Goal: Task Accomplishment & Management: Use online tool/utility

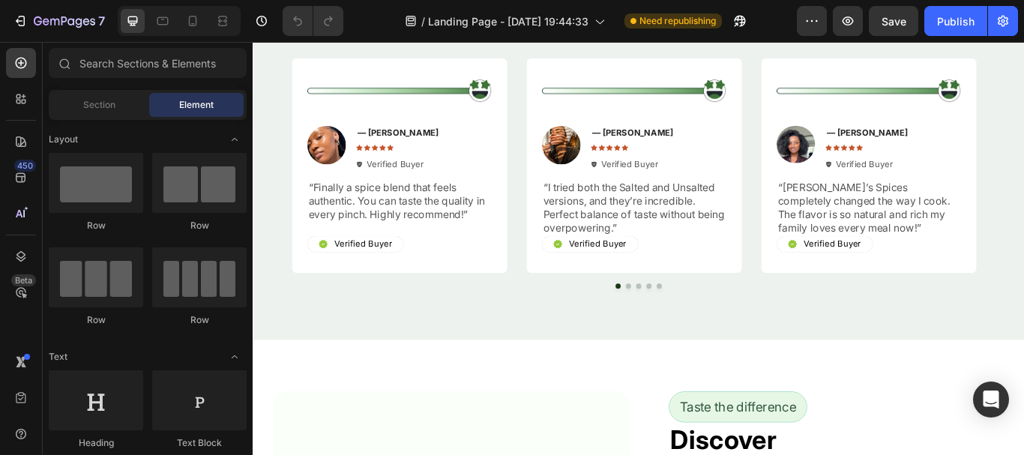
scroll to position [2923, 0]
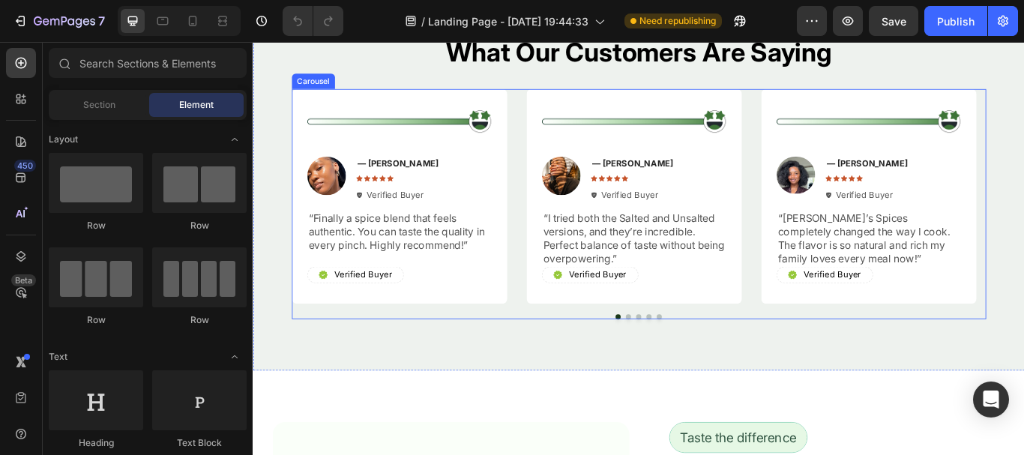
click at [687, 364] on button "Dot" at bounding box center [690, 363] width 6 height 6
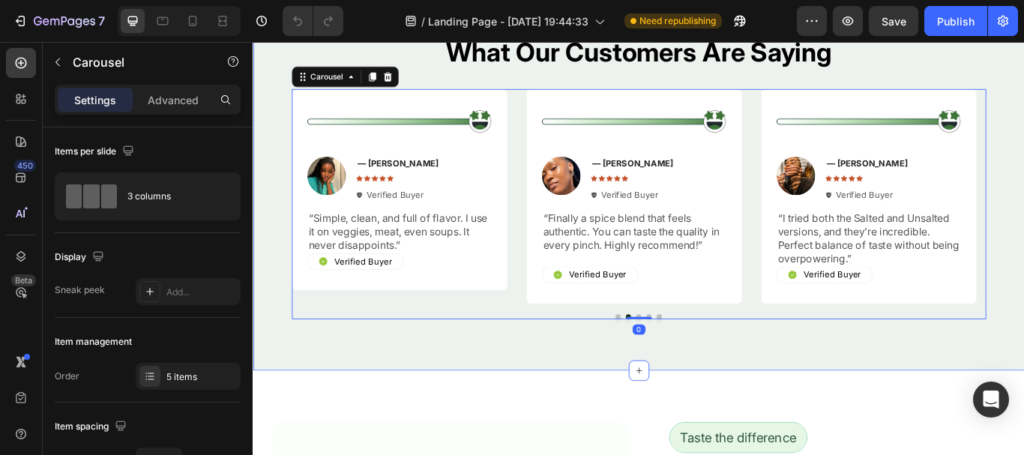
drag, startPoint x: 654, startPoint y: 391, endPoint x: 669, endPoint y: 378, distance: 19.6
click at [654, 391] on div "What Our Customers Are Saying Heading Image Image — [PERSON_NAME] Text Block Ic…" at bounding box center [703, 199] width 900 height 453
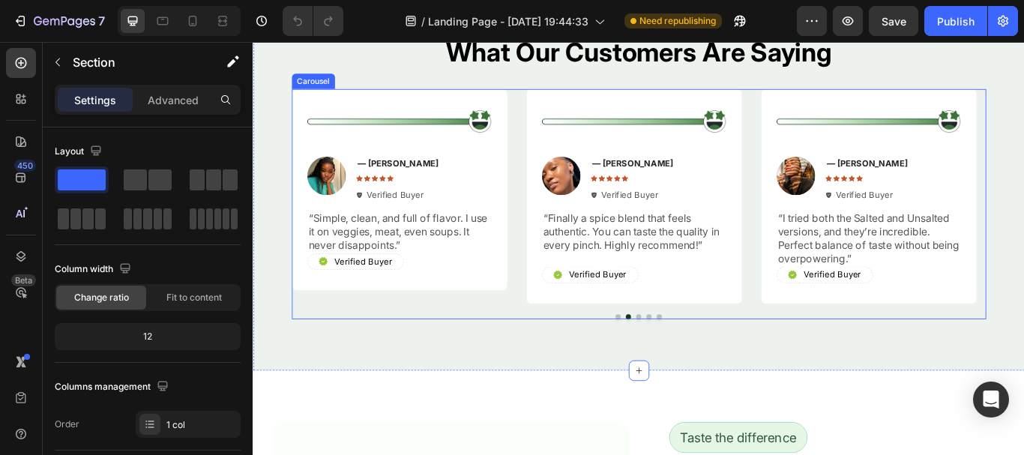
click at [675, 364] on button "Dot" at bounding box center [678, 363] width 6 height 6
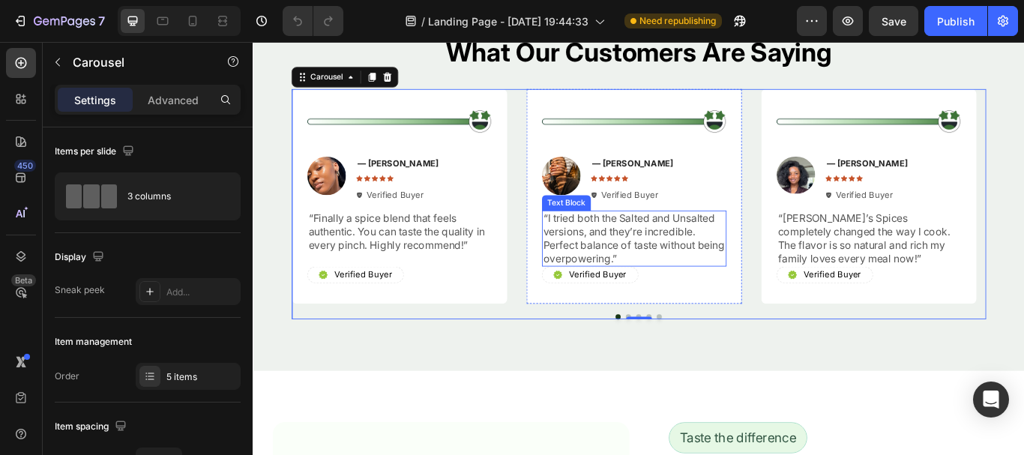
click at [659, 271] on p "“I tried both the Salted and Unsalted versions, and they’re incredible. Perfect…" at bounding box center [697, 272] width 212 height 62
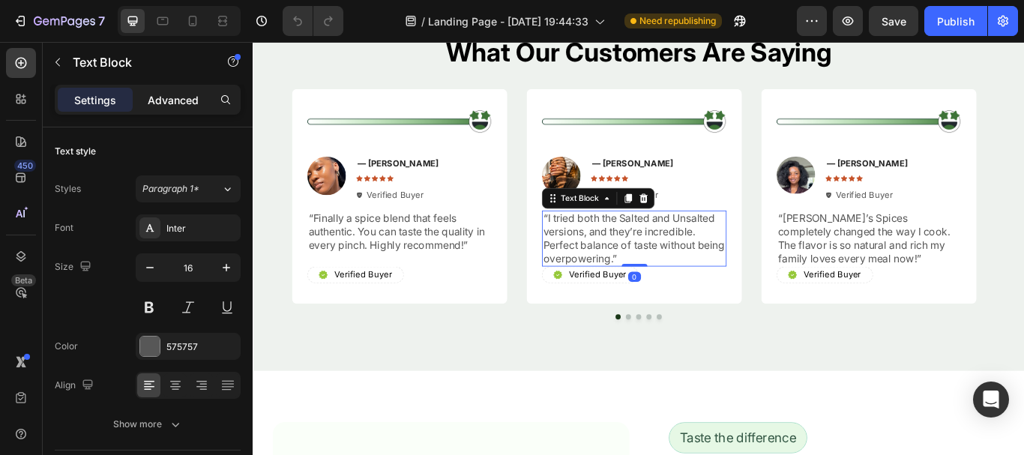
click at [184, 105] on p "Advanced" at bounding box center [173, 100] width 51 height 16
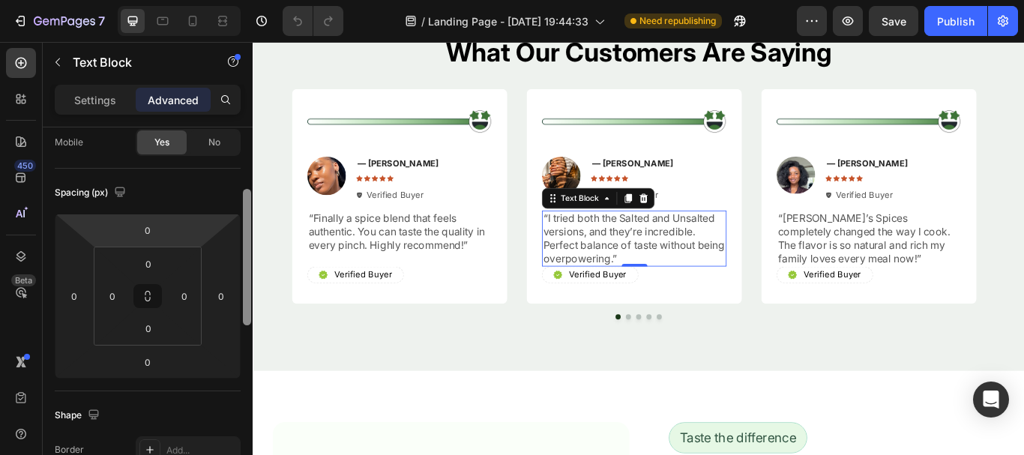
drag, startPoint x: 232, startPoint y: 191, endPoint x: 214, endPoint y: 214, distance: 28.9
click at [214, 214] on div "Display on Desktop Yes No Tablet Yes No Mobile Yes No Spacing (px) 0 0 0 0 0 0 …" at bounding box center [148, 312] width 210 height 370
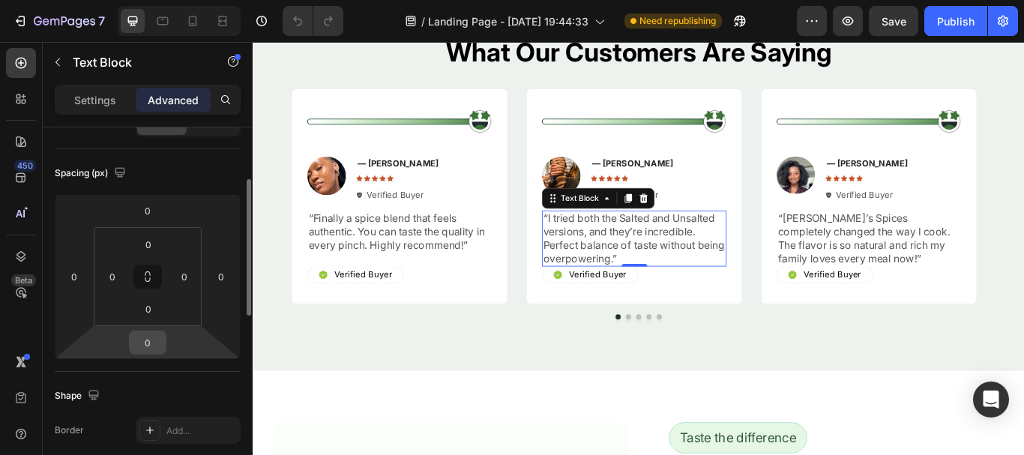
click at [153, 339] on input "0" at bounding box center [148, 342] width 30 height 22
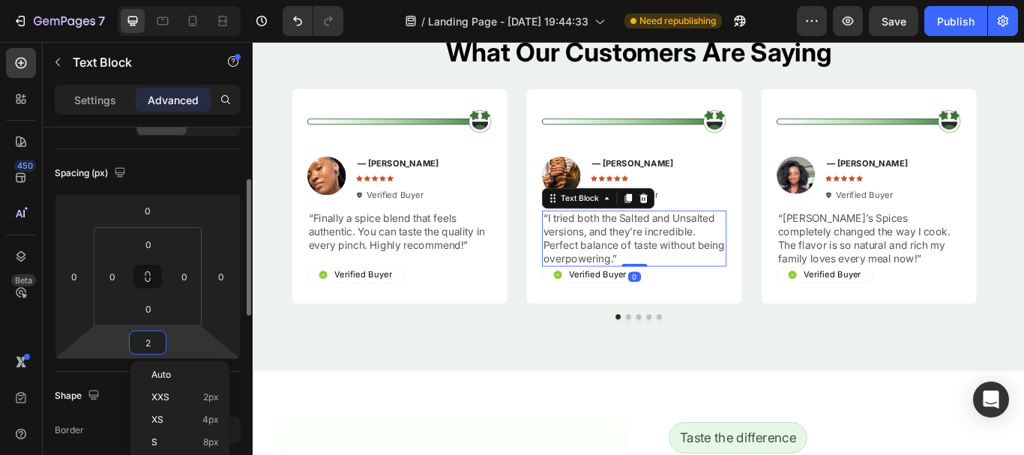
type input "20"
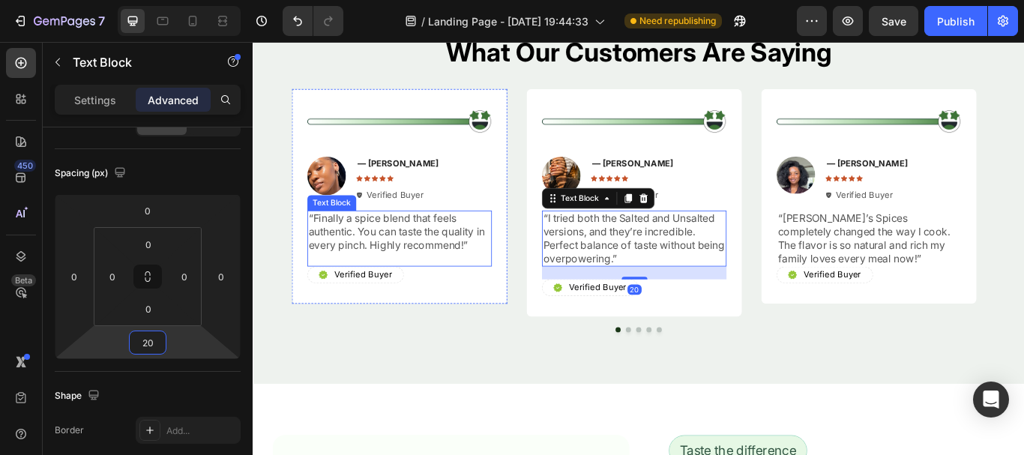
click at [390, 276] on p "“Finally a spice blend that feels authentic. You can taste the quality in every…" at bounding box center [423, 264] width 212 height 46
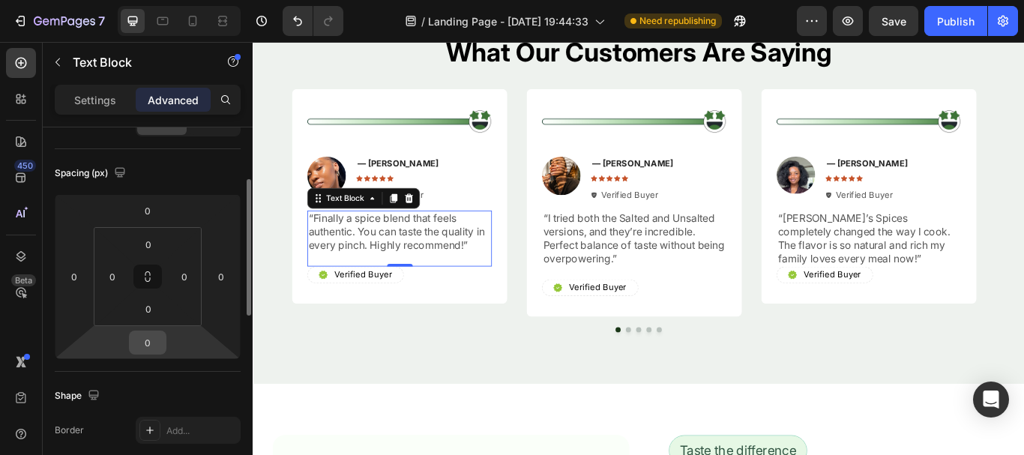
click at [149, 343] on input "0" at bounding box center [148, 342] width 30 height 22
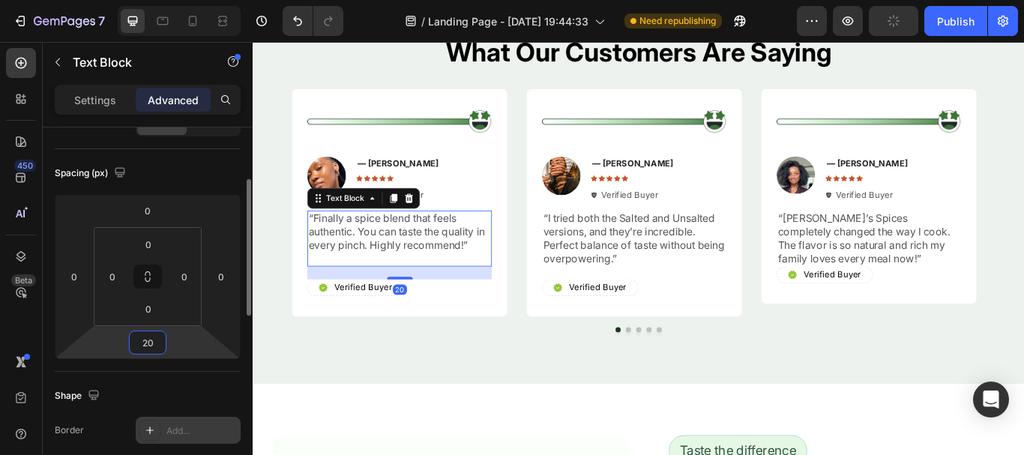
type input "20"
click at [153, 417] on div "Add..." at bounding box center [188, 430] width 105 height 27
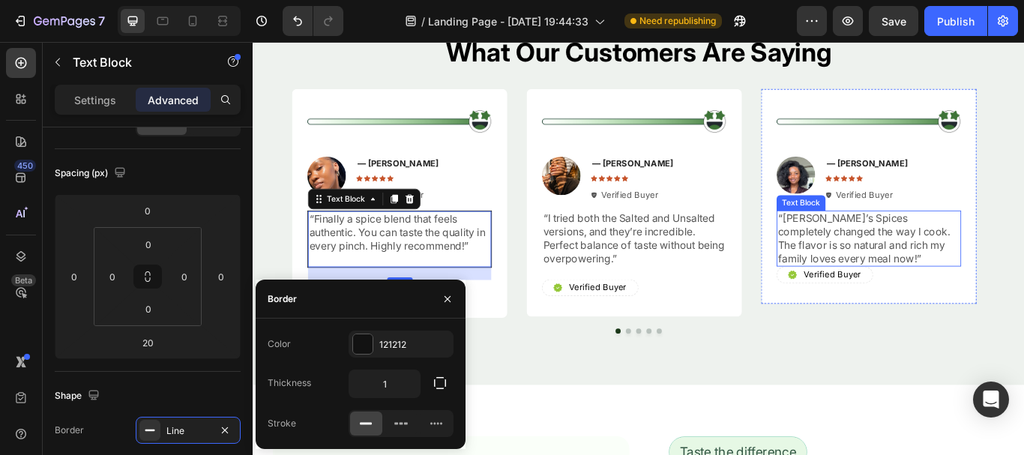
click at [924, 262] on p "“[PERSON_NAME]’s Spices completely changed the way I cook. The flavor is so nat…" at bounding box center [970, 272] width 212 height 62
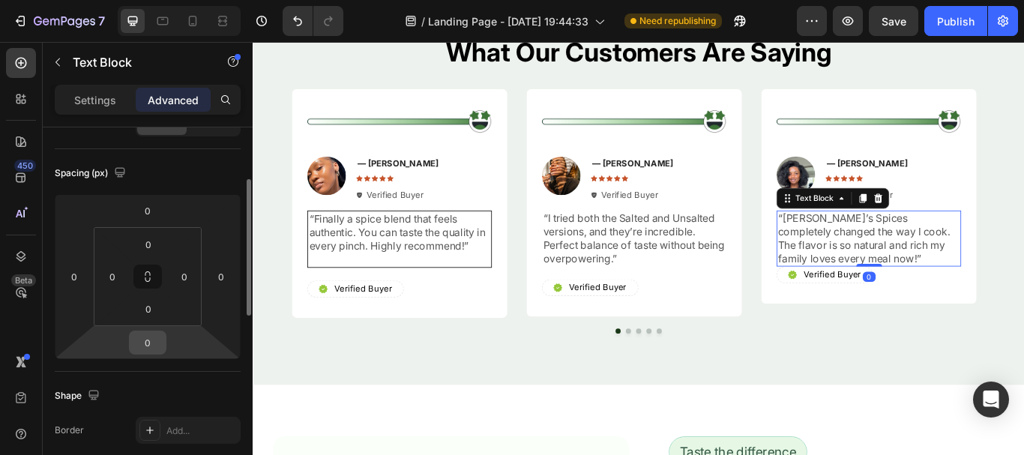
click at [151, 348] on input "0" at bounding box center [148, 342] width 30 height 22
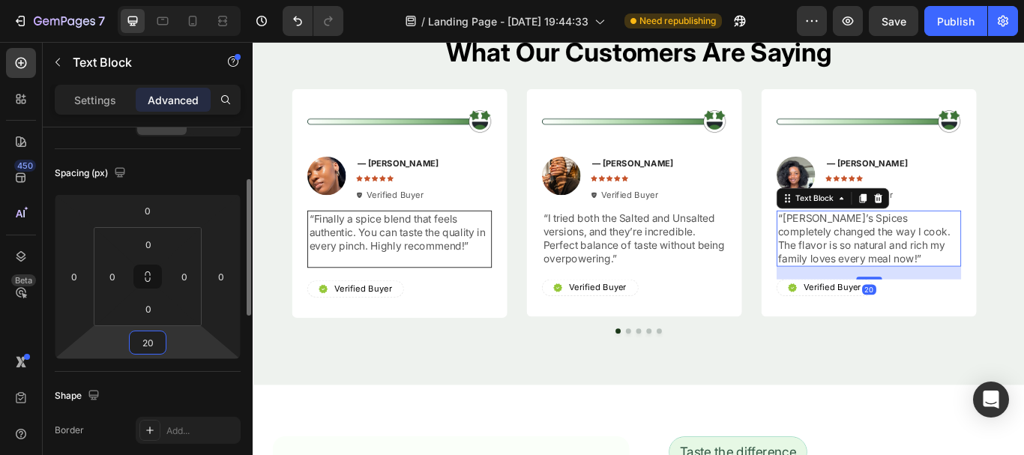
type input "20"
click at [145, 367] on div "Spacing (px) 0 0 20 0 0 0 0 0" at bounding box center [148, 260] width 186 height 223
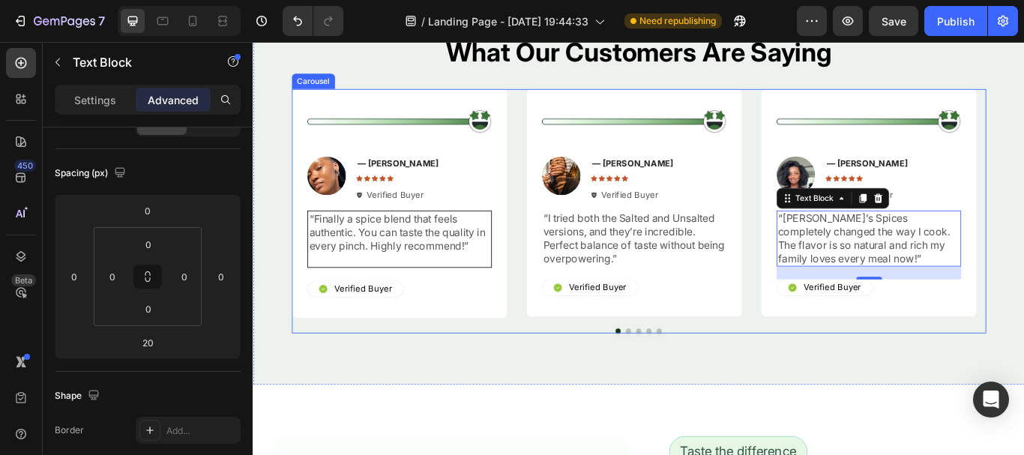
click at [687, 381] on button "Dot" at bounding box center [690, 379] width 6 height 6
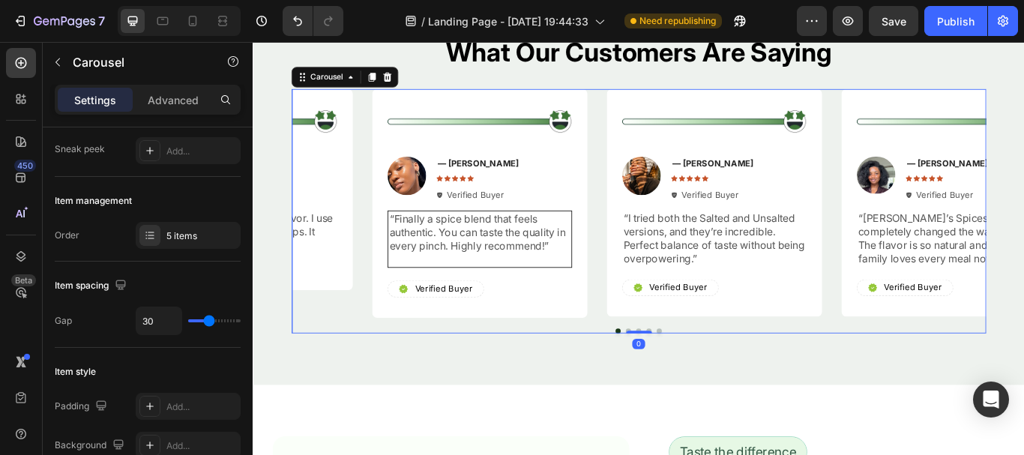
scroll to position [0, 0]
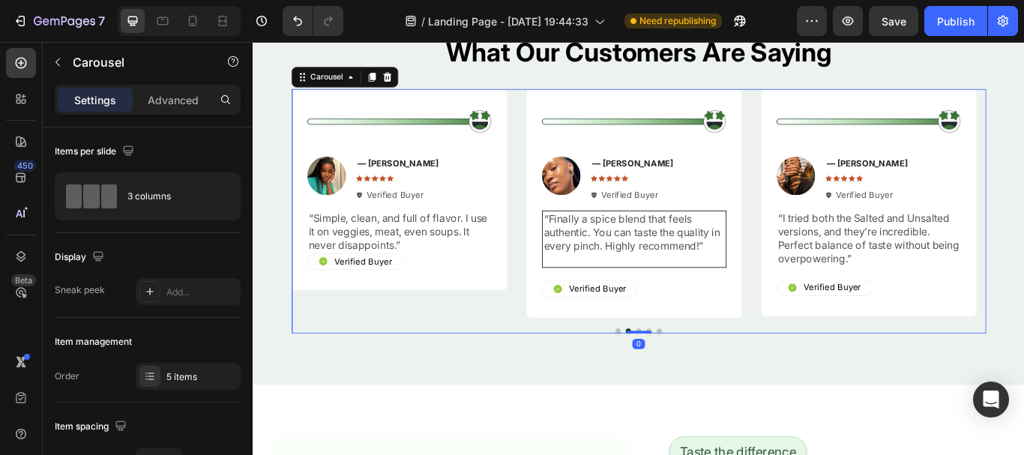
click at [675, 407] on div "What Our Customers Are Saying Heading Image Image — [PERSON_NAME] Text Block Ic…" at bounding box center [703, 207] width 900 height 469
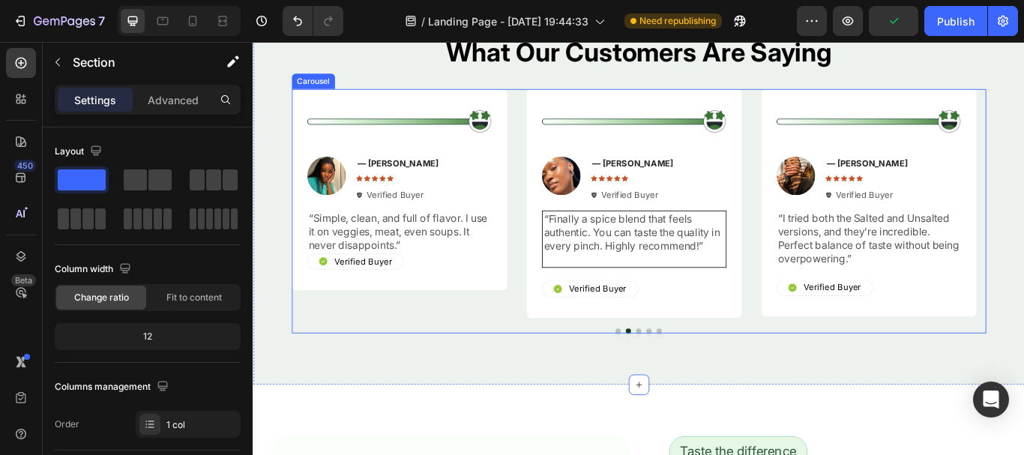
click at [699, 379] on button "Dot" at bounding box center [702, 379] width 6 height 6
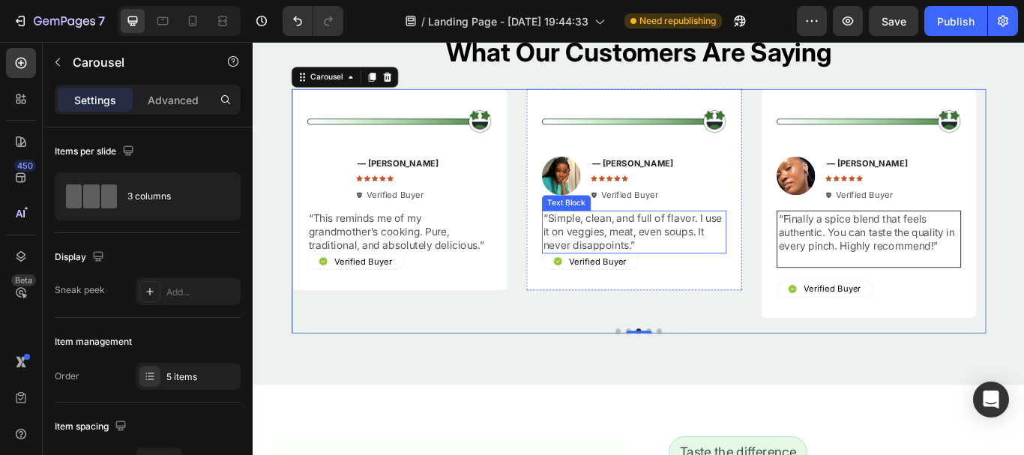
click at [687, 272] on p "“Simple, clean, and full of flavor. I use it on veggies, meat, even soups. It n…" at bounding box center [697, 264] width 212 height 46
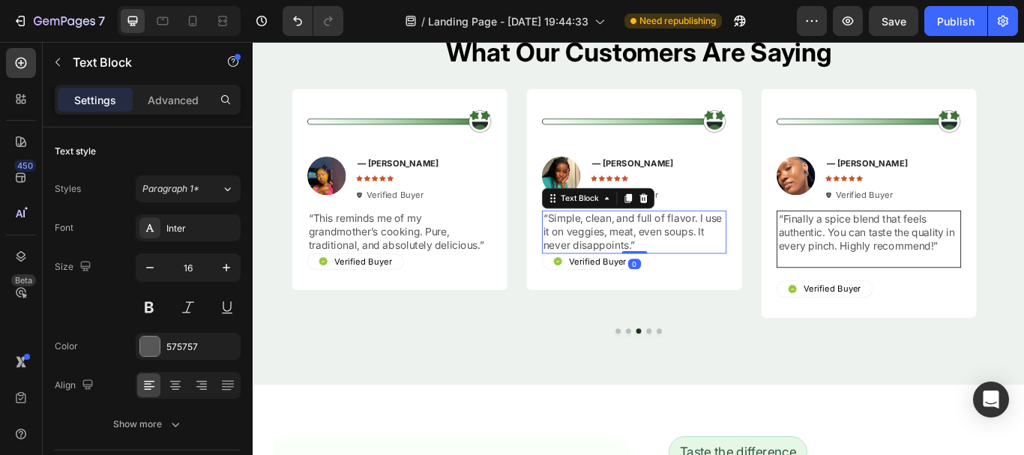
drag, startPoint x: 175, startPoint y: 100, endPoint x: 215, endPoint y: 113, distance: 41.7
click at [176, 100] on p "Advanced" at bounding box center [173, 100] width 51 height 16
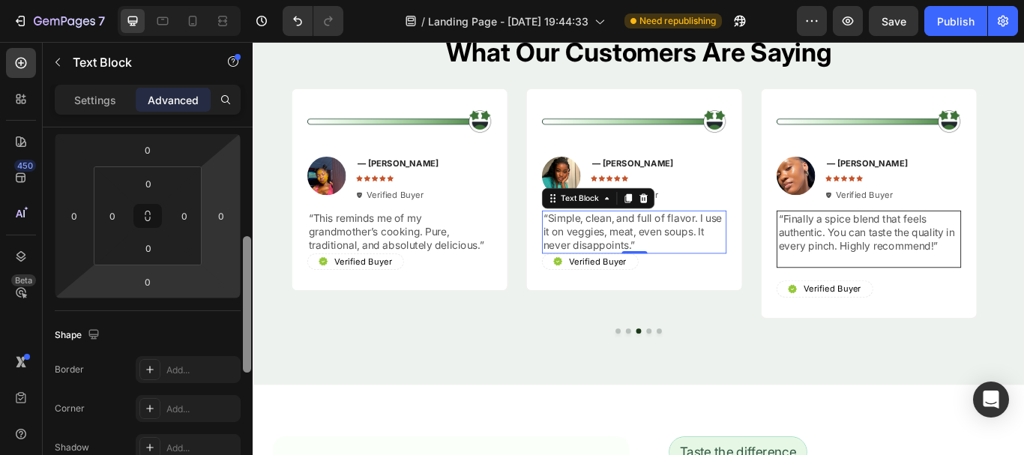
drag, startPoint x: 241, startPoint y: 205, endPoint x: 220, endPoint y: 248, distance: 47.9
click at [223, 244] on div "Display on Desktop Yes No Tablet Yes No Mobile Yes No Spacing (px) 0 0 0 0 0 0 …" at bounding box center [148, 312] width 210 height 370
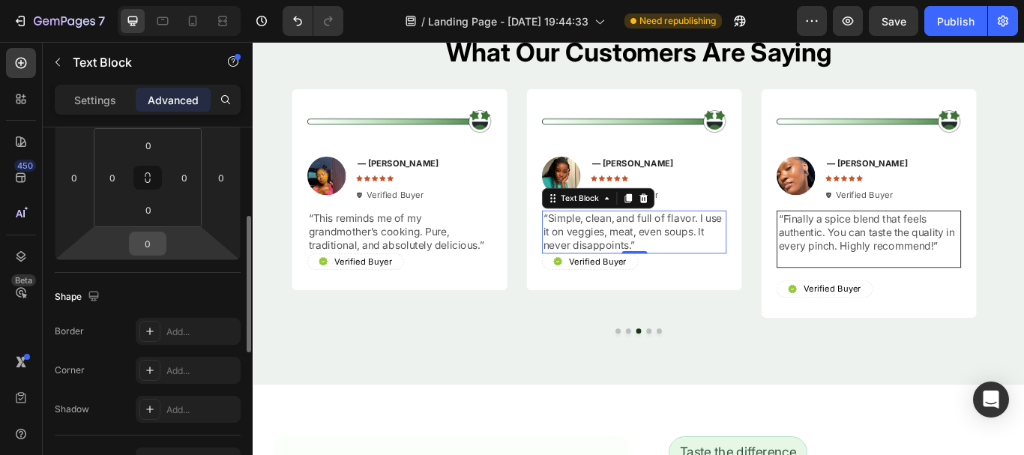
click at [149, 239] on input "0" at bounding box center [148, 243] width 30 height 22
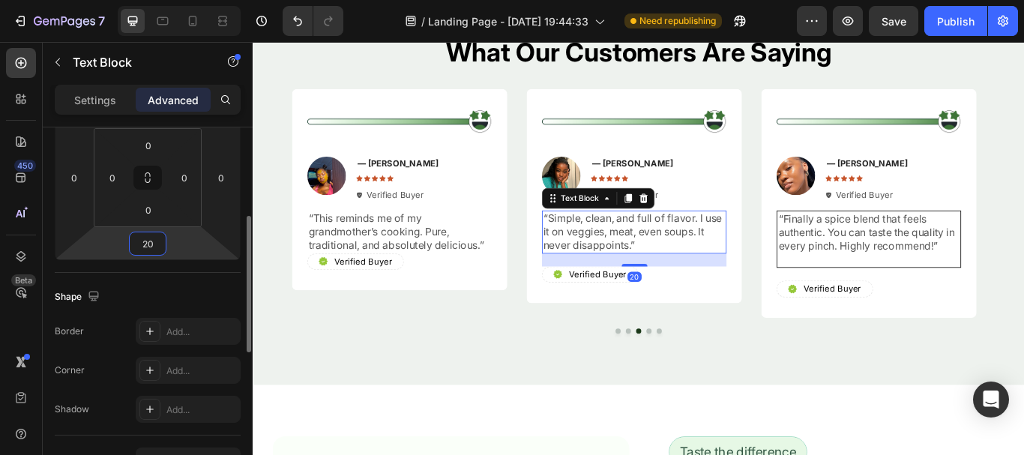
type input "20"
click at [155, 302] on div "Shape" at bounding box center [148, 297] width 186 height 24
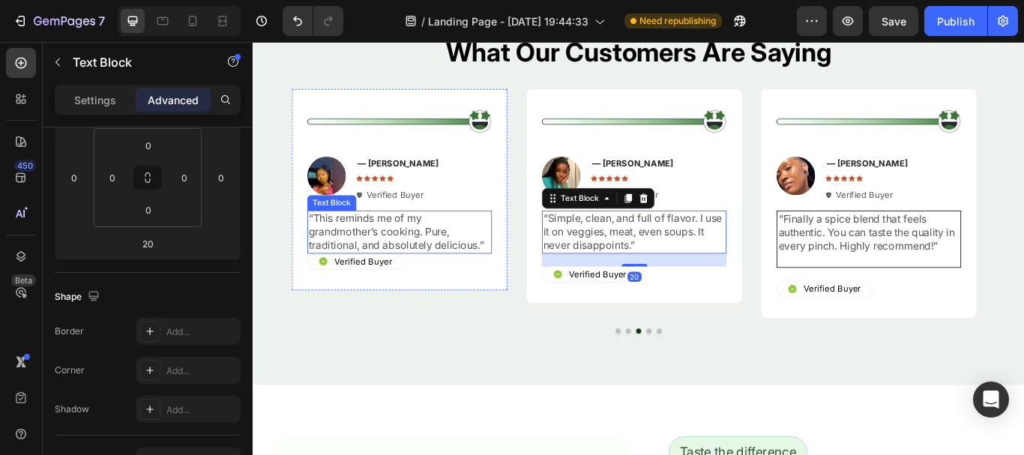
click at [397, 261] on p "“This reminds me of my grandmother’s cooking. Pure, traditional, and absolutely…" at bounding box center [423, 264] width 212 height 46
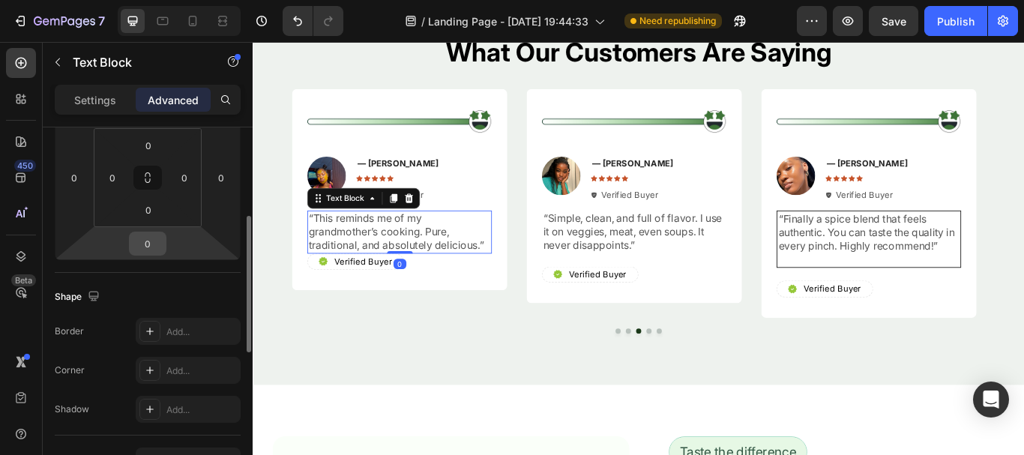
click at [150, 241] on input "0" at bounding box center [148, 243] width 30 height 22
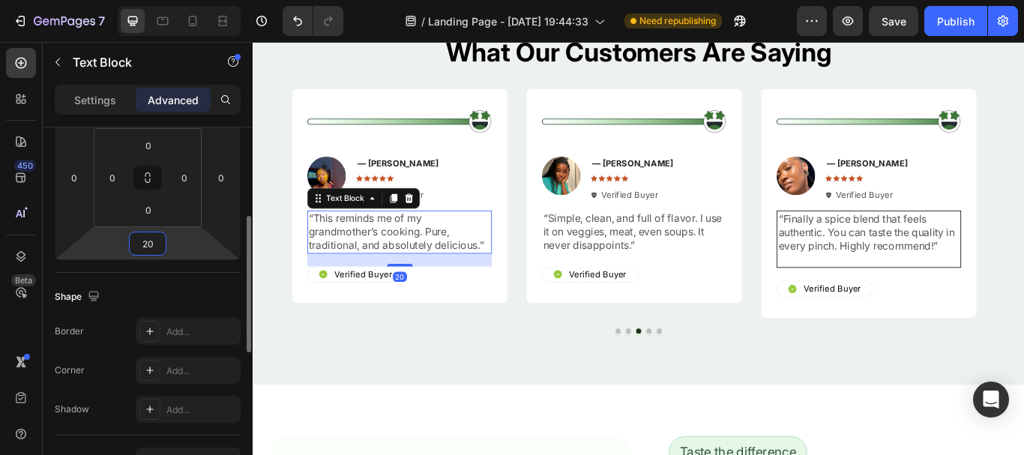
type input "20"
click at [153, 298] on div "Shape" at bounding box center [148, 297] width 186 height 24
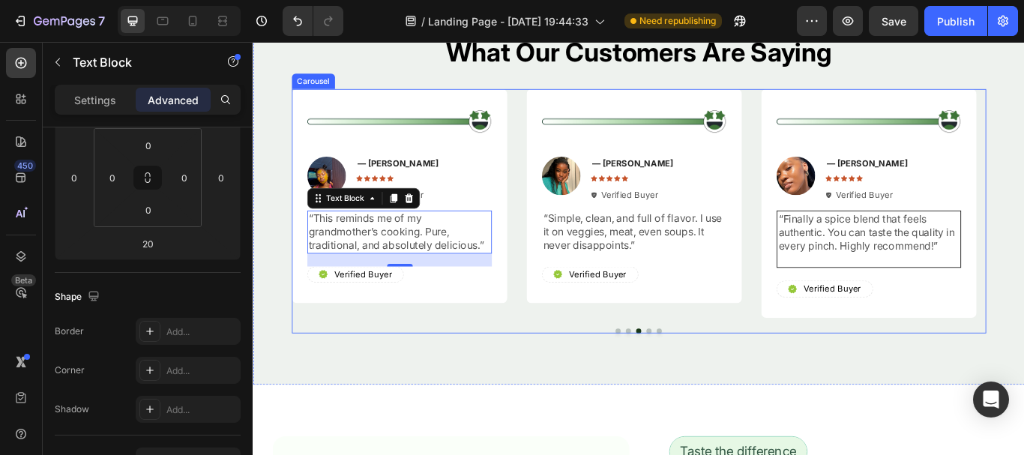
click at [711, 378] on button "Dot" at bounding box center [714, 379] width 6 height 6
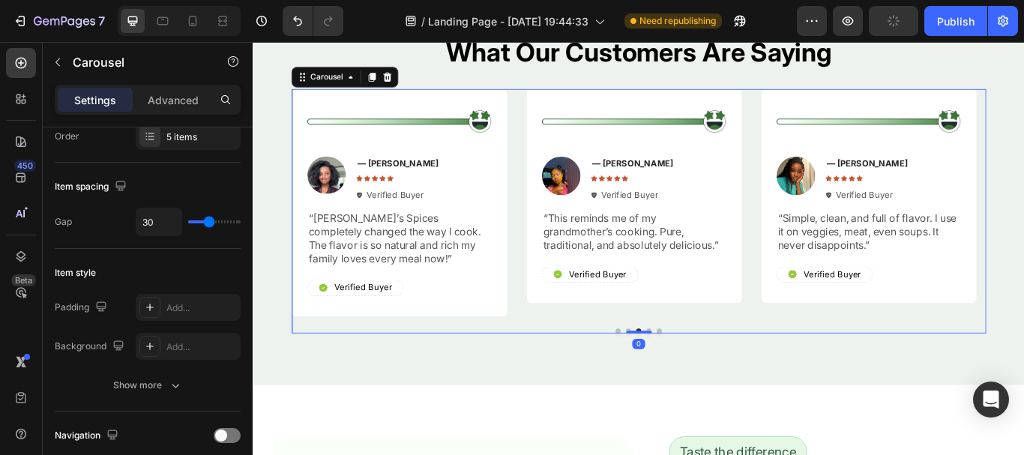
scroll to position [0, 0]
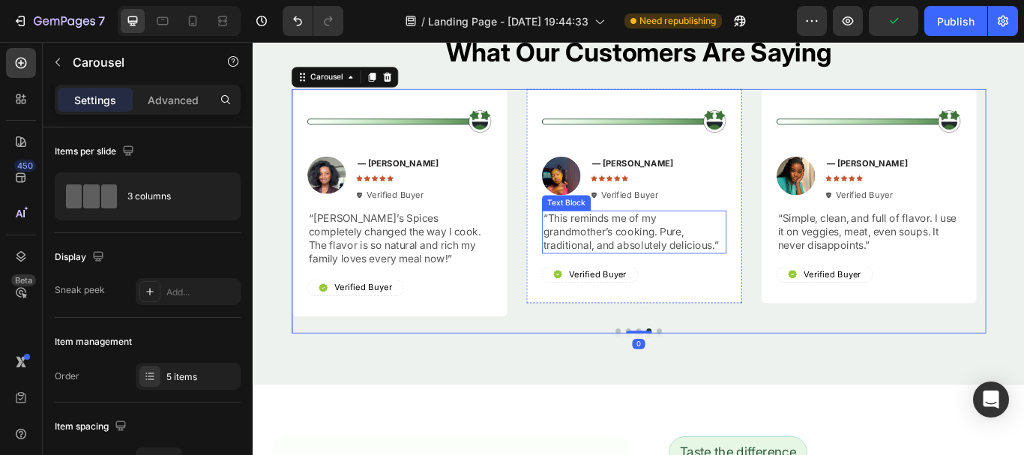
click at [702, 286] on p "“This reminds me of my grandmother’s cooking. Pure, traditional, and absolutely…" at bounding box center [697, 264] width 212 height 46
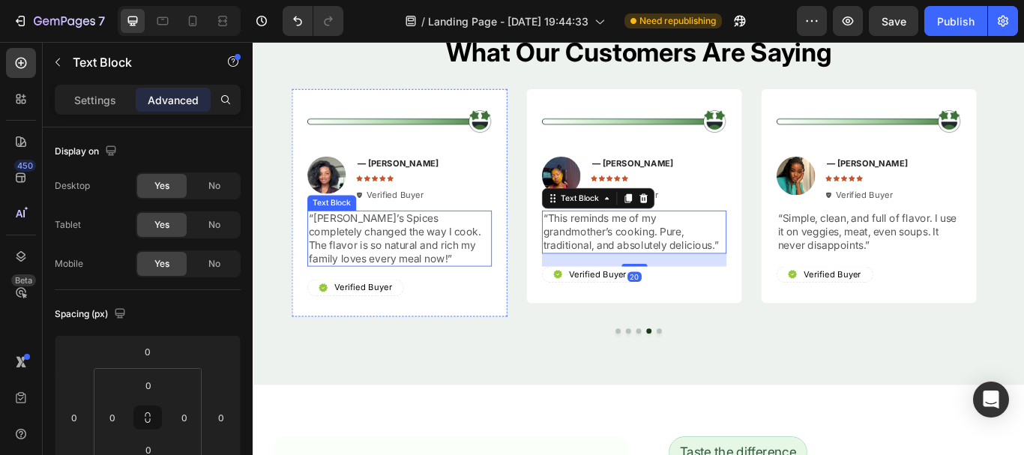
click at [484, 277] on p "“[PERSON_NAME]’s Spices completely changed the way I cook. The flavor is so nat…" at bounding box center [423, 272] width 212 height 62
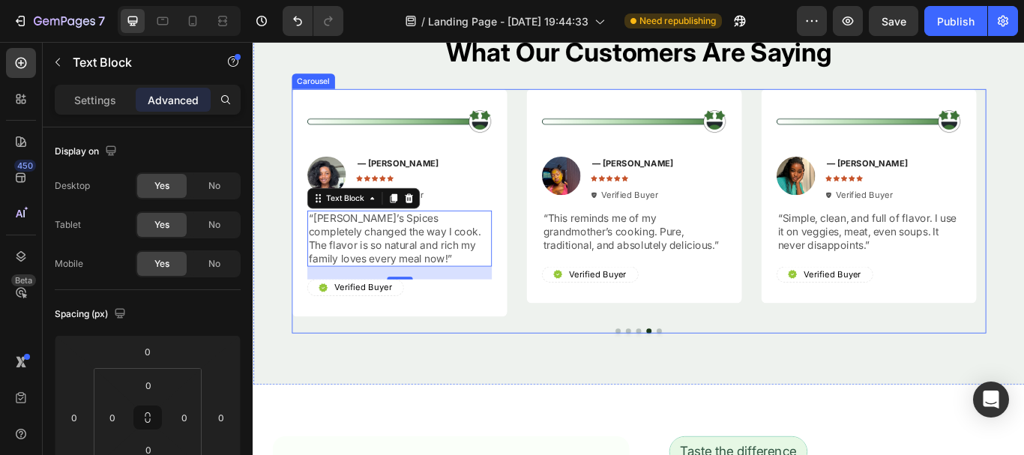
click at [723, 378] on button "Dot" at bounding box center [726, 379] width 6 height 6
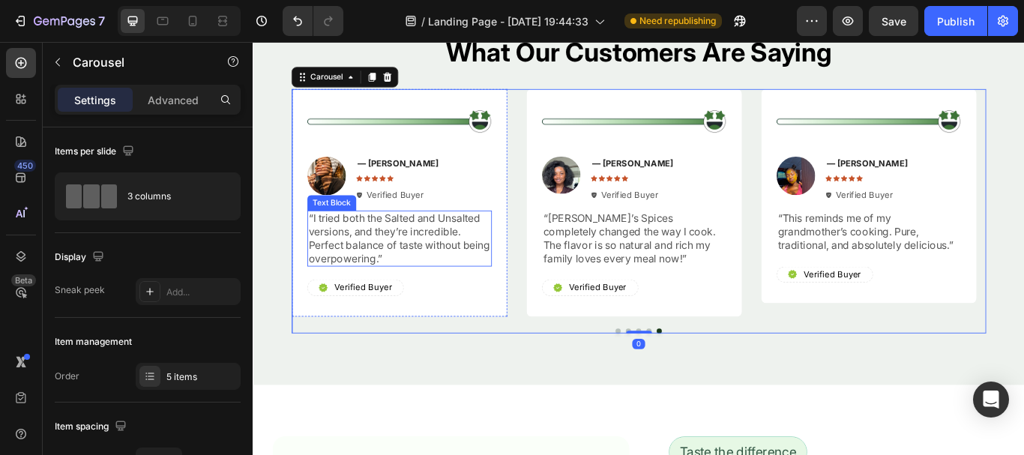
click at [525, 247] on p "“I tried both the Salted and Unsalted versions, and they’re incredible. Perfect…" at bounding box center [423, 272] width 212 height 62
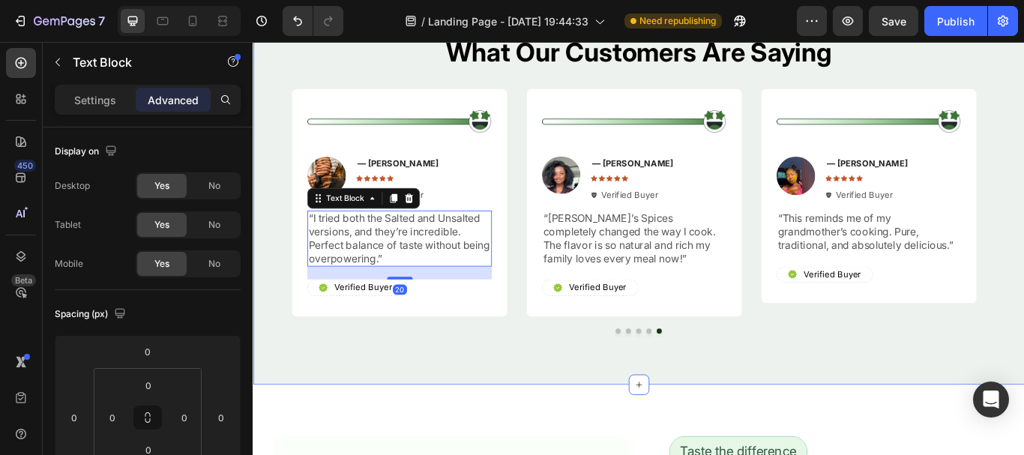
click at [534, 397] on div "What Our Customers Are Saying Heading Image Image — [PERSON_NAME] Text Block Ic…" at bounding box center [703, 207] width 900 height 469
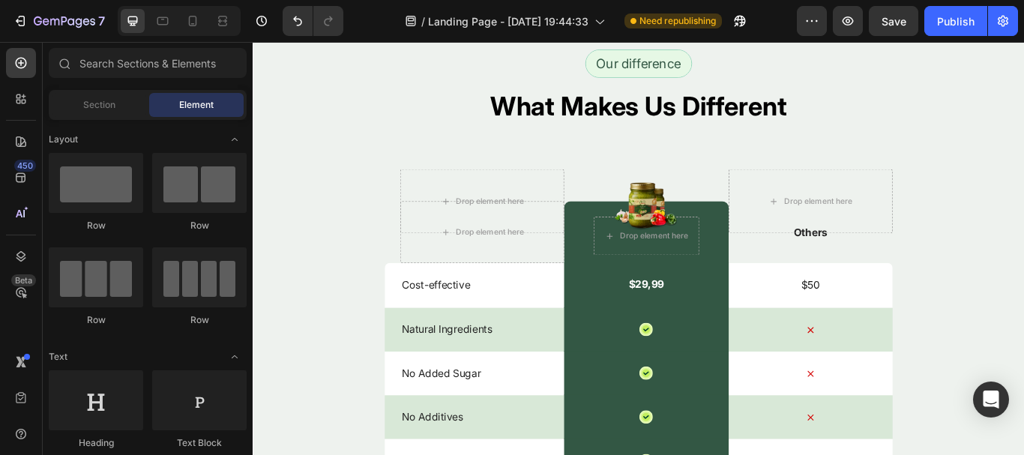
scroll to position [3894, 0]
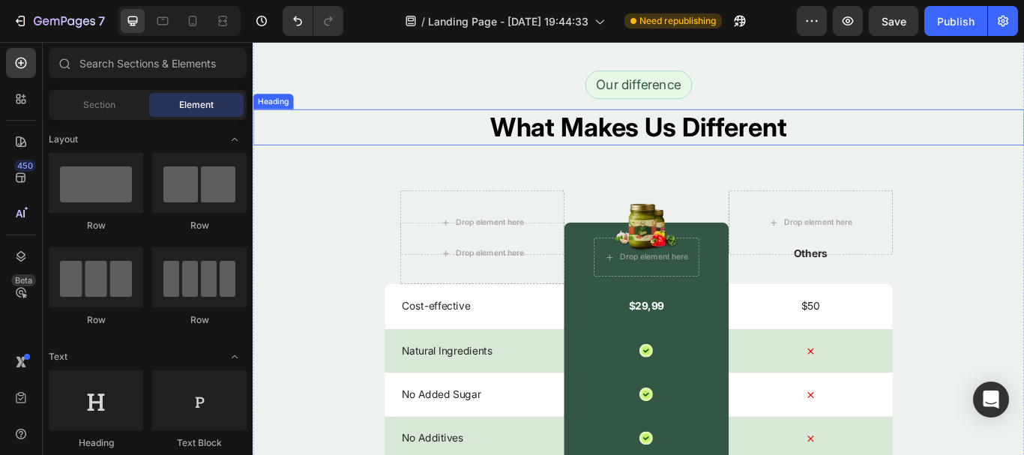
click at [767, 148] on h2 "What Makes Us Different" at bounding box center [703, 142] width 900 height 42
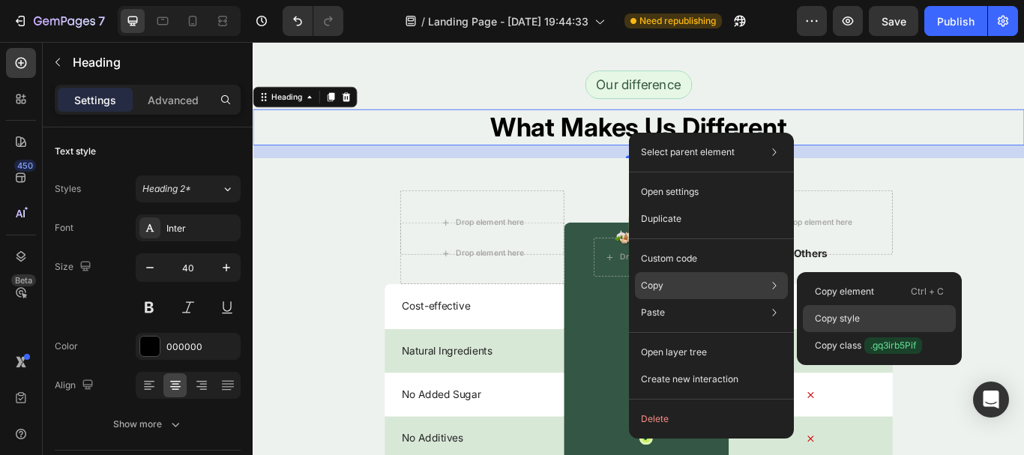
click at [846, 319] on p "Copy style" at bounding box center [837, 318] width 45 height 13
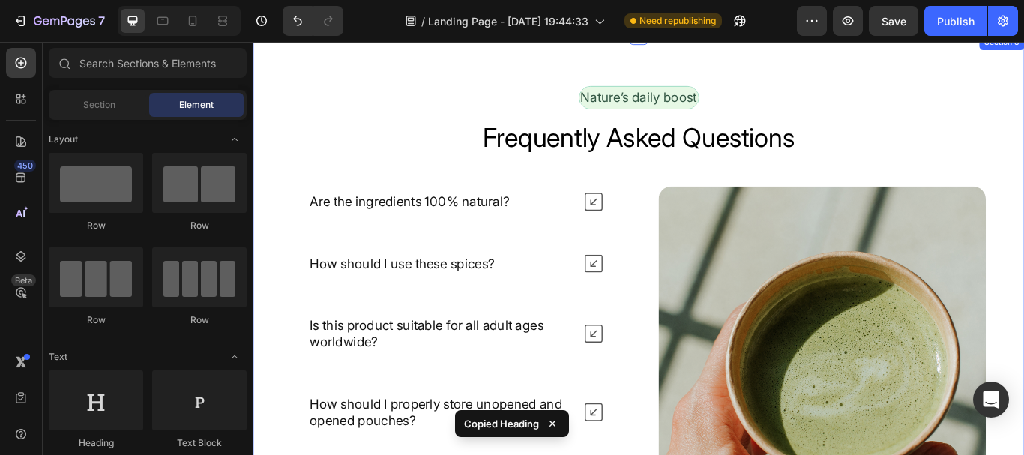
scroll to position [4737, 0]
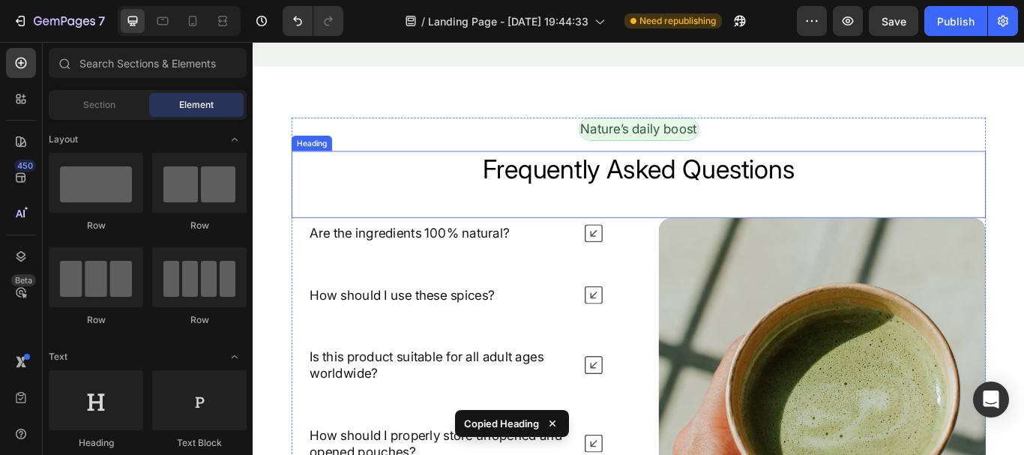
click at [766, 192] on h2 "Frequently Asked Questions" at bounding box center [703, 190] width 810 height 42
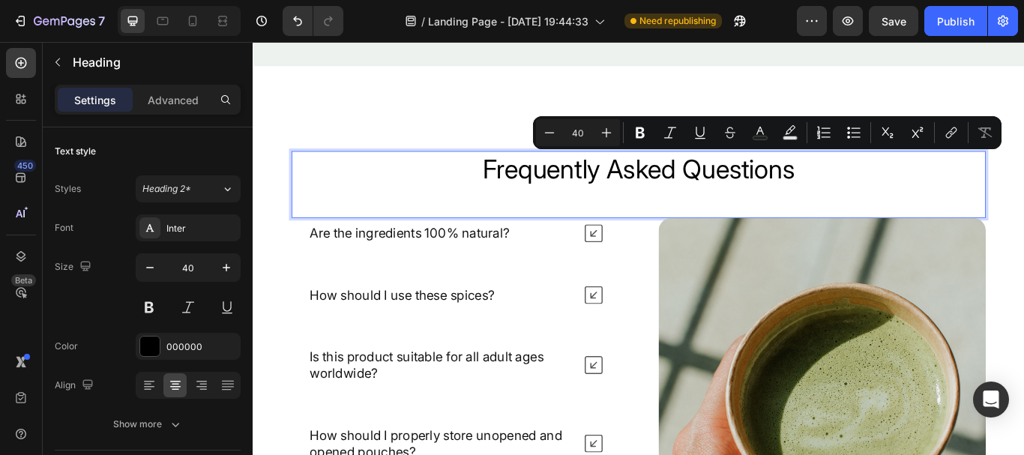
drag, startPoint x: 766, startPoint y: 192, endPoint x: 639, endPoint y: 176, distance: 127.7
click at [639, 176] on p "Frequently Asked Questions" at bounding box center [702, 190] width 807 height 39
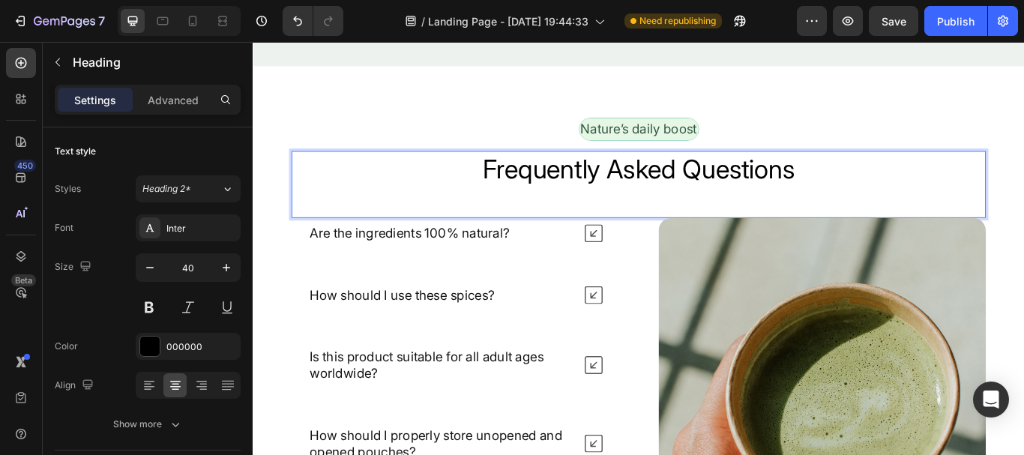
drag, startPoint x: 624, startPoint y: 192, endPoint x: 616, endPoint y: 193, distance: 7.6
click at [618, 193] on p "Frequently Asked Questions" at bounding box center [702, 190] width 807 height 39
click at [538, 102] on div "Nature’s daily boost Text Block Row Frequently Asked Questions Heading 0 Are th…" at bounding box center [703, 437] width 900 height 735
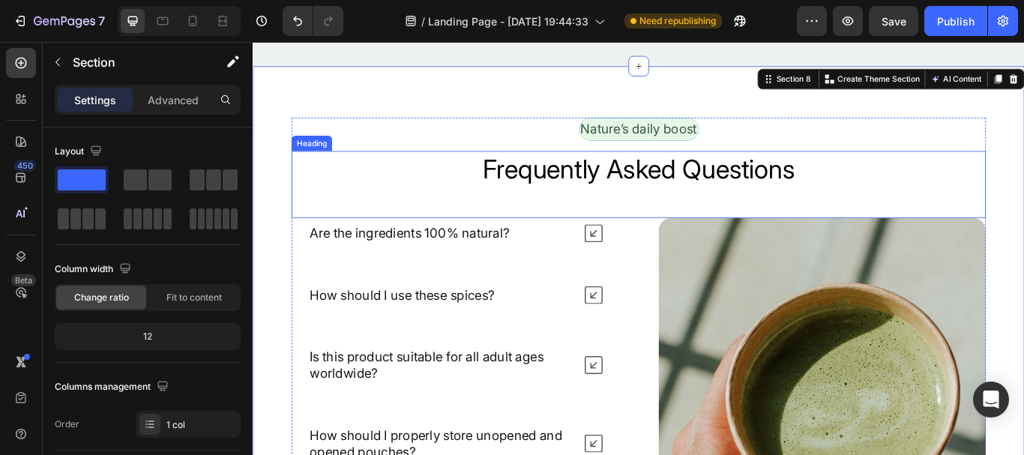
click at [558, 187] on p "Frequently Asked Questions" at bounding box center [702, 190] width 807 height 39
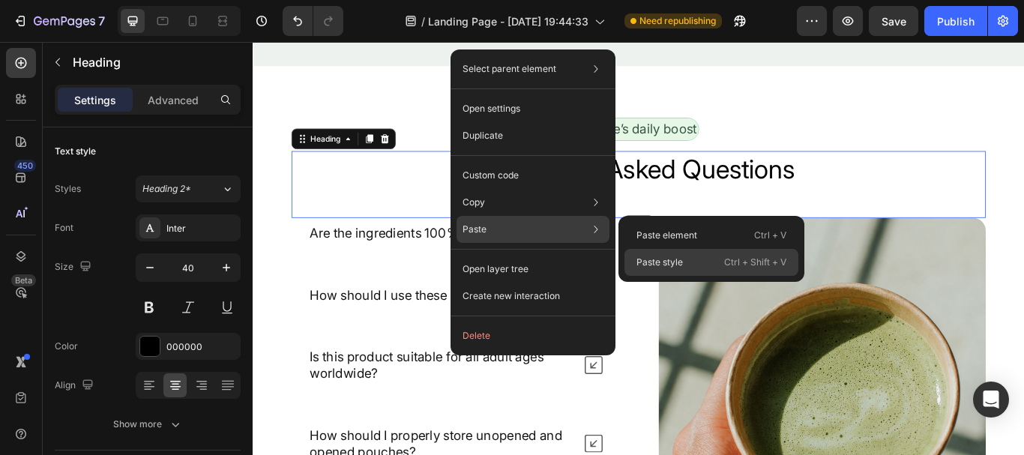
click at [670, 265] on p "Paste style" at bounding box center [659, 262] width 46 height 13
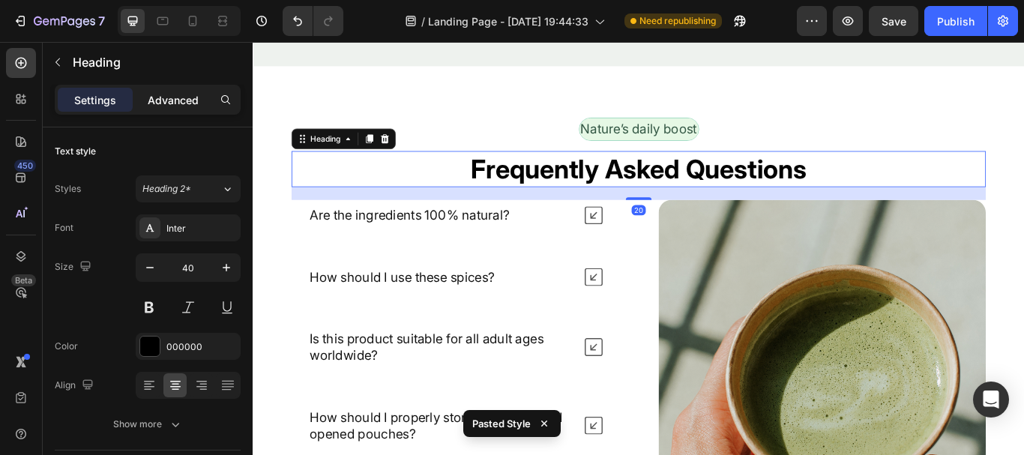
click at [154, 98] on p "Advanced" at bounding box center [173, 100] width 51 height 16
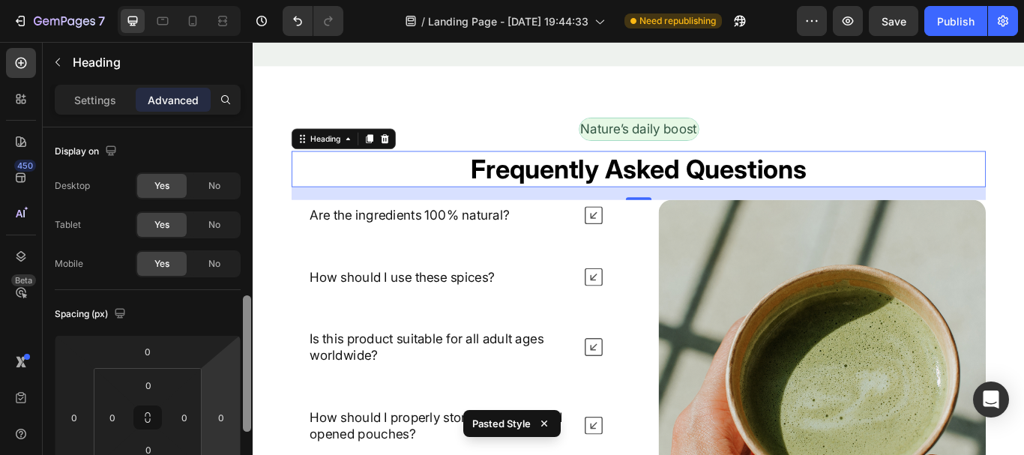
scroll to position [125, 0]
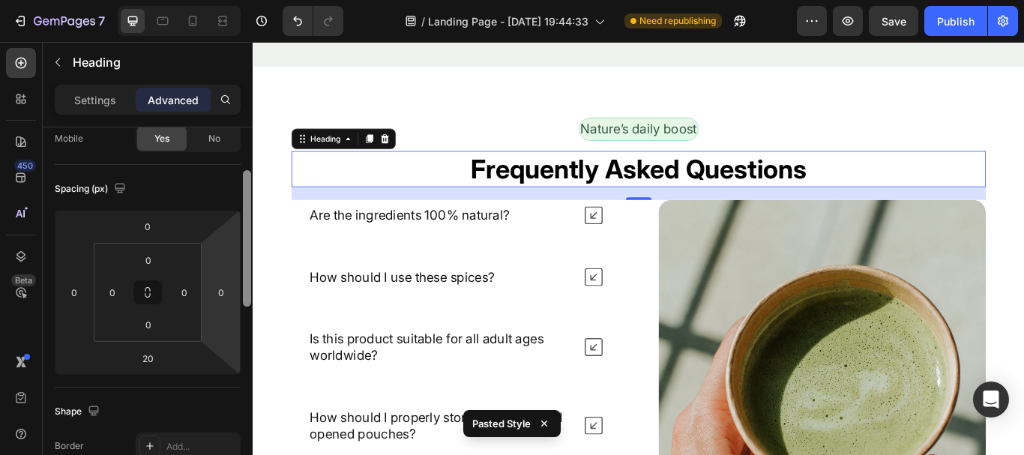
click at [232, 229] on div "Display on Desktop Yes No Tablet Yes No Mobile Yes No Spacing (px) 0 0 20 0 0 0…" at bounding box center [148, 312] width 210 height 370
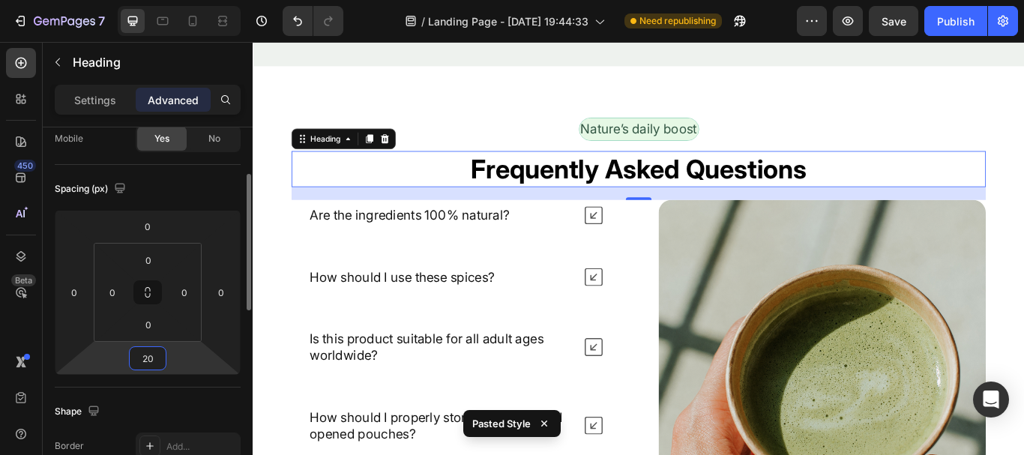
click at [148, 360] on input "20" at bounding box center [148, 358] width 30 height 22
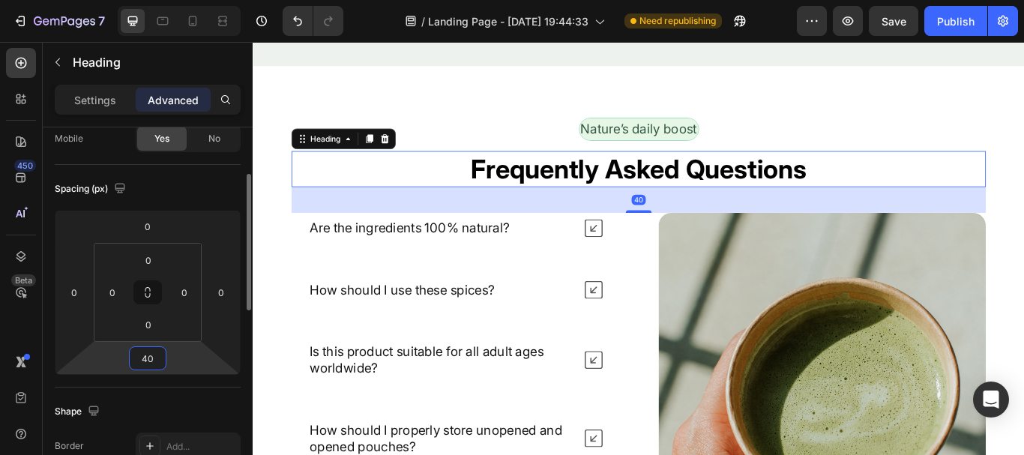
type input "40"
click at [157, 421] on div "Shape" at bounding box center [148, 412] width 186 height 24
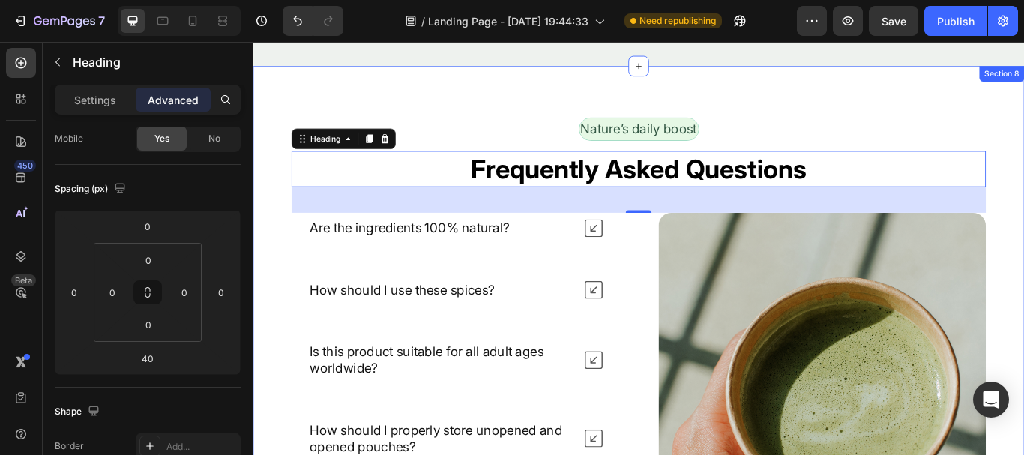
click at [507, 111] on div "Nature’s daily boost Text Block Row Frequently Asked Questions Heading 40 Are t…" at bounding box center [703, 434] width 900 height 729
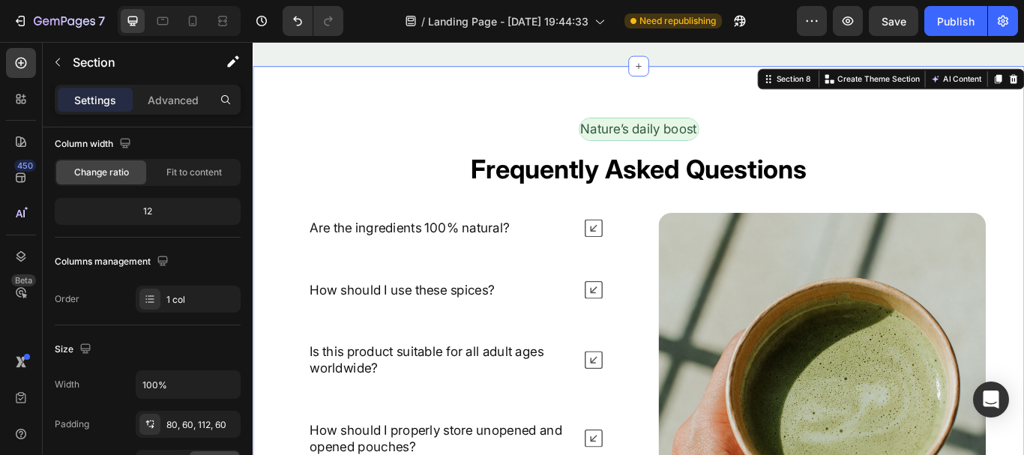
scroll to position [0, 0]
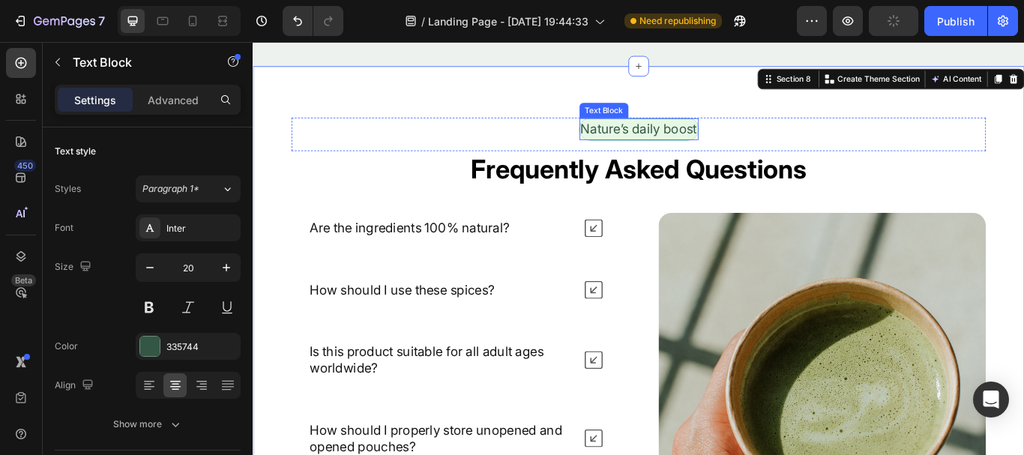
click at [700, 141] on p "Nature’s daily boost" at bounding box center [703, 144] width 136 height 22
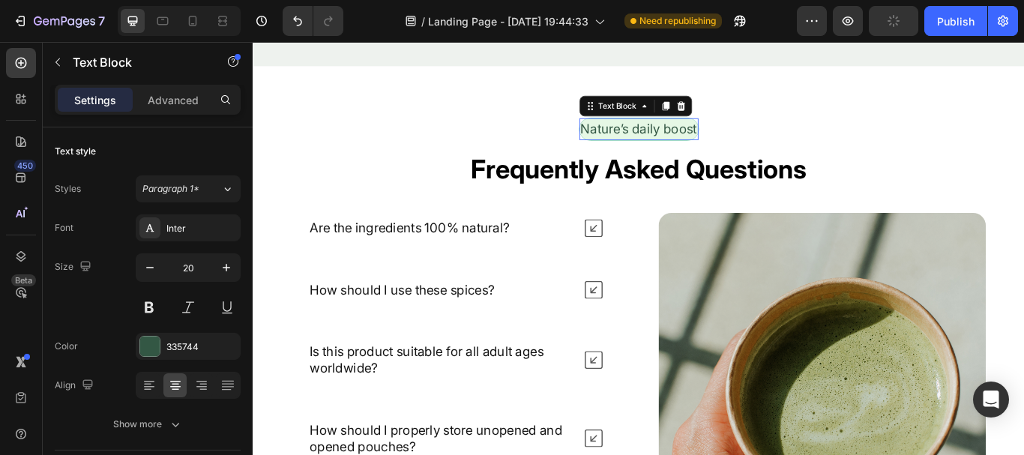
click at [700, 141] on p "Nature’s daily boost" at bounding box center [703, 144] width 136 height 22
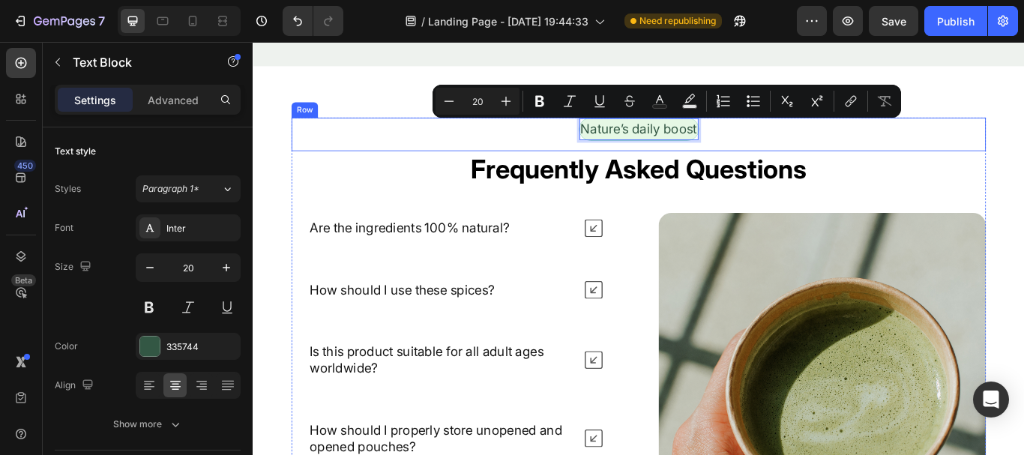
click at [484, 143] on div "Nature’s daily boost Text Block 0 Row" at bounding box center [703, 149] width 810 height 39
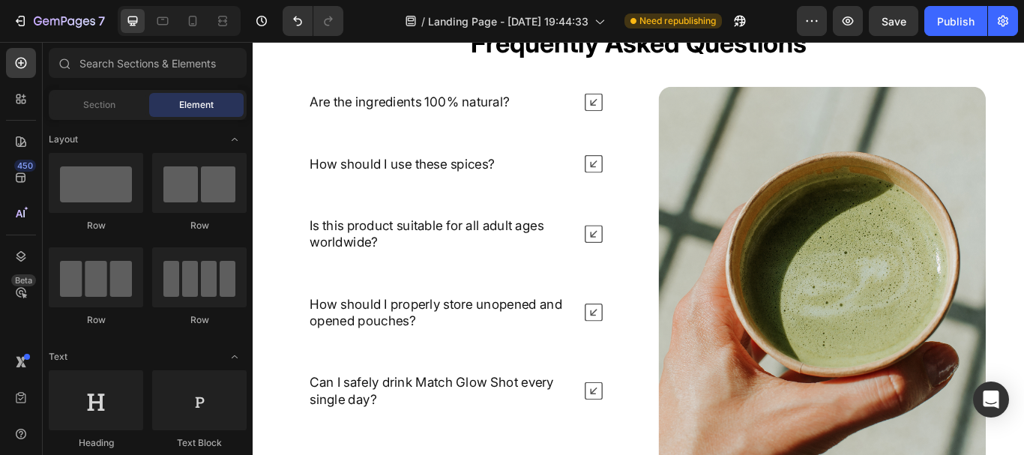
scroll to position [4915, 0]
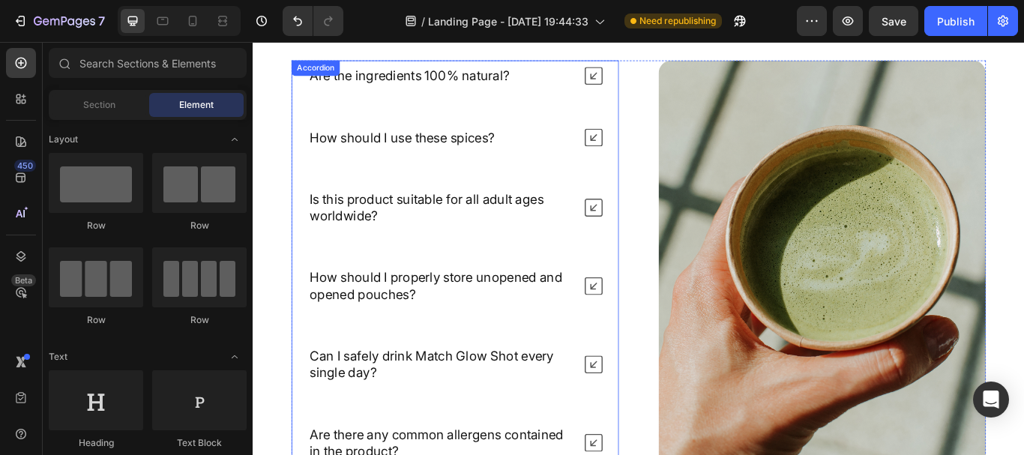
click at [639, 238] on icon at bounding box center [649, 235] width 21 height 21
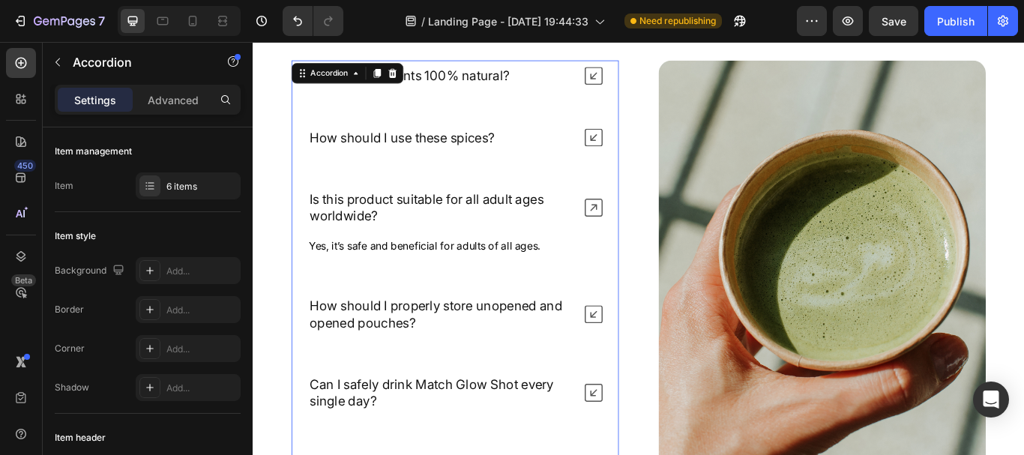
click at [639, 238] on icon at bounding box center [649, 235] width 21 height 21
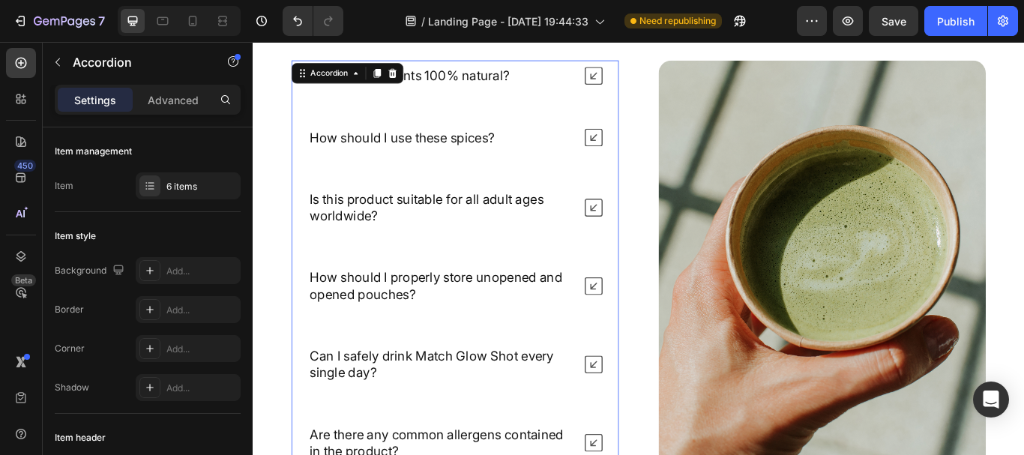
click at [641, 151] on icon at bounding box center [649, 153] width 21 height 21
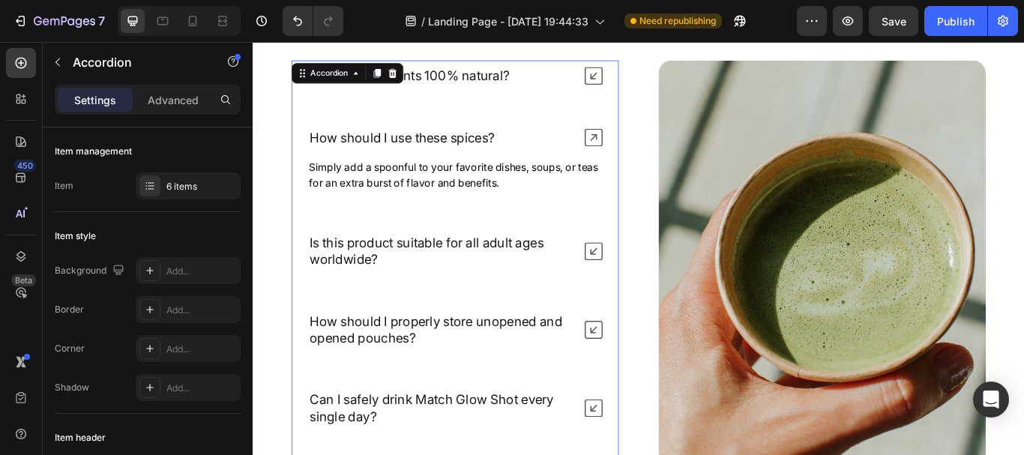
click at [641, 151] on icon at bounding box center [649, 153] width 21 height 21
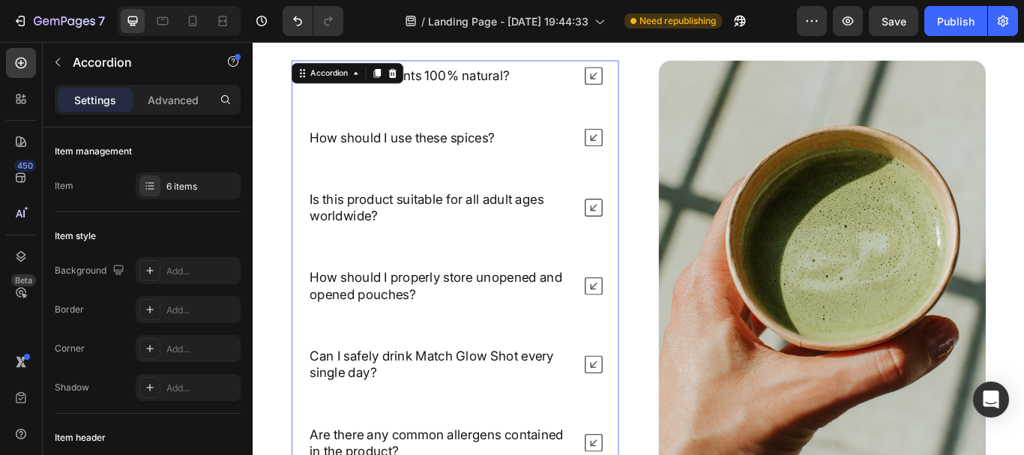
click at [487, 226] on p "Is this product suitable for all adult ages worldwide?" at bounding box center [472, 235] width 307 height 39
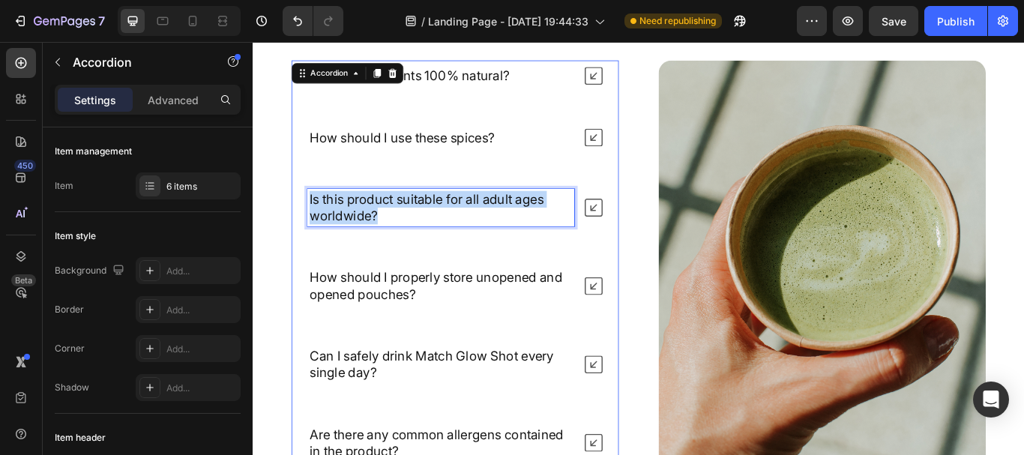
click at [487, 226] on p "Is this product suitable for all adult ages worldwide?" at bounding box center [472, 235] width 307 height 39
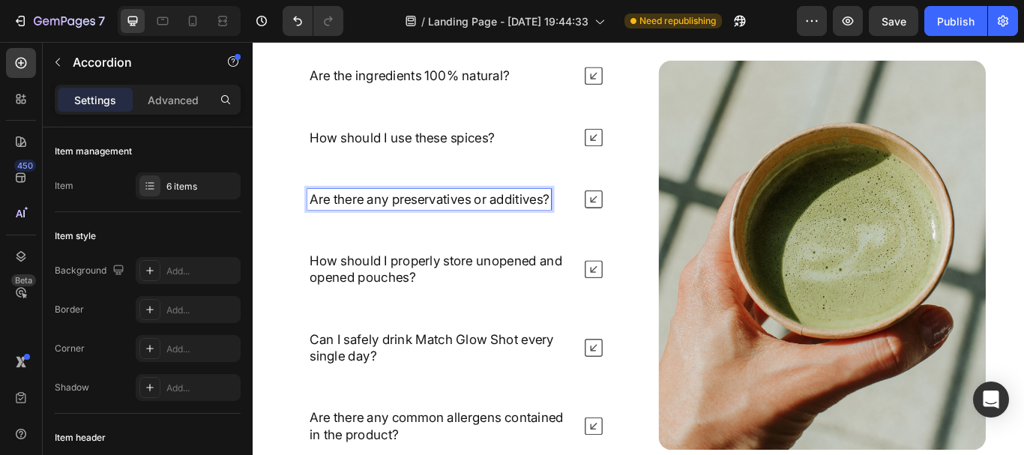
click at [639, 230] on icon at bounding box center [649, 225] width 21 height 21
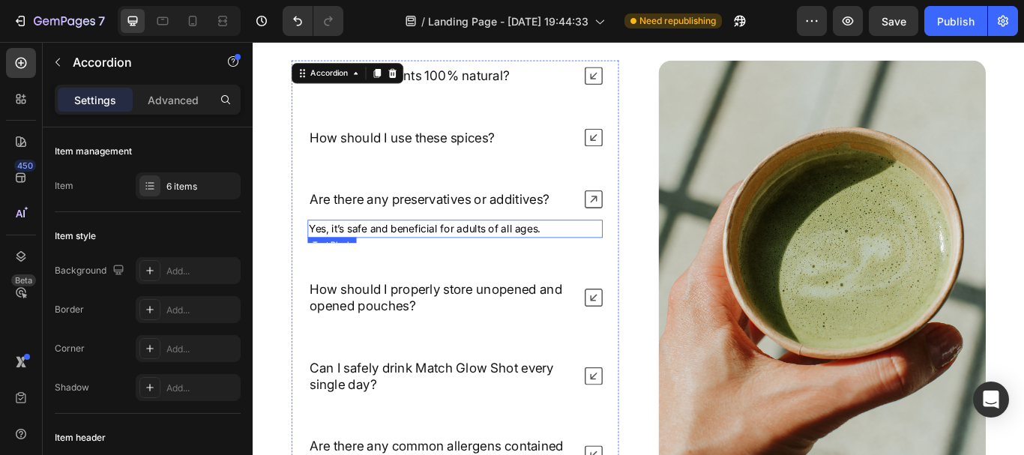
click at [472, 254] on p "Yes, it’s safe and beneficial for adults of all ages." at bounding box center [488, 260] width 341 height 18
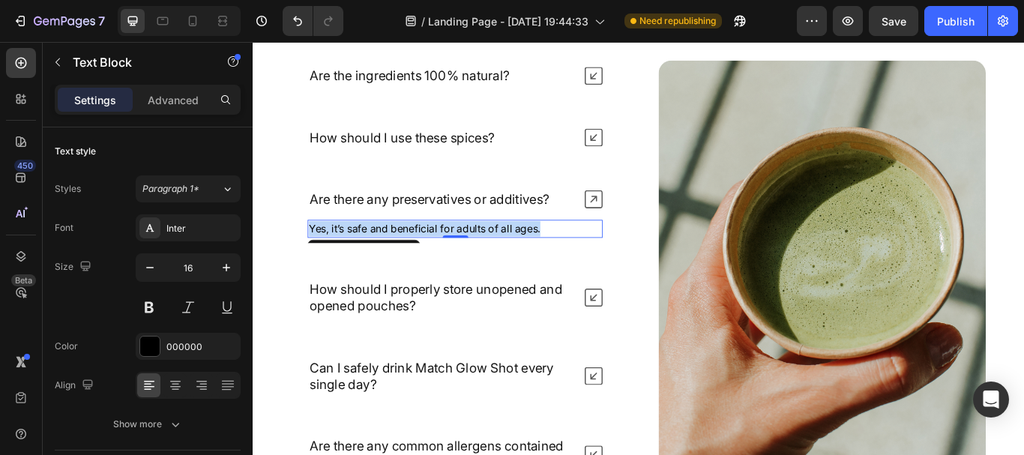
click at [472, 254] on p "Yes, it’s safe and beneficial for adults of all ages." at bounding box center [488, 260] width 341 height 18
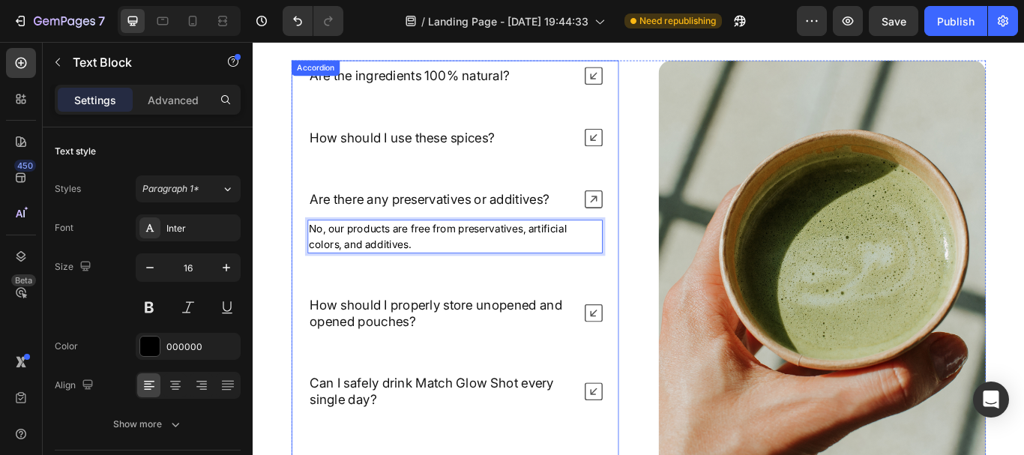
click at [609, 229] on div "Are there any preservatives or additives?" at bounding box center [471, 226] width 311 height 24
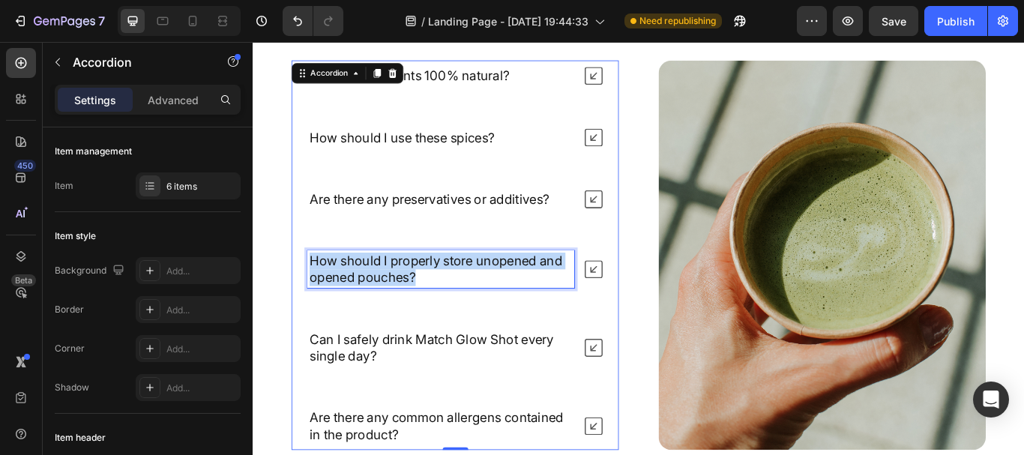
click at [395, 307] on p "How should I properly store unopened and opened pouches?" at bounding box center [472, 307] width 307 height 39
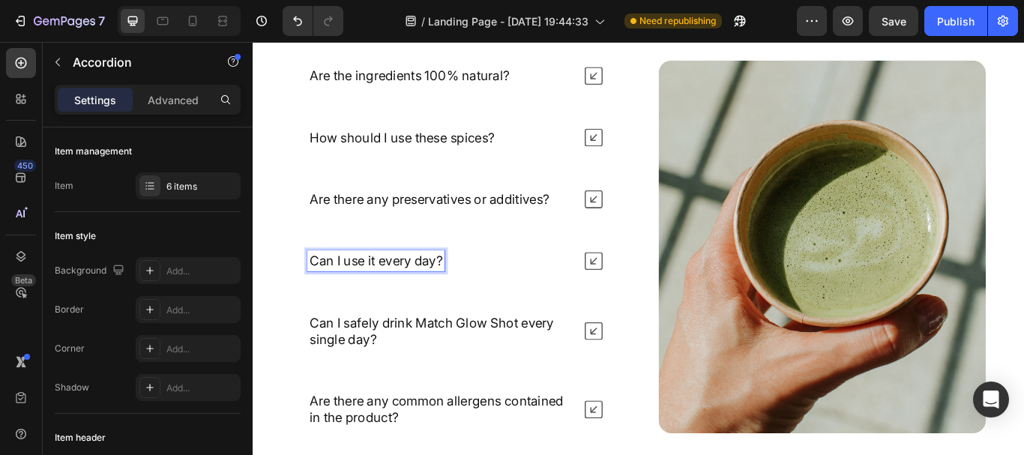
click at [596, 288] on div "Can I use it every day?" at bounding box center [471, 298] width 311 height 24
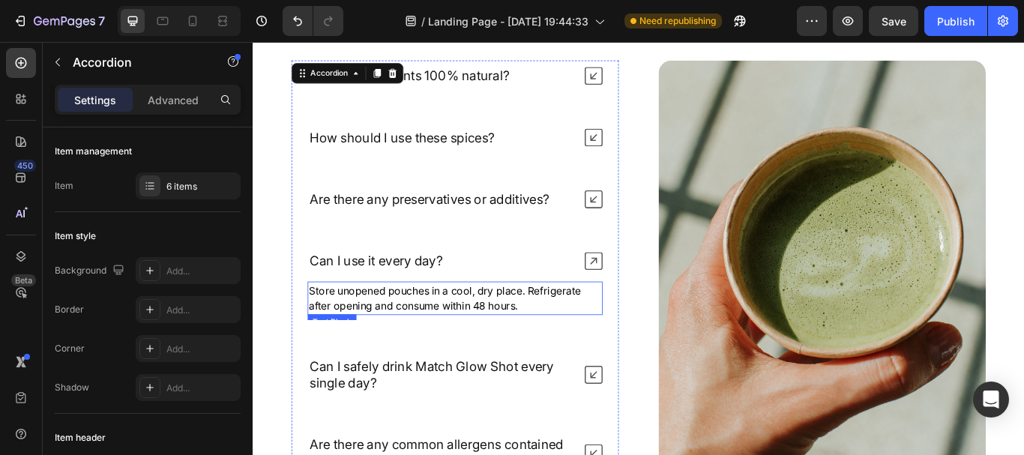
click at [486, 334] on p "Store unopened pouches in a cool, dry place. Refrigerate after opening and cons…" at bounding box center [488, 341] width 341 height 36
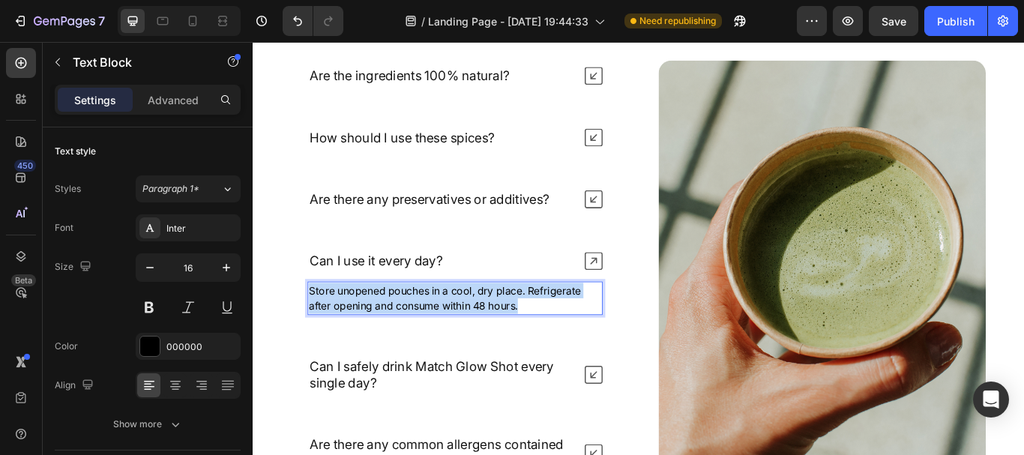
click at [486, 334] on p "Store unopened pouches in a cool, dry place. Refrigerate after opening and cons…" at bounding box center [488, 341] width 341 height 36
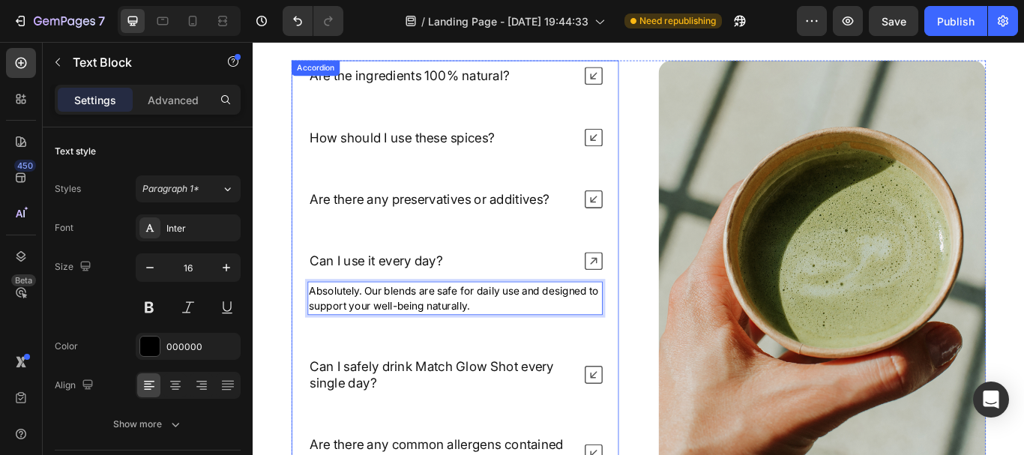
click at [493, 295] on div "Can I use it every day?" at bounding box center [471, 298] width 311 height 24
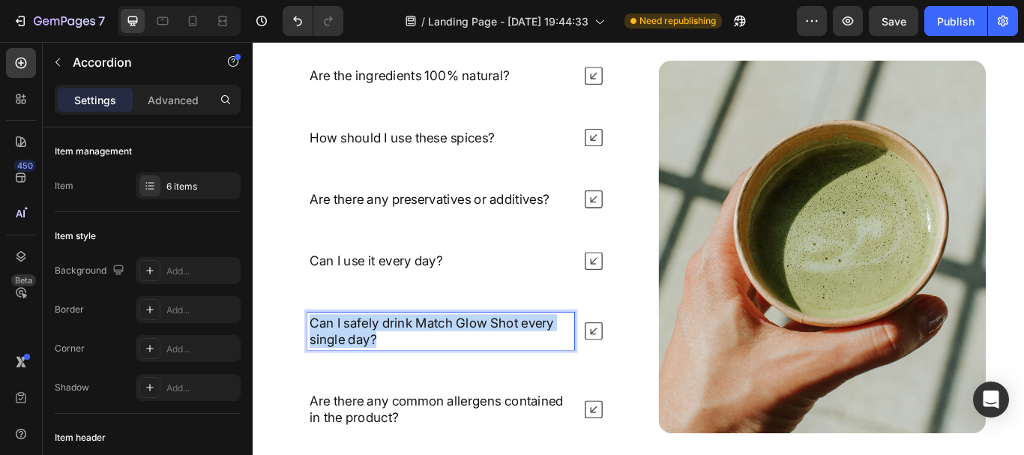
click at [439, 366] on p "Can I safely drink Match Glow Shot every single day?" at bounding box center [472, 379] width 307 height 39
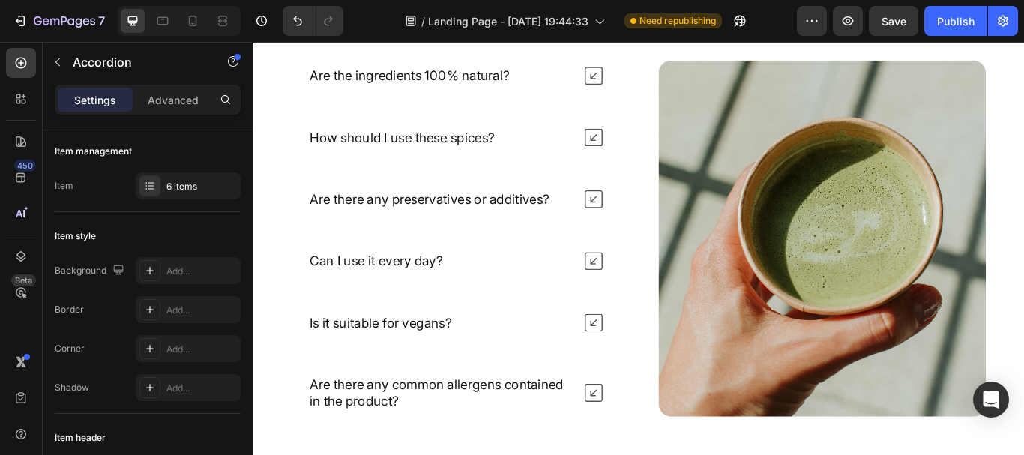
click at [535, 371] on div "Is it suitable for vegans?" at bounding box center [471, 370] width 311 height 24
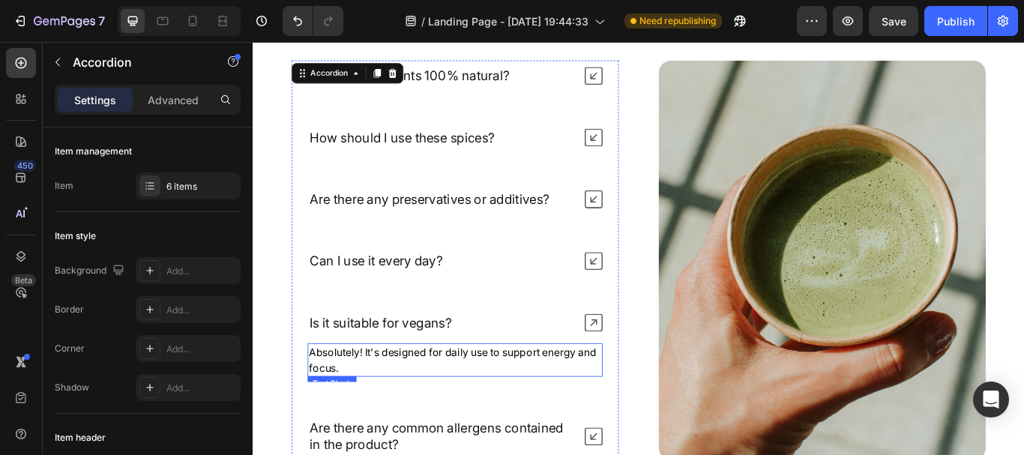
click at [497, 406] on p "Absolutely! It's designed for daily use to support energy and focus." at bounding box center [488, 413] width 341 height 36
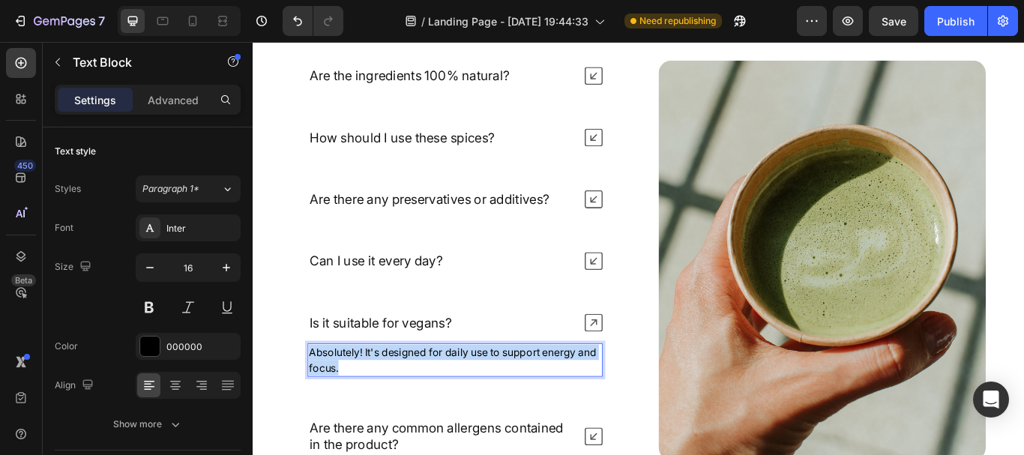
click at [497, 406] on p "Absolutely! It's designed for daily use to support energy and focus." at bounding box center [488, 413] width 341 height 36
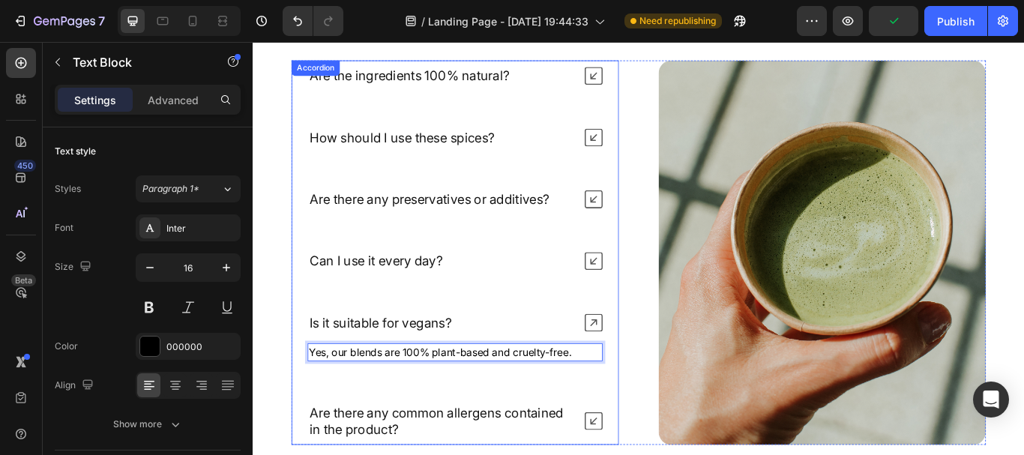
click at [543, 372] on div "Is it suitable for vegans?" at bounding box center [471, 370] width 311 height 24
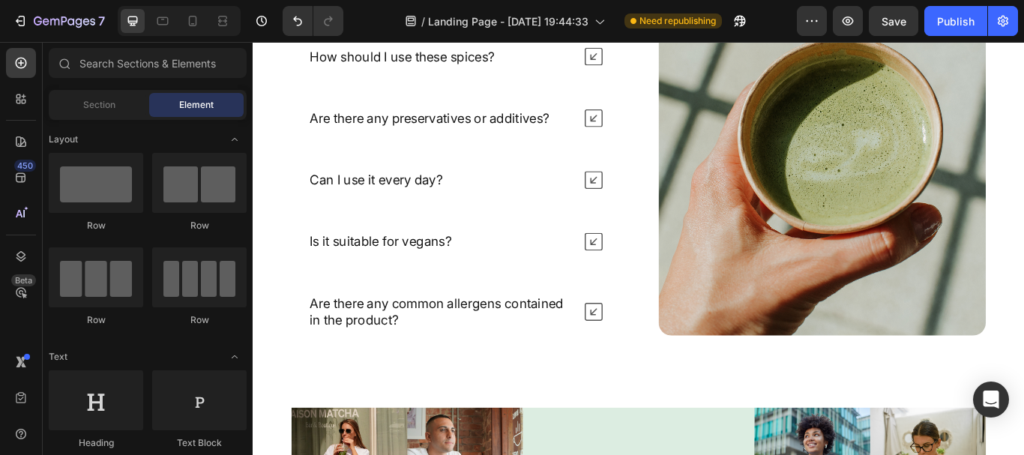
scroll to position [5040, 0]
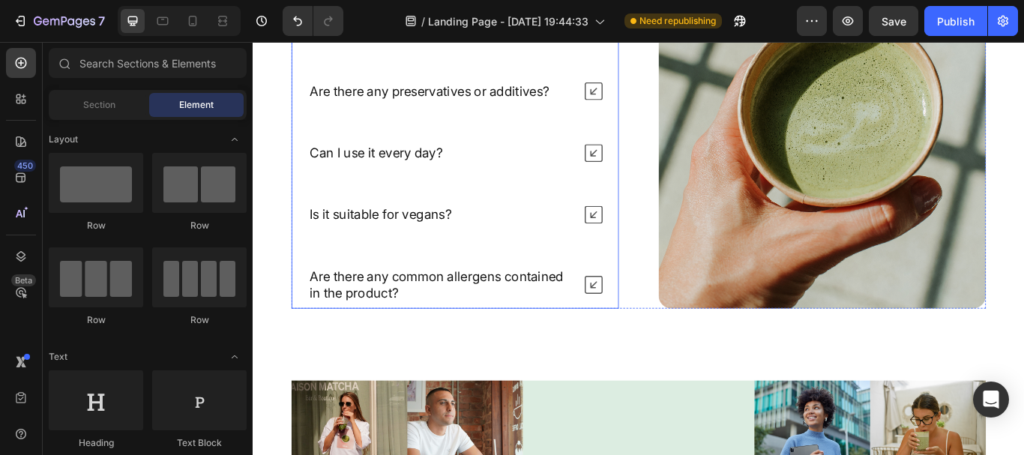
click at [429, 328] on p "Are there any common allergens contained in the product?" at bounding box center [472, 325] width 307 height 39
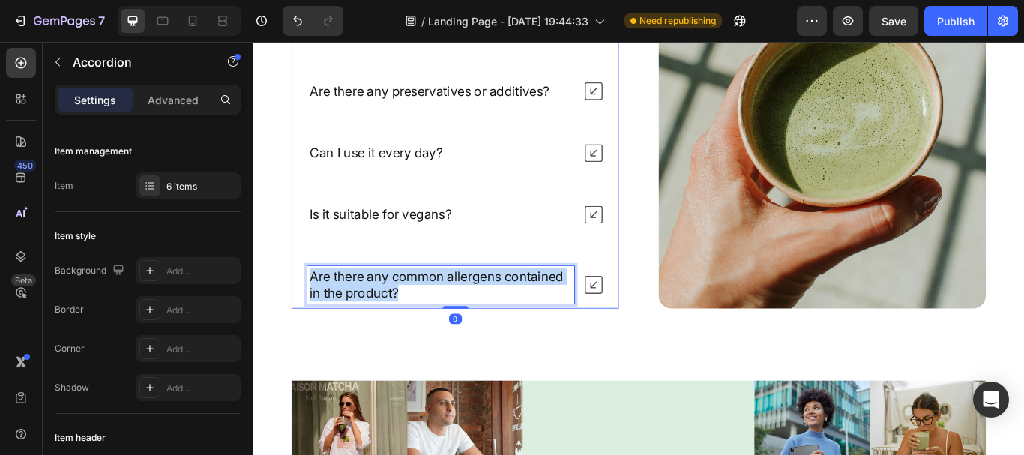
click at [429, 328] on p "Are there any common allergens contained in the product?" at bounding box center [472, 325] width 307 height 39
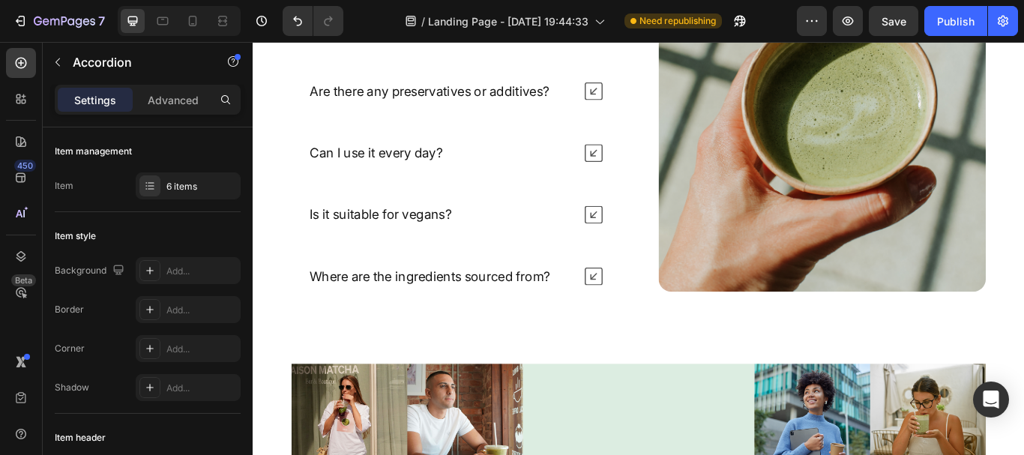
click at [615, 318] on div "Where are the ingredients sourced from?" at bounding box center [471, 316] width 311 height 24
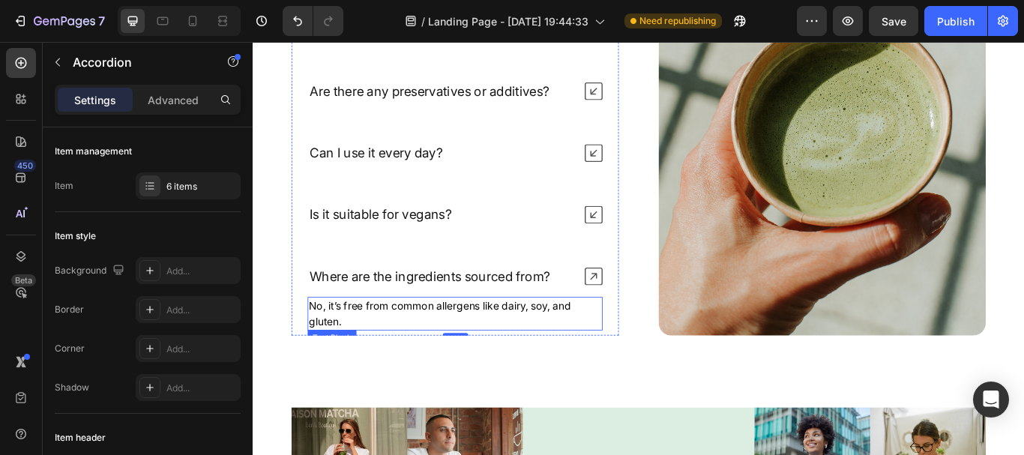
click at [539, 351] on p "No, it’s free from common allergens like dairy, soy, and gluten." at bounding box center [488, 359] width 341 height 36
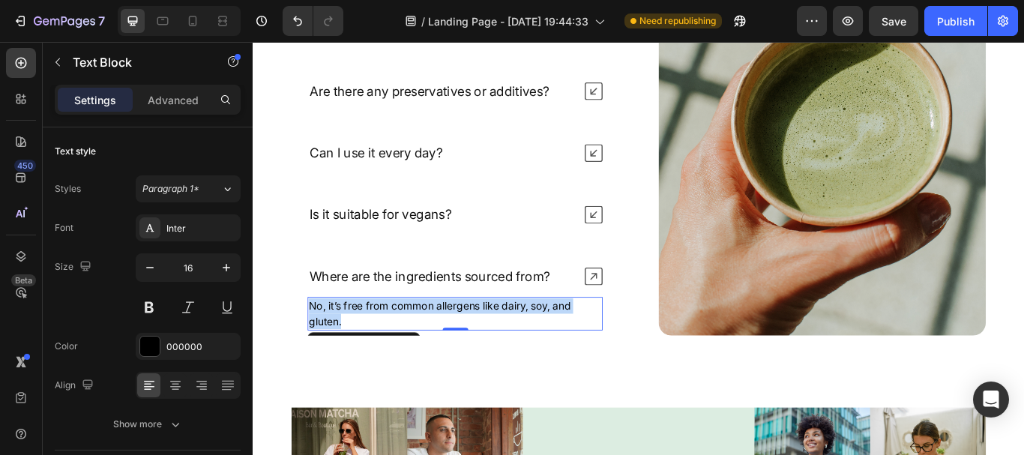
click at [539, 351] on p "No, it’s free from common allergens like dairy, soy, and gluten." at bounding box center [488, 359] width 341 height 36
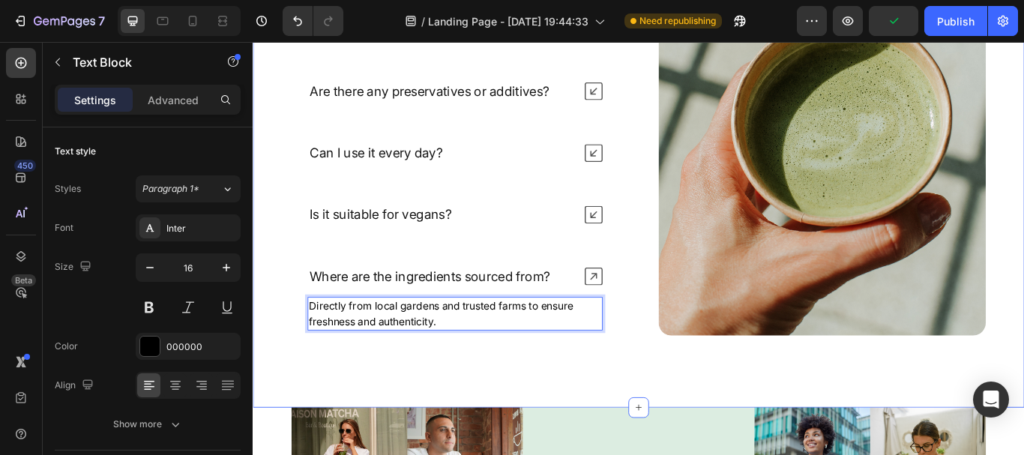
click at [493, 414] on div "Nature’s daily boost Text Block Row Frequently Asked Questions Heading Are the …" at bounding box center [703, 118] width 900 height 702
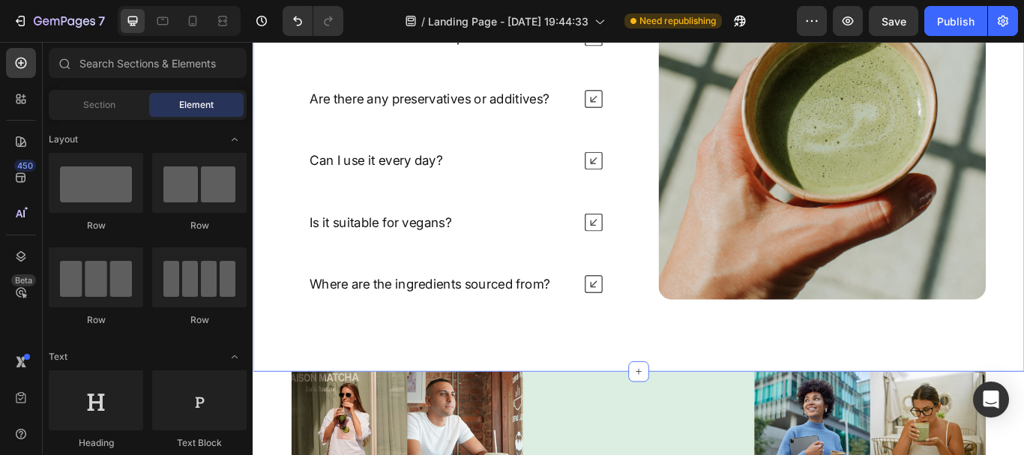
scroll to position [5001, 0]
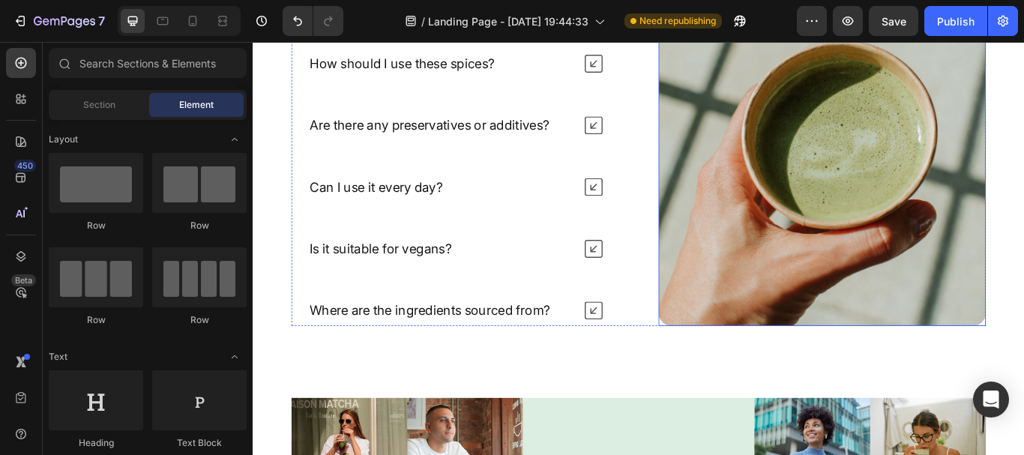
click at [824, 316] on img at bounding box center [917, 176] width 382 height 396
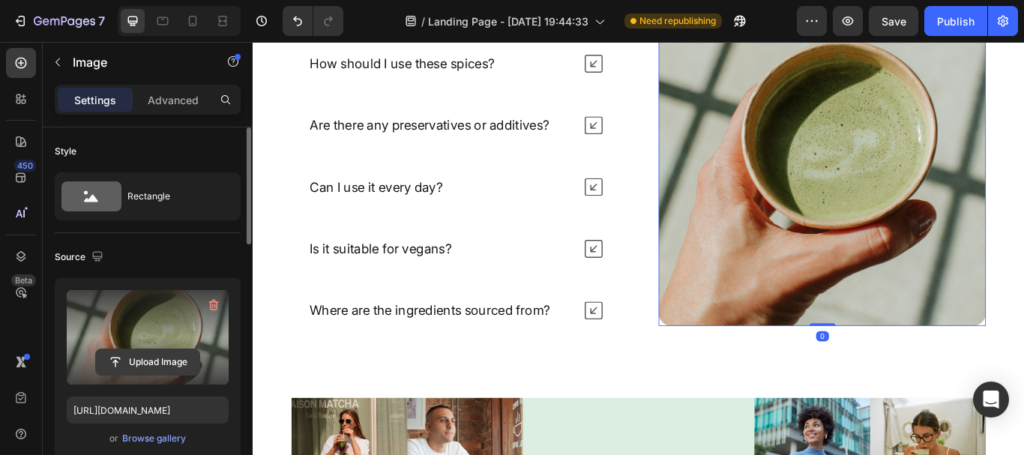
click at [169, 363] on input "file" at bounding box center [147, 361] width 103 height 25
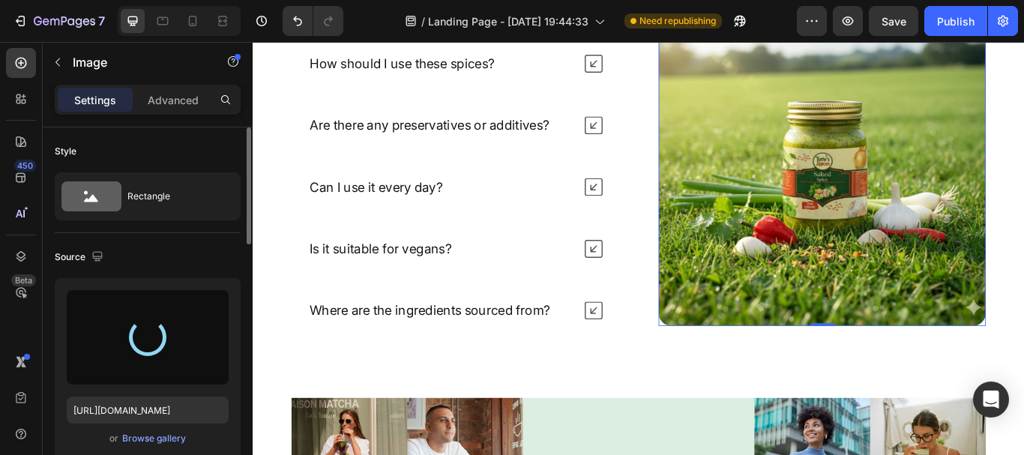
type input "[URL][DOMAIN_NAME]"
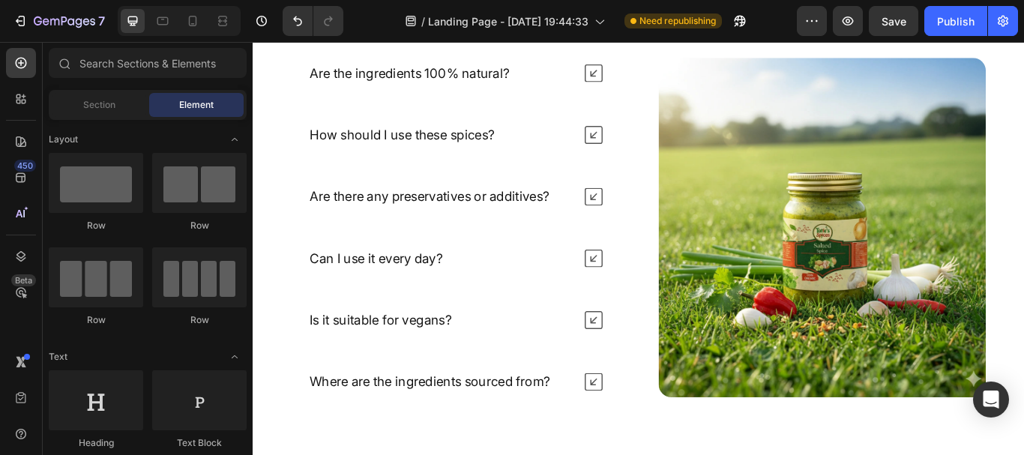
scroll to position [4948, 0]
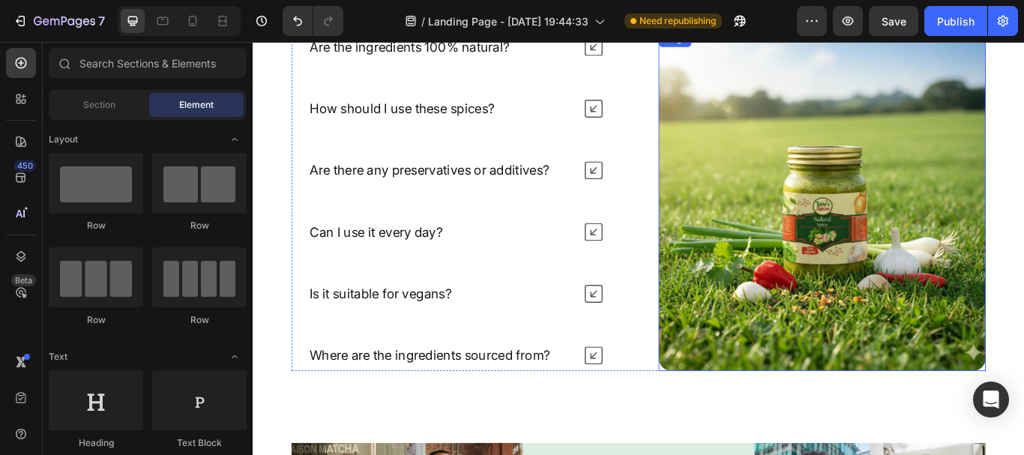
click at [849, 335] on img at bounding box center [917, 228] width 382 height 396
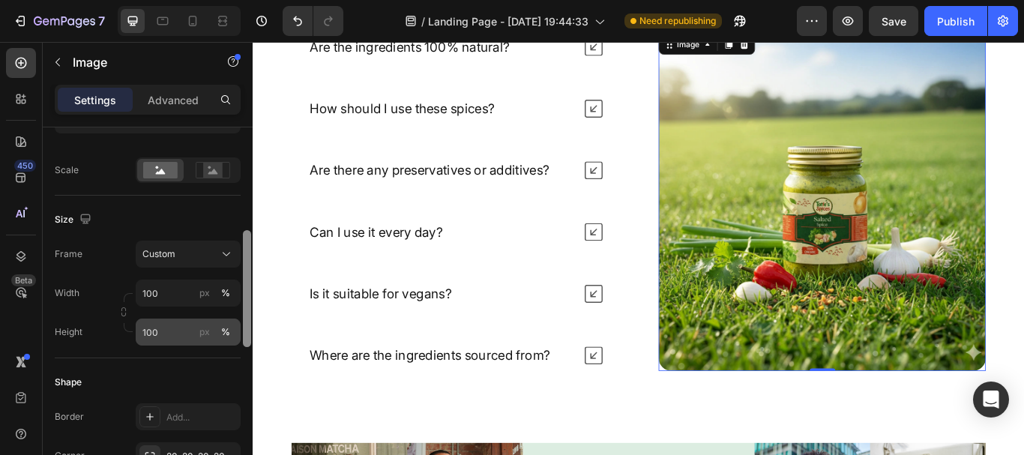
scroll to position [338, 0]
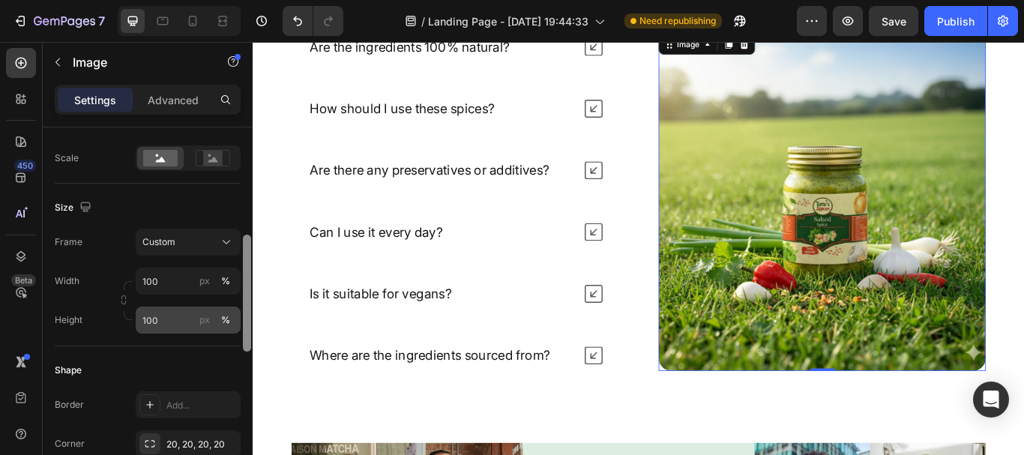
drag, startPoint x: 247, startPoint y: 222, endPoint x: 214, endPoint y: 329, distance: 112.2
click at [214, 329] on div "Style Rectangle Source Upload Image [URL][DOMAIN_NAME] or Browse gallery Scale …" at bounding box center [148, 312] width 210 height 370
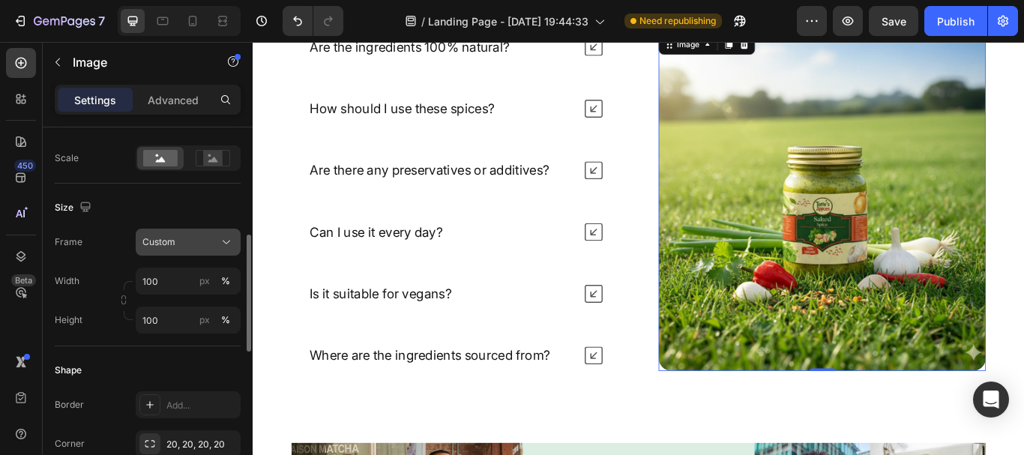
click at [209, 238] on div "Custom" at bounding box center [178, 241] width 73 height 13
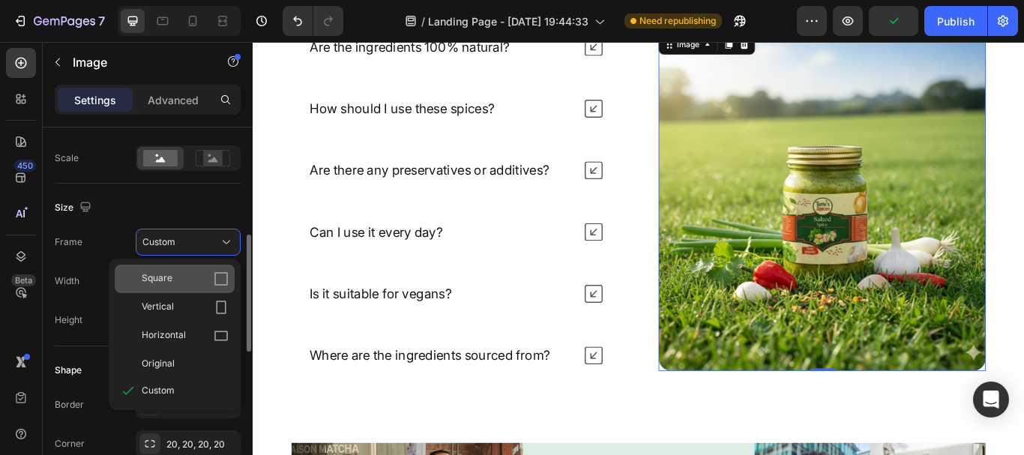
click at [225, 284] on icon at bounding box center [221, 278] width 15 height 15
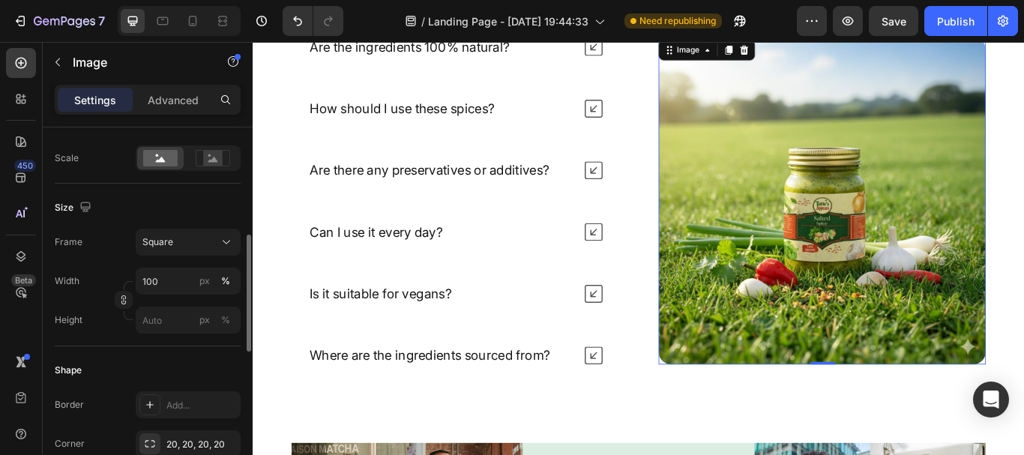
click at [808, 292] on img at bounding box center [917, 228] width 382 height 382
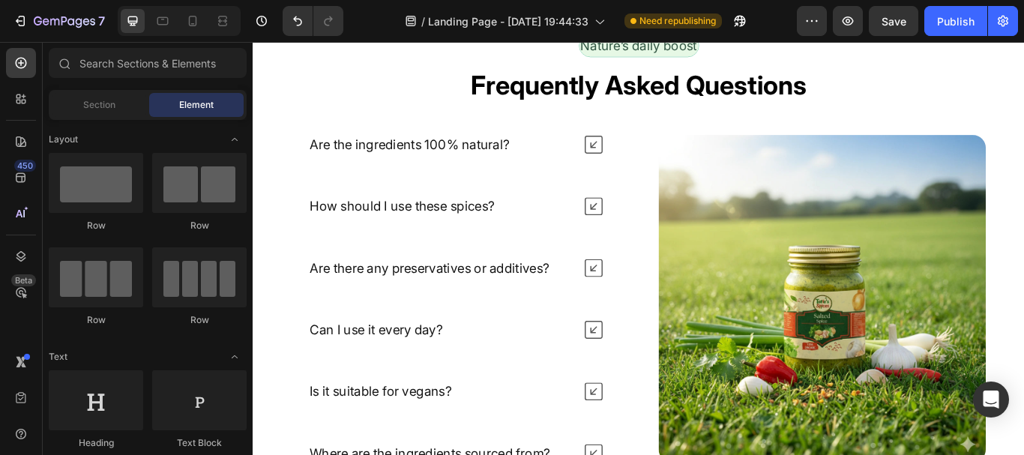
scroll to position [4938, 0]
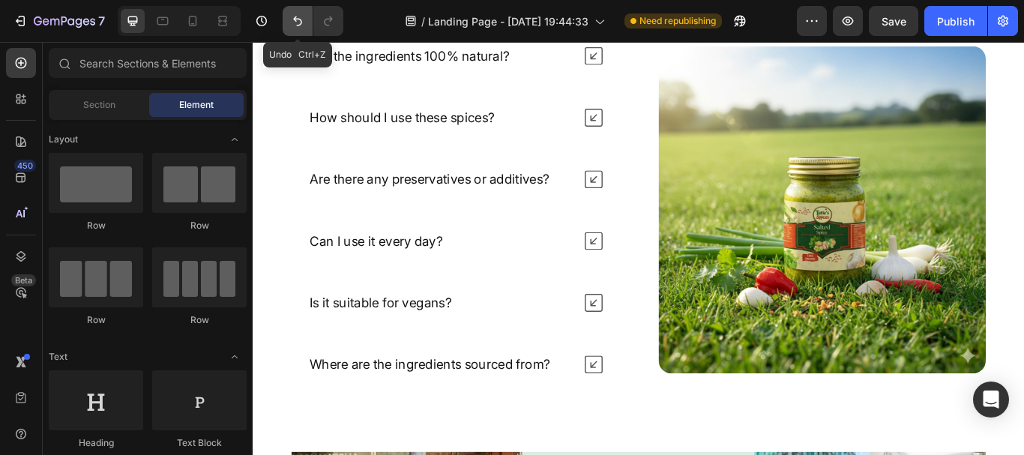
click at [292, 25] on icon "Undo/Redo" at bounding box center [297, 20] width 15 height 15
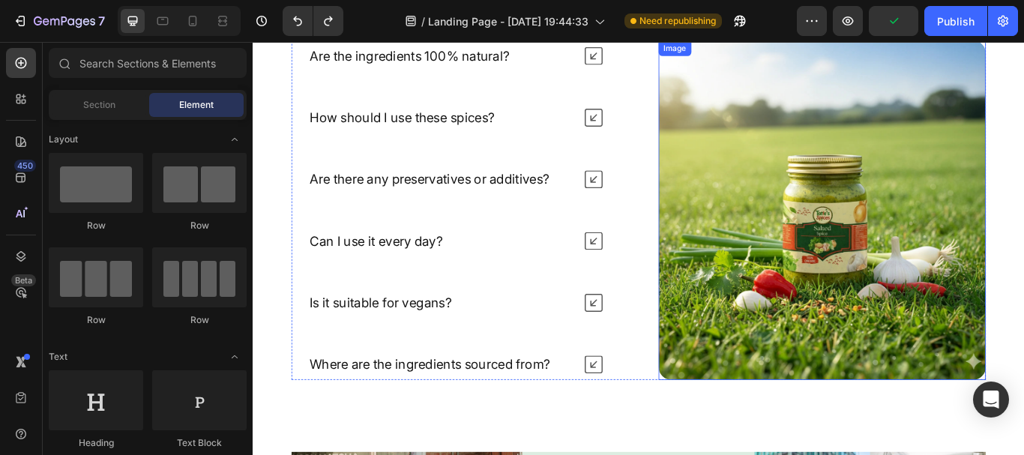
click at [813, 154] on img at bounding box center [917, 238] width 382 height 396
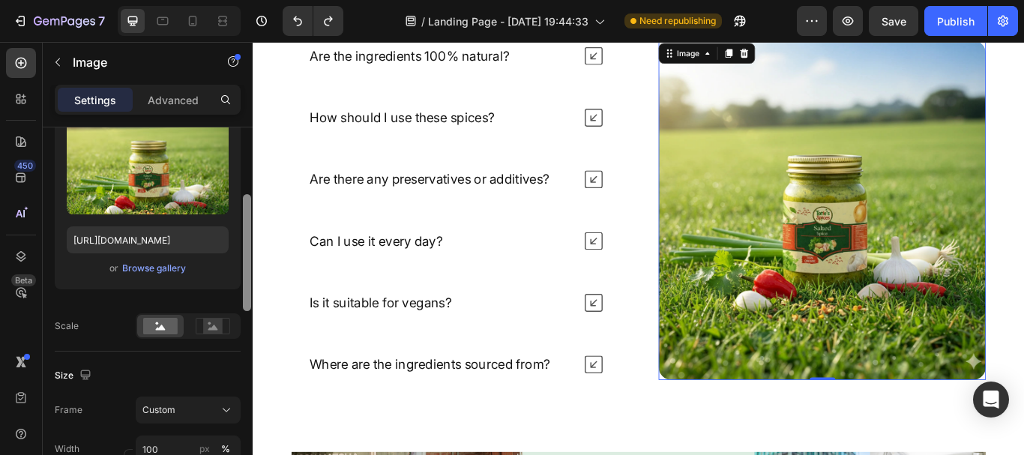
scroll to position [175, 0]
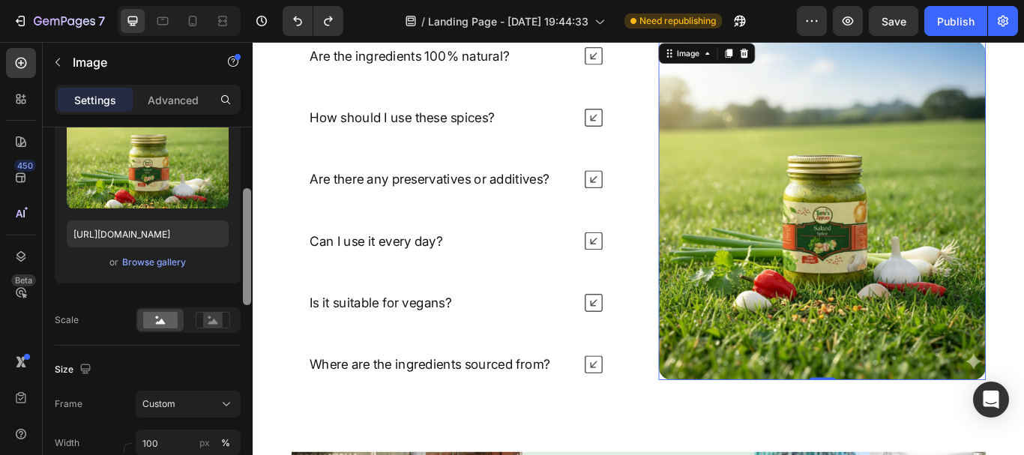
drag, startPoint x: 244, startPoint y: 239, endPoint x: 189, endPoint y: 289, distance: 74.3
click at [190, 293] on div "Style Rectangle Source Upload Image [URL][DOMAIN_NAME] or Browse gallery Scale …" at bounding box center [148, 312] width 210 height 370
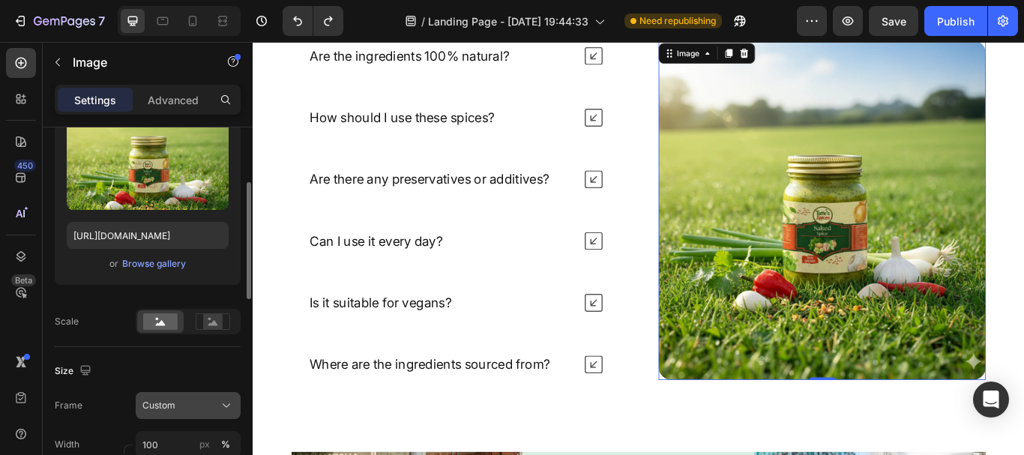
click at [170, 414] on button "Custom" at bounding box center [188, 405] width 105 height 27
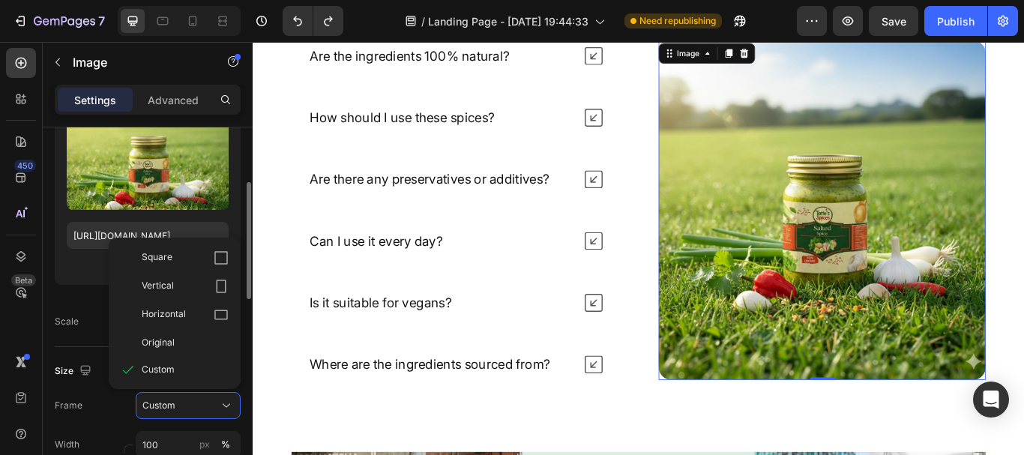
click at [111, 426] on div "Frame Custom Square Vertical Horizontal Original Custom Width 100 px % Height 1…" at bounding box center [148, 444] width 186 height 105
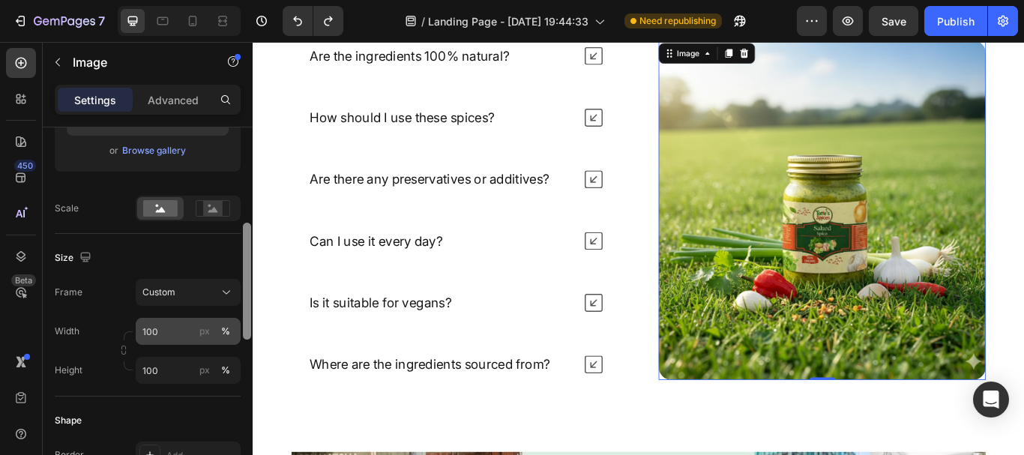
scroll to position [291, 0]
drag, startPoint x: 247, startPoint y: 291, endPoint x: 232, endPoint y: 328, distance: 40.7
click at [232, 328] on div "Style Rectangle Source Upload Image [URL][DOMAIN_NAME] or Browse gallery Scale …" at bounding box center [148, 312] width 210 height 370
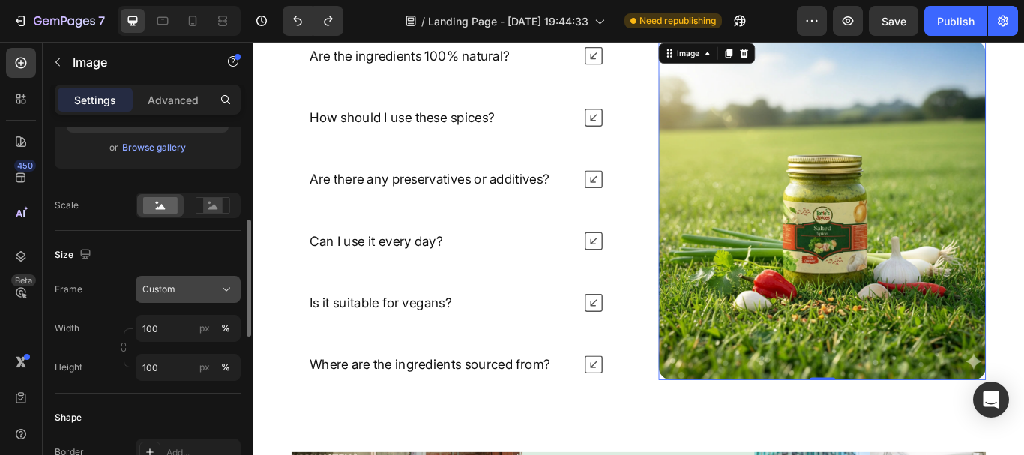
click at [190, 303] on button "Custom" at bounding box center [188, 289] width 105 height 27
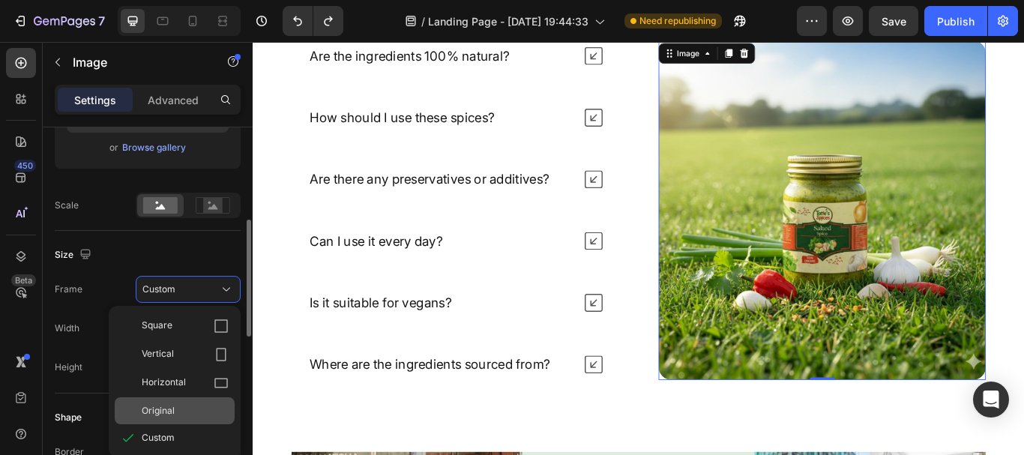
click at [172, 400] on div "Original" at bounding box center [175, 410] width 120 height 27
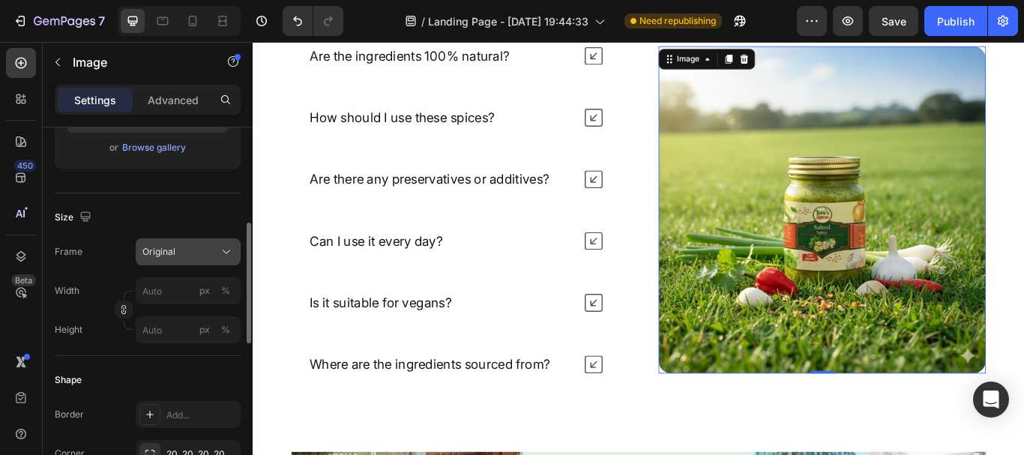
click at [204, 246] on div "Original" at bounding box center [178, 251] width 73 height 13
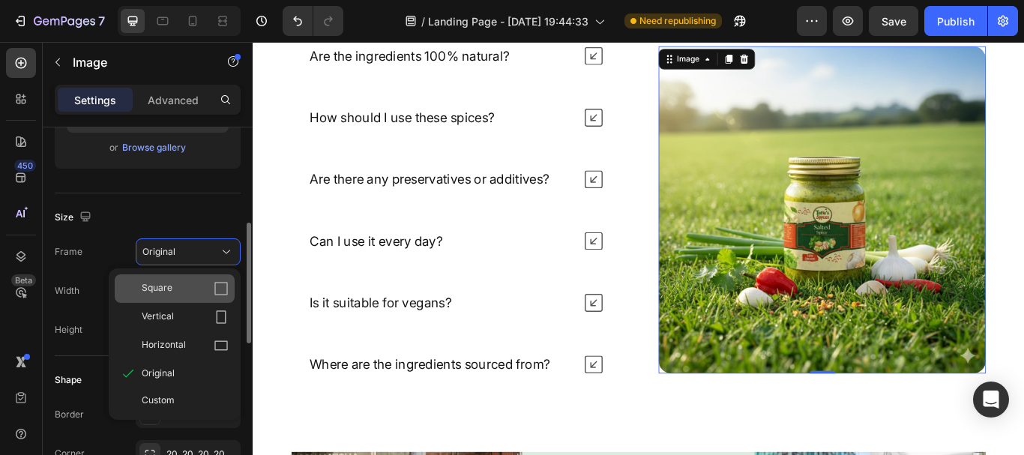
click at [220, 283] on icon at bounding box center [221, 288] width 15 height 15
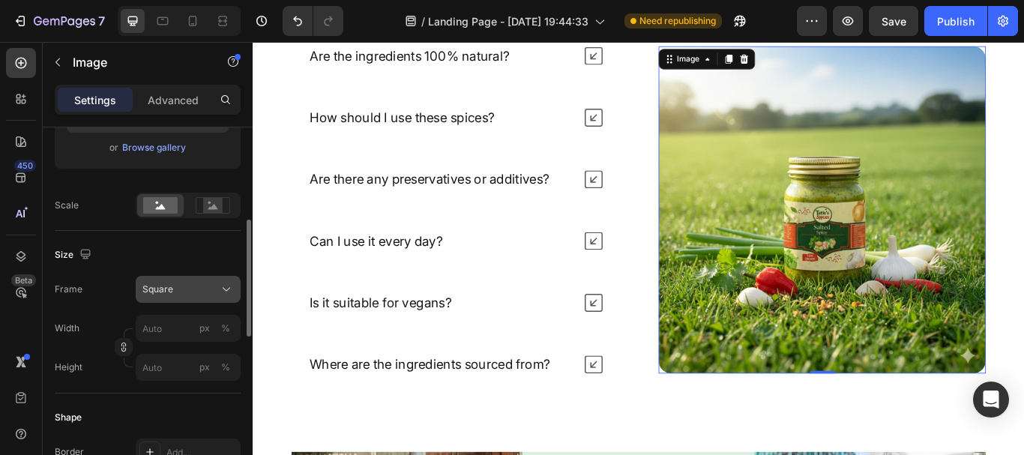
click at [202, 288] on div "Square" at bounding box center [178, 289] width 73 height 13
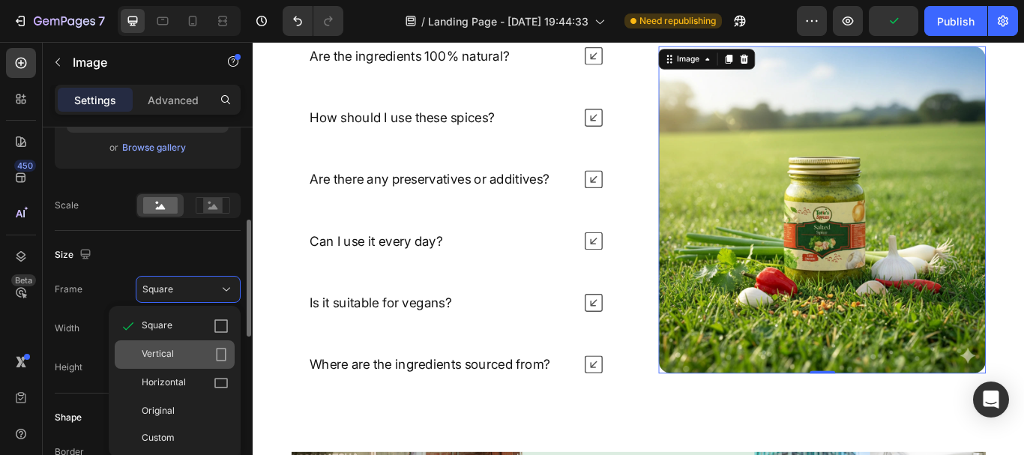
click at [223, 358] on icon at bounding box center [221, 354] width 15 height 15
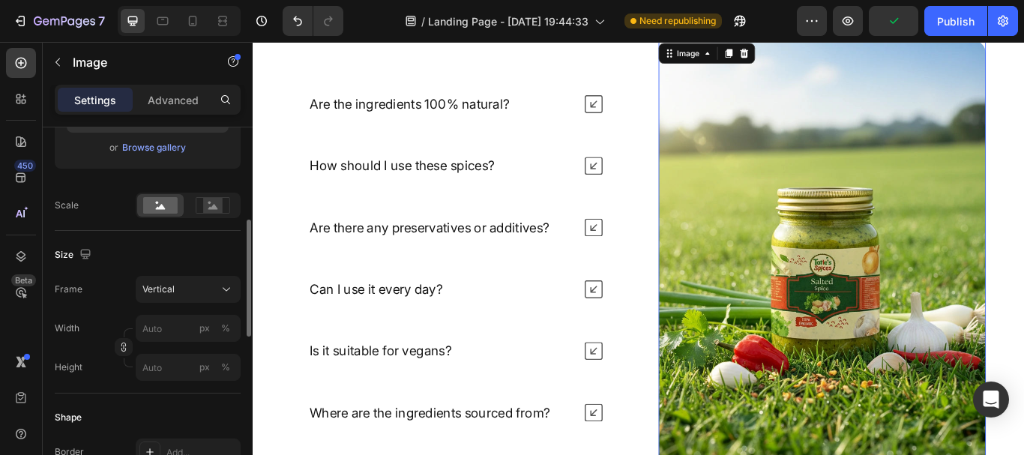
scroll to position [4990, 0]
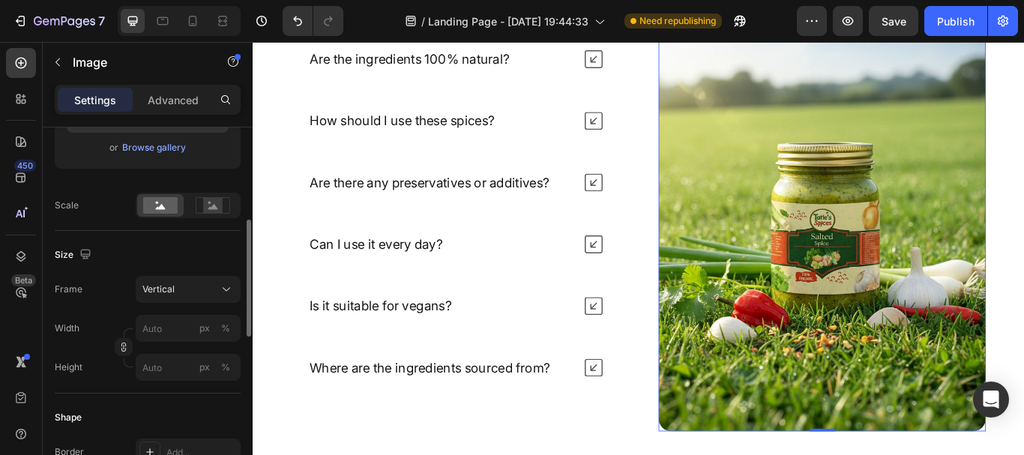
click at [133, 247] on div "Size" at bounding box center [148, 255] width 186 height 24
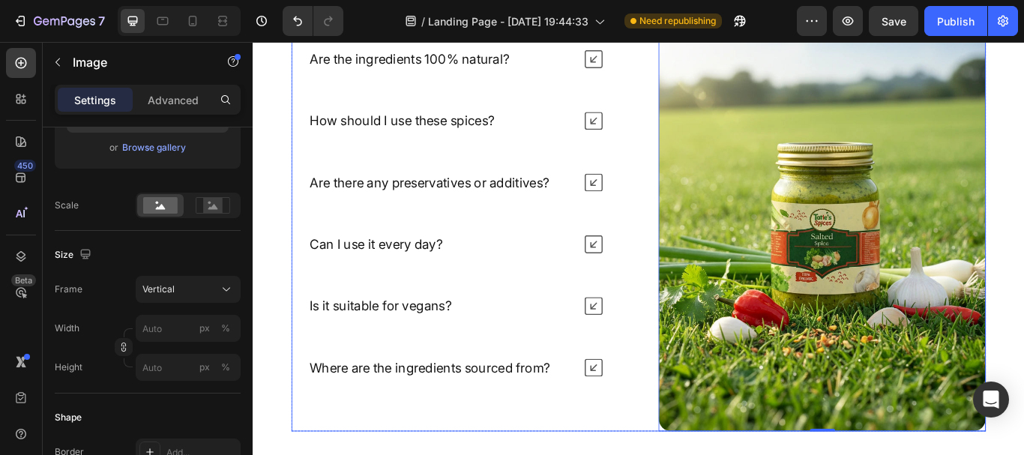
click at [702, 449] on div "Are the ingredients 100% natural? How should I use these spices? Are there any …" at bounding box center [703, 242] width 810 height 509
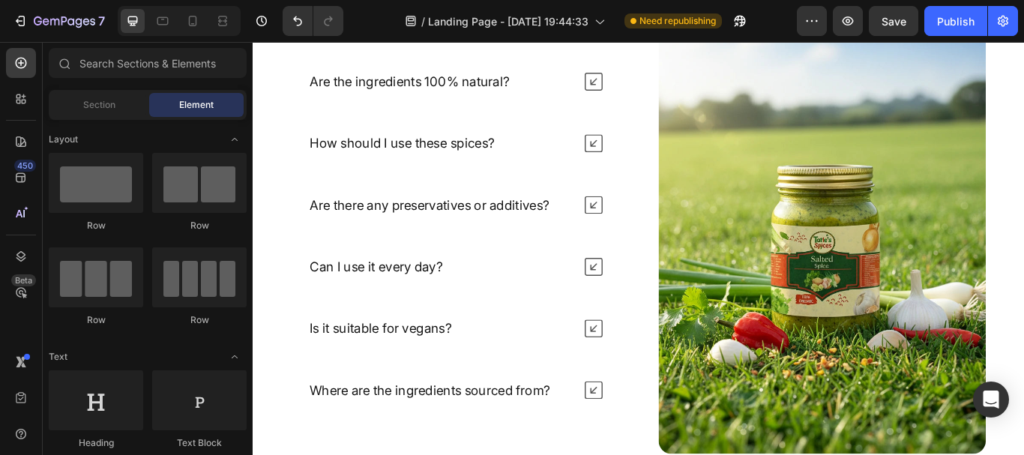
scroll to position [4910, 0]
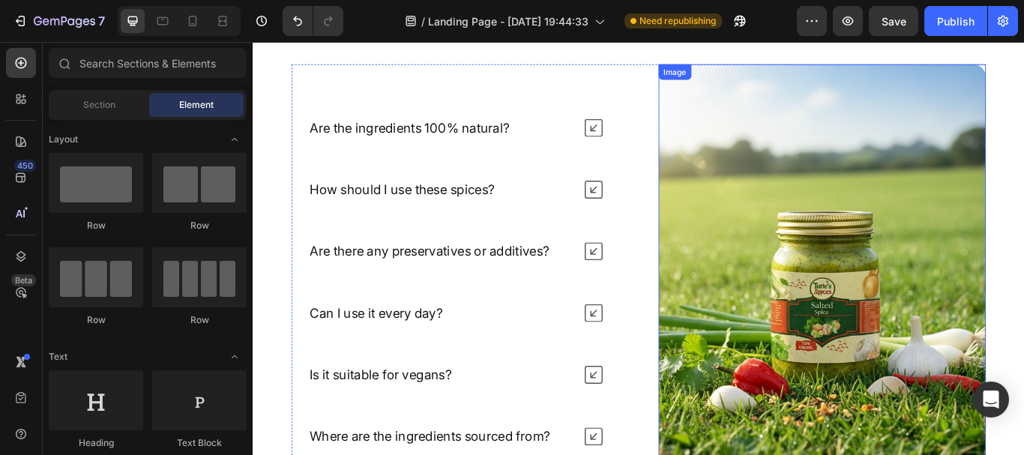
click at [990, 395] on img at bounding box center [917, 322] width 382 height 509
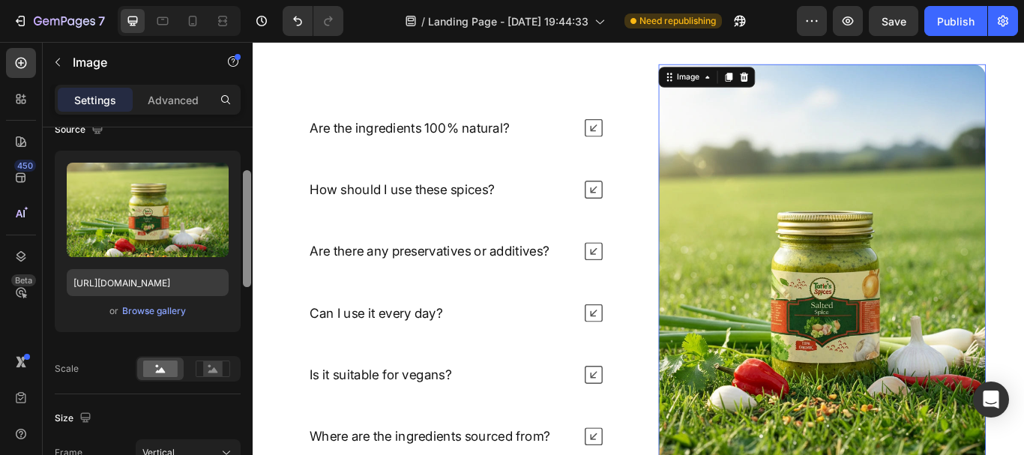
drag, startPoint x: 245, startPoint y: 237, endPoint x: 208, endPoint y: 267, distance: 47.4
click at [229, 267] on div "Style Rectangle Source Upload Image [URL][DOMAIN_NAME] or Browse gallery Scale …" at bounding box center [148, 312] width 210 height 370
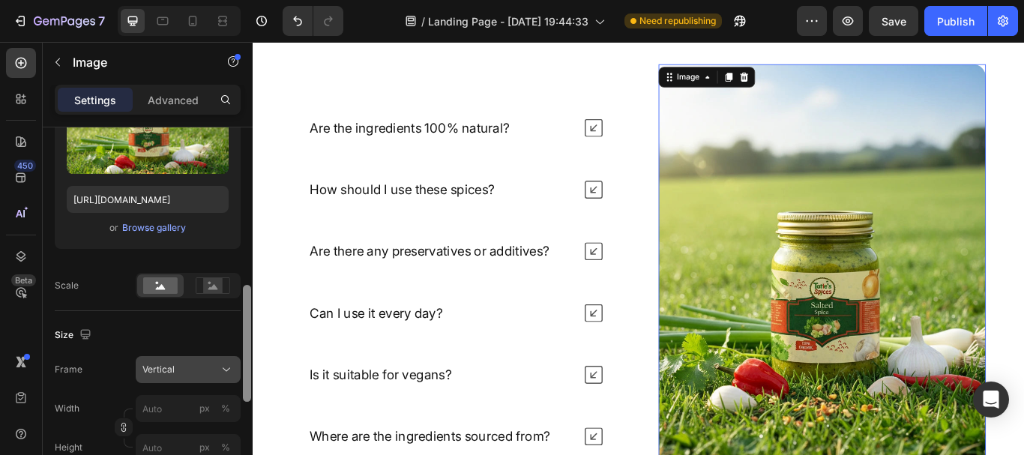
scroll to position [296, 0]
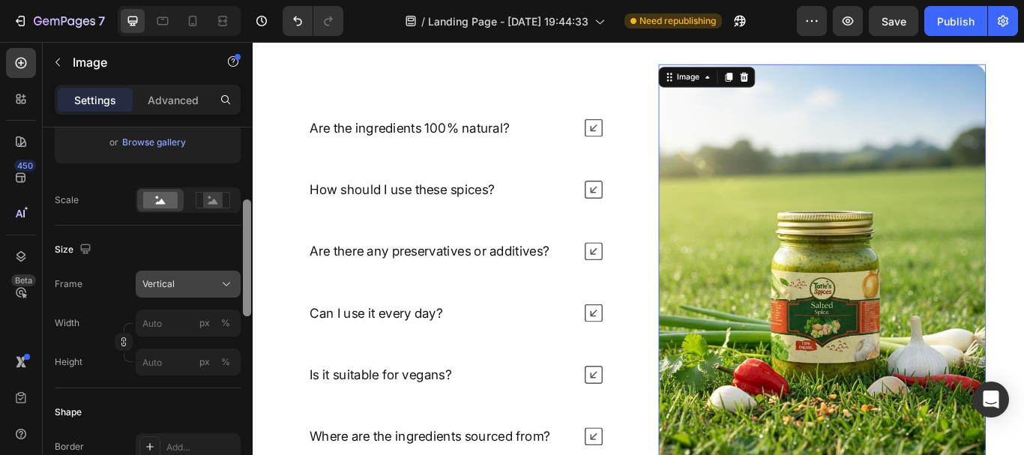
drag, startPoint x: 244, startPoint y: 264, endPoint x: 226, endPoint y: 297, distance: 37.2
click at [226, 297] on div "Style Rectangle Source Upload Image [URL][DOMAIN_NAME] or Browse gallery Scale …" at bounding box center [148, 312] width 210 height 370
click at [204, 278] on div "Vertical" at bounding box center [178, 283] width 73 height 13
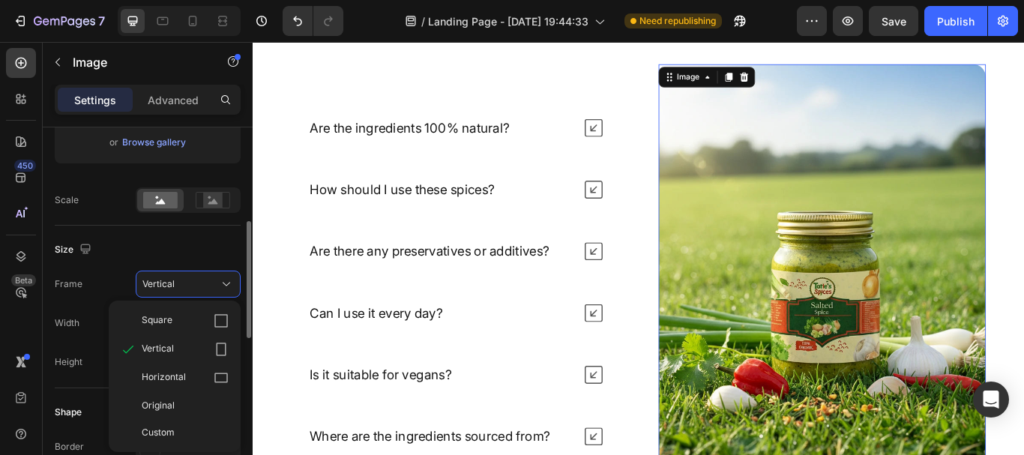
click at [209, 246] on div "Size" at bounding box center [148, 250] width 186 height 24
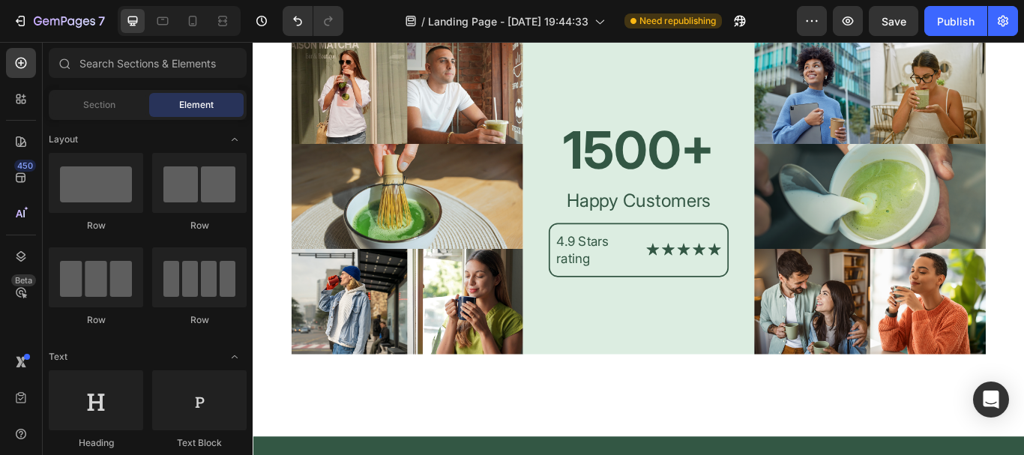
scroll to position [5418, 0]
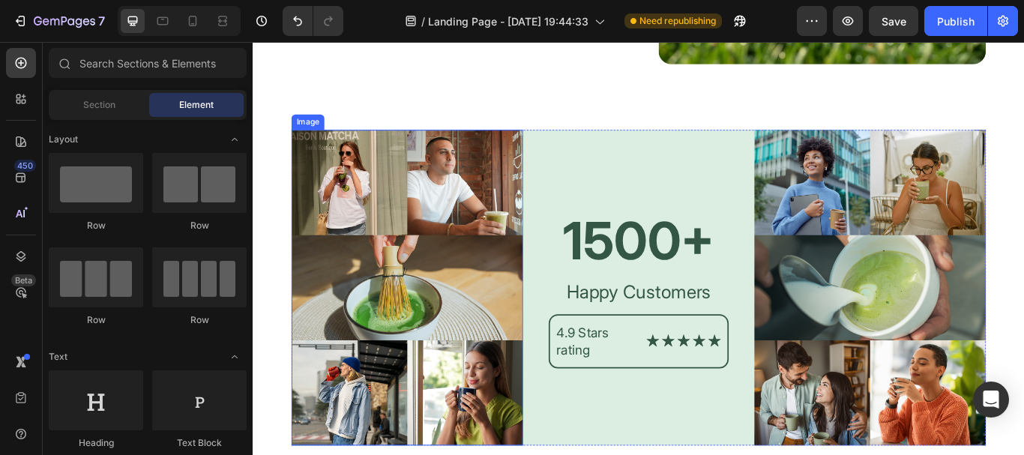
click at [446, 238] on img at bounding box center [433, 328] width 270 height 367
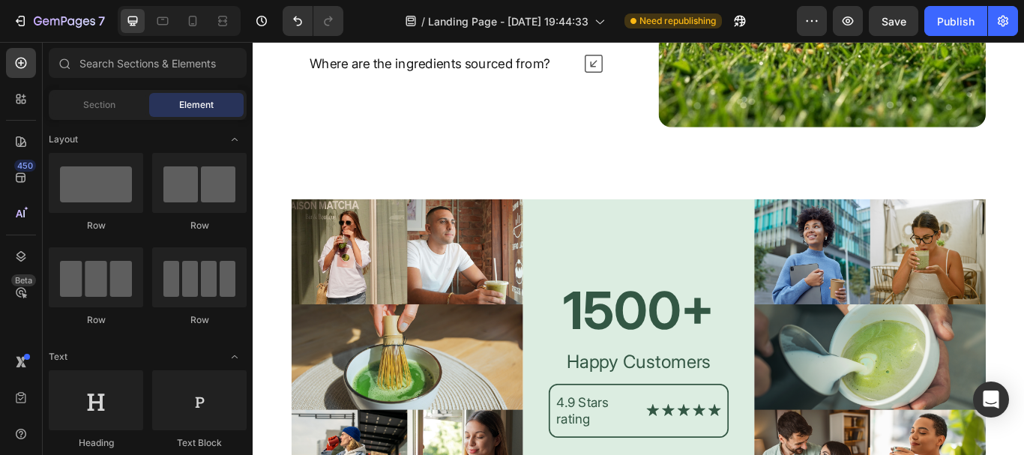
scroll to position [5376, 0]
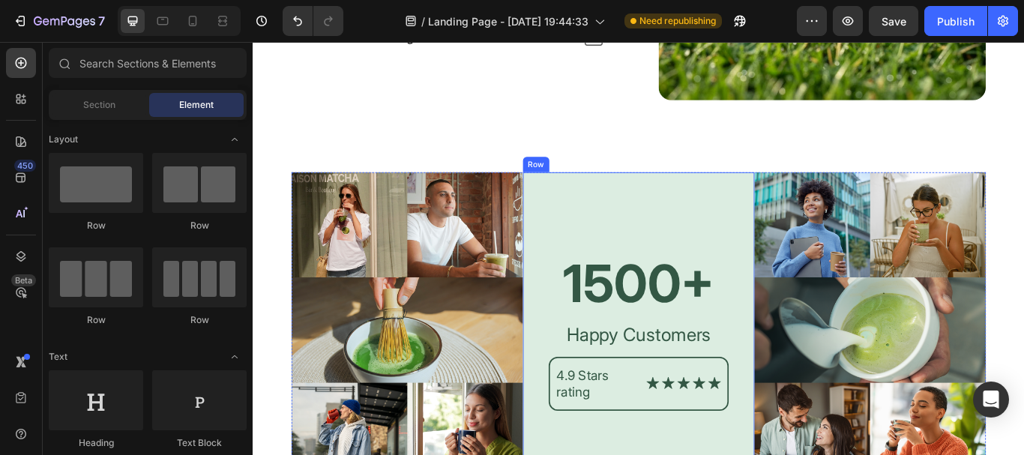
click at [706, 228] on div "1500+ Heading Happy Customers Text Block 4.9 Stars rating Text Block Icon Icon …" at bounding box center [702, 377] width 270 height 367
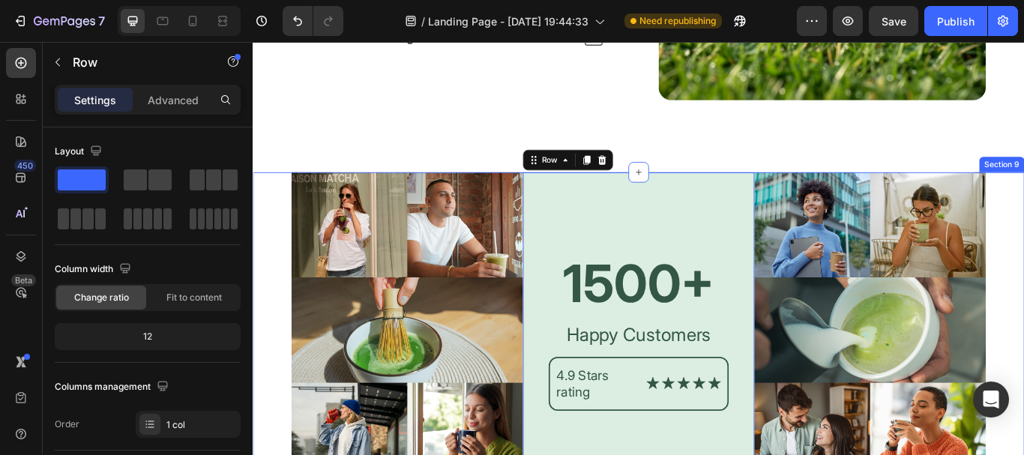
click at [270, 205] on div "Image 1500+ Heading Happy Customers Text Block 4.9 Stars rating Text Block Icon…" at bounding box center [703, 425] width 900 height 463
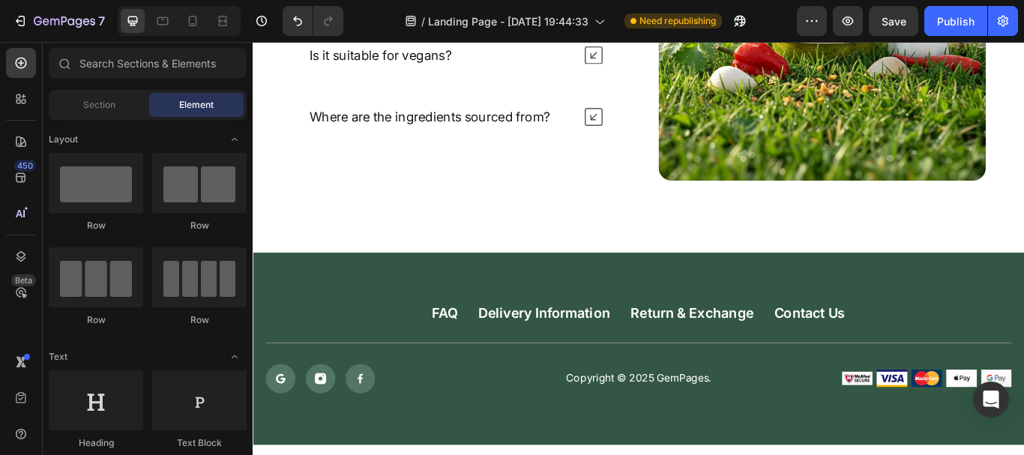
scroll to position [5312, 0]
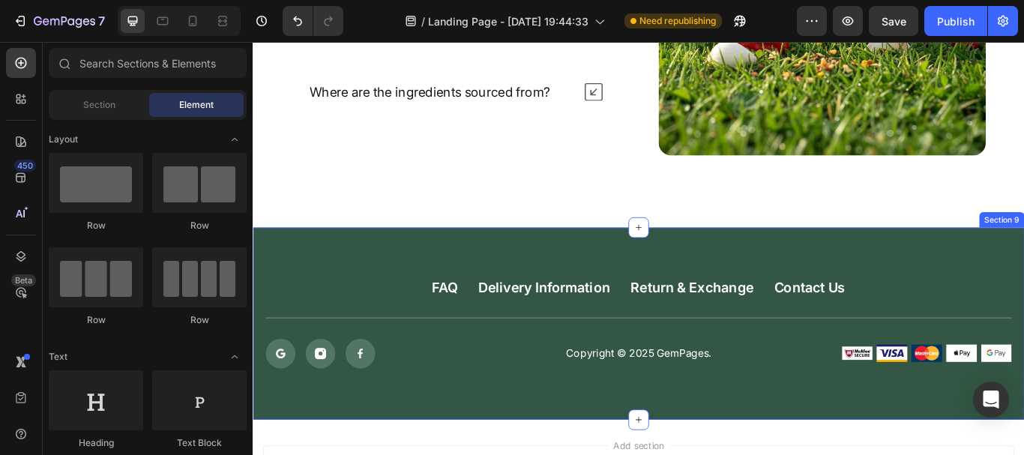
click at [1023, 290] on div "FAQ Button Delivery Information Button Return & Exchange Button Contact Us Butt…" at bounding box center [703, 370] width 900 height 223
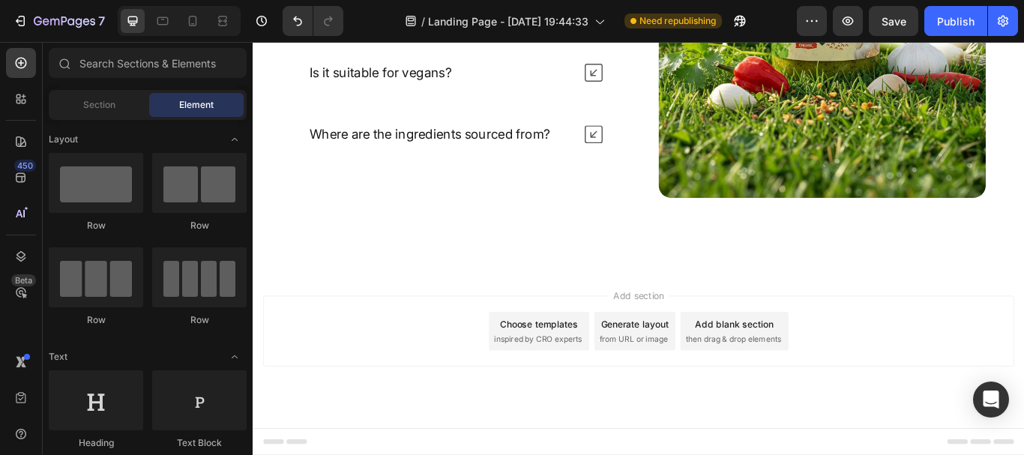
scroll to position [5255, 0]
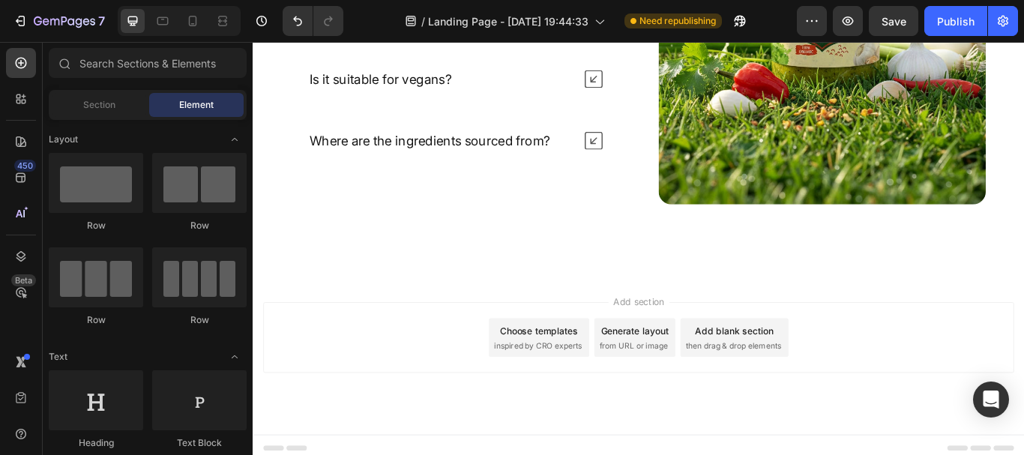
click at [771, 390] on span "then drag & drop elements" at bounding box center [813, 396] width 112 height 13
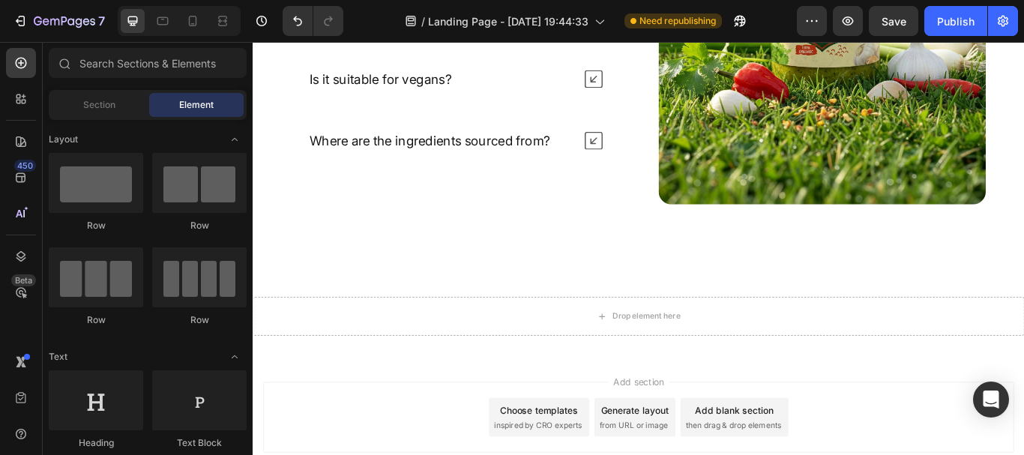
scroll to position [5312, 0]
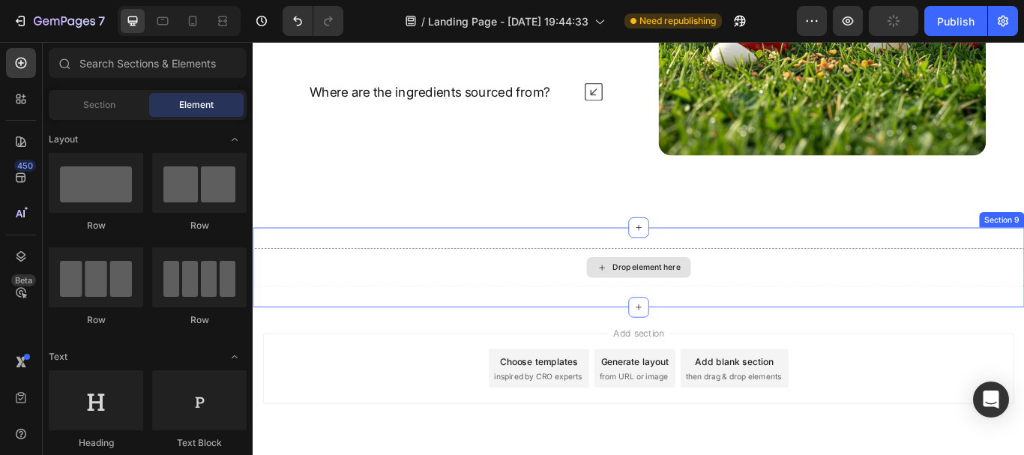
click at [742, 312] on div "Drop element here" at bounding box center [703, 305] width 900 height 45
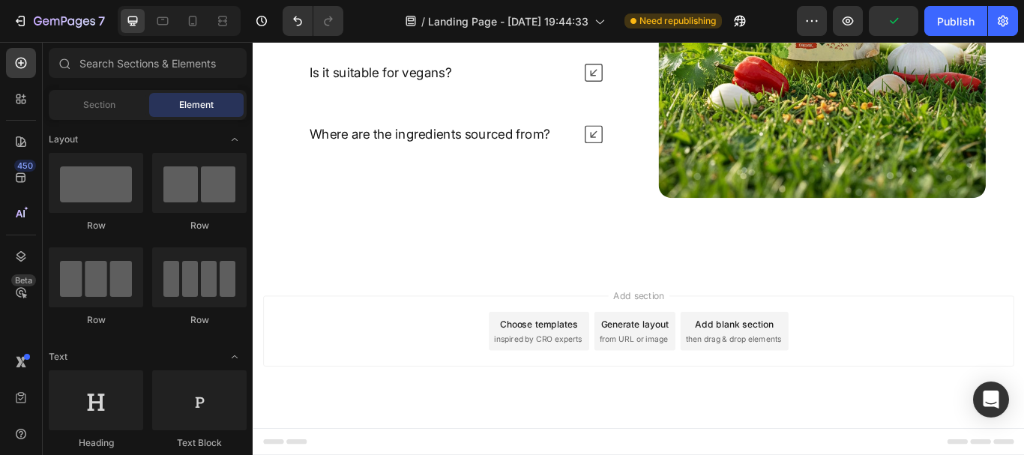
scroll to position [5255, 0]
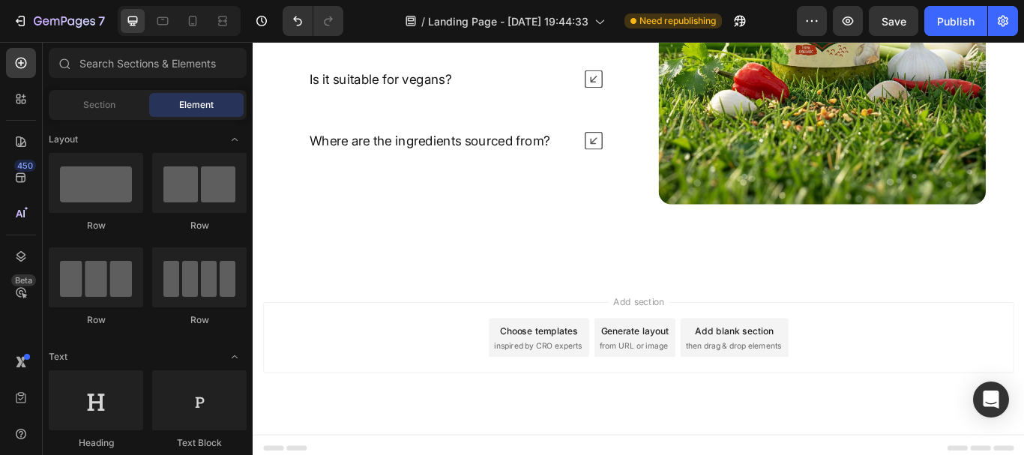
click at [611, 364] on div "Choose templates inspired by CRO experts" at bounding box center [586, 386] width 117 height 45
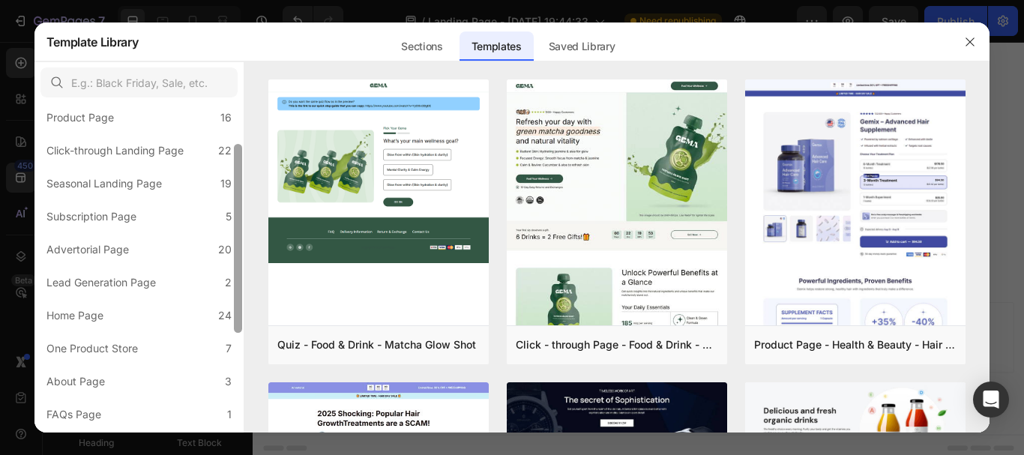
scroll to position [62, 0]
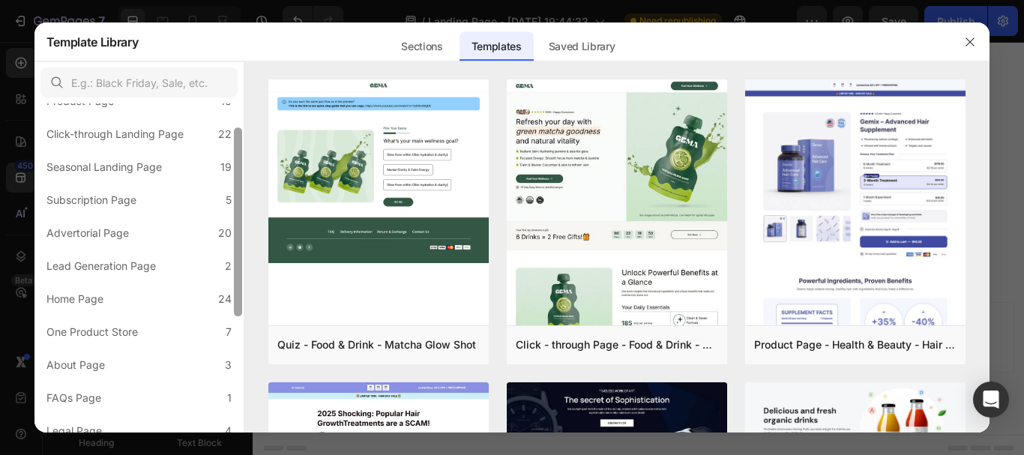
drag, startPoint x: 238, startPoint y: 120, endPoint x: 232, endPoint y: 156, distance: 36.5
click at [231, 156] on div "All Templates 115 Product Page 16 Click-through Landing Page 22 Seasonal Landin…" at bounding box center [138, 267] width 209 height 328
click at [419, 58] on div "Sections" at bounding box center [422, 41] width 68 height 39
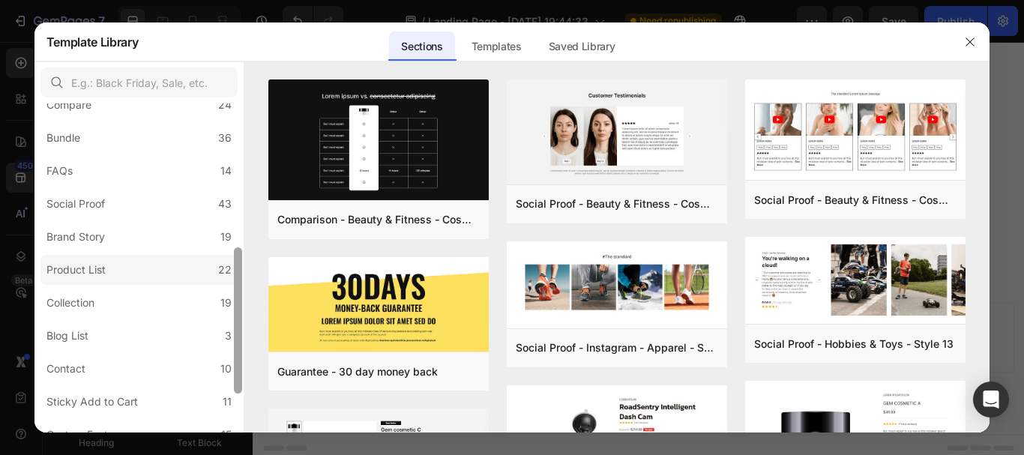
drag, startPoint x: 236, startPoint y: 112, endPoint x: 202, endPoint y: 255, distance: 147.1
click at [232, 259] on div at bounding box center [237, 267] width 11 height 328
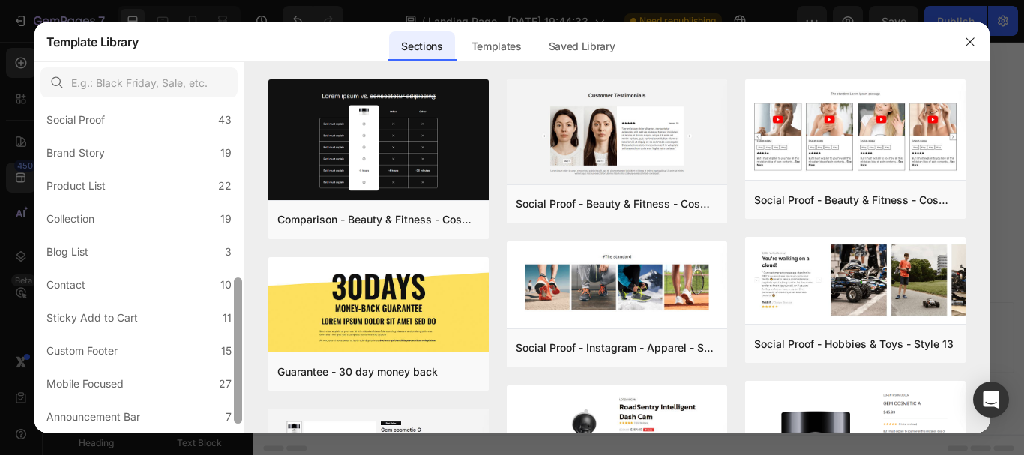
scroll to position [401, 0]
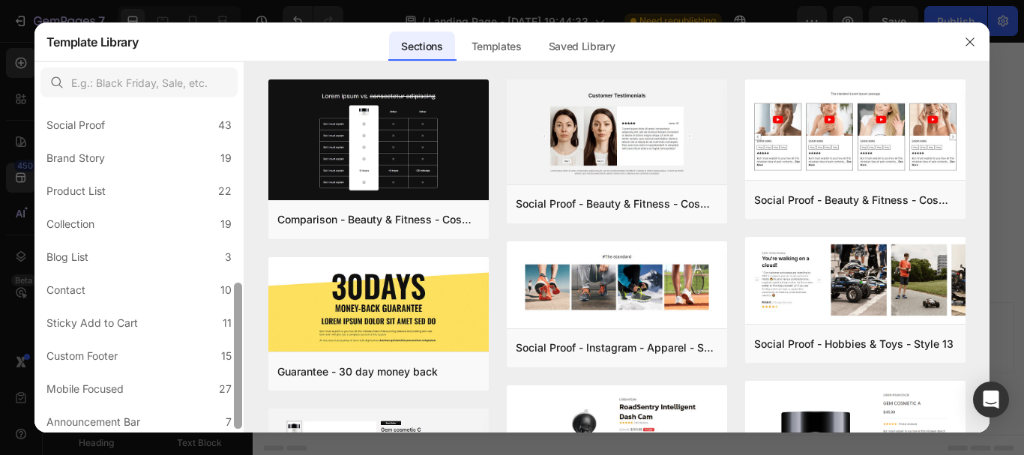
drag, startPoint x: 239, startPoint y: 298, endPoint x: 235, endPoint y: 327, distance: 29.5
click at [235, 327] on div at bounding box center [238, 356] width 8 height 146
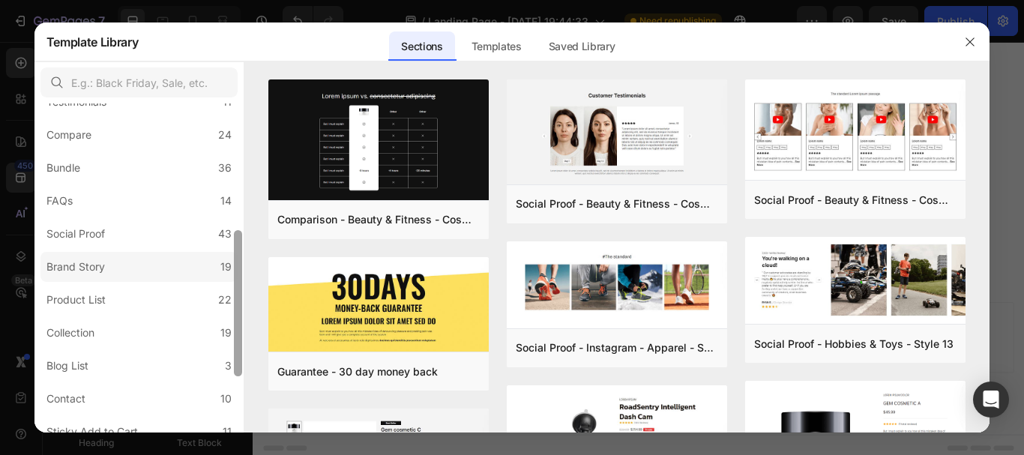
scroll to position [287, 0]
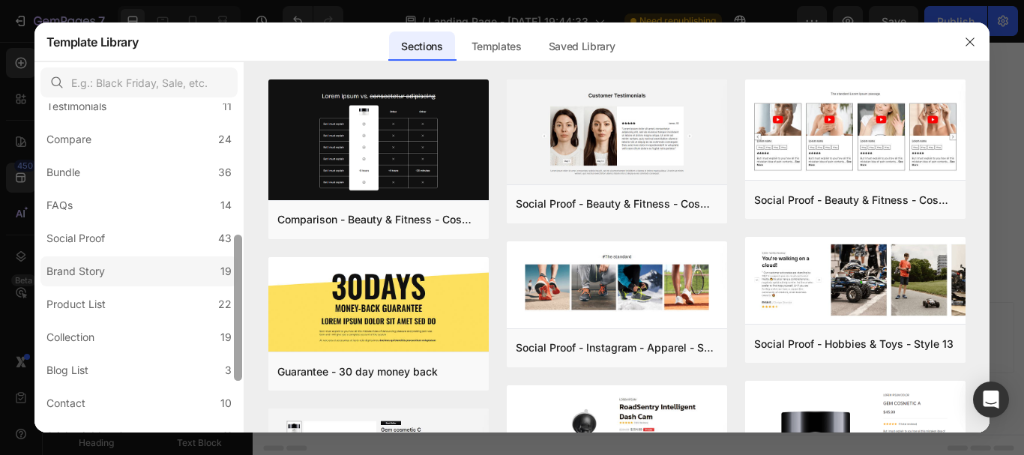
drag, startPoint x: 235, startPoint y: 327, endPoint x: 229, endPoint y: 276, distance: 51.3
click at [229, 276] on div "All Sections 446 Hero Section 76 Product Detail 34 Brands 11 Trusted Badges 7 G…" at bounding box center [138, 267] width 209 height 328
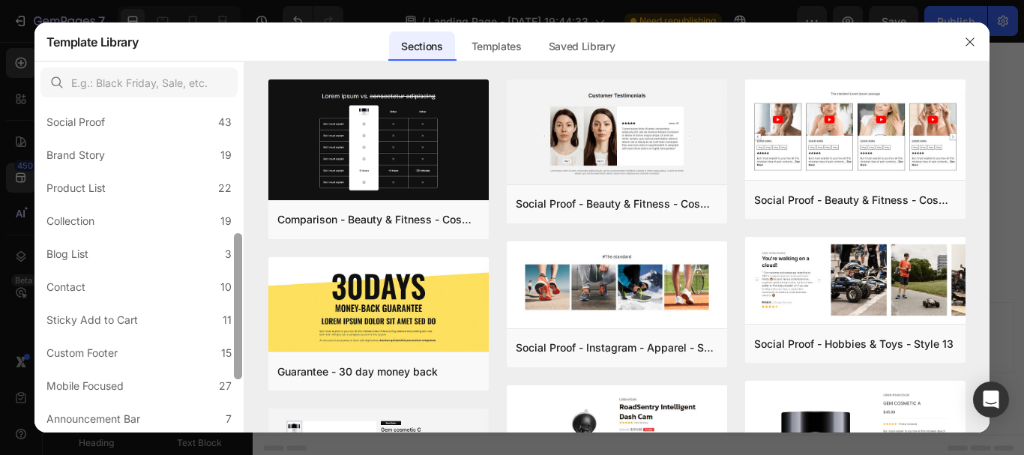
scroll to position [406, 0]
drag, startPoint x: 239, startPoint y: 274, endPoint x: 227, endPoint y: 354, distance: 80.4
click at [227, 354] on div "All Sections 446 Hero Section 76 Product Detail 34 Brands 11 Trusted Badges 7 G…" at bounding box center [138, 267] width 209 height 328
click at [152, 355] on label "Custom Footer 15" at bounding box center [138, 351] width 197 height 30
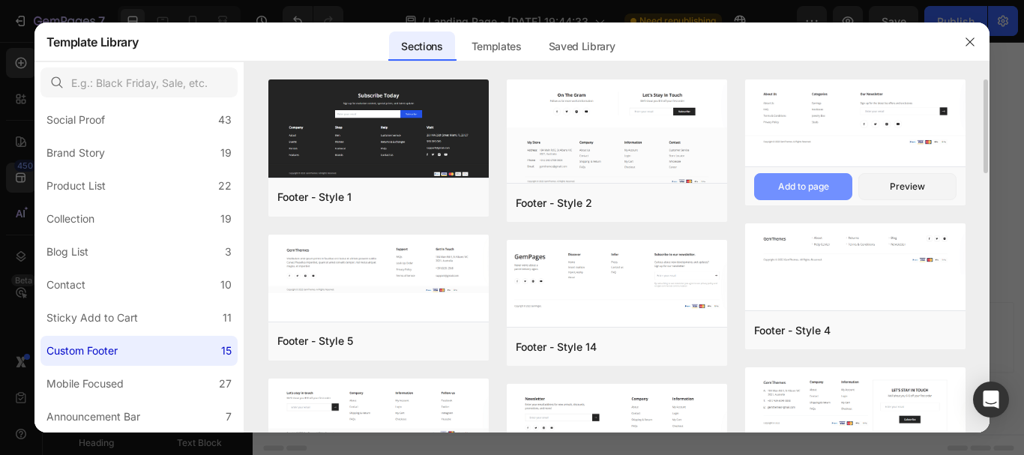
click at [835, 187] on button "Add to page" at bounding box center [803, 186] width 98 height 27
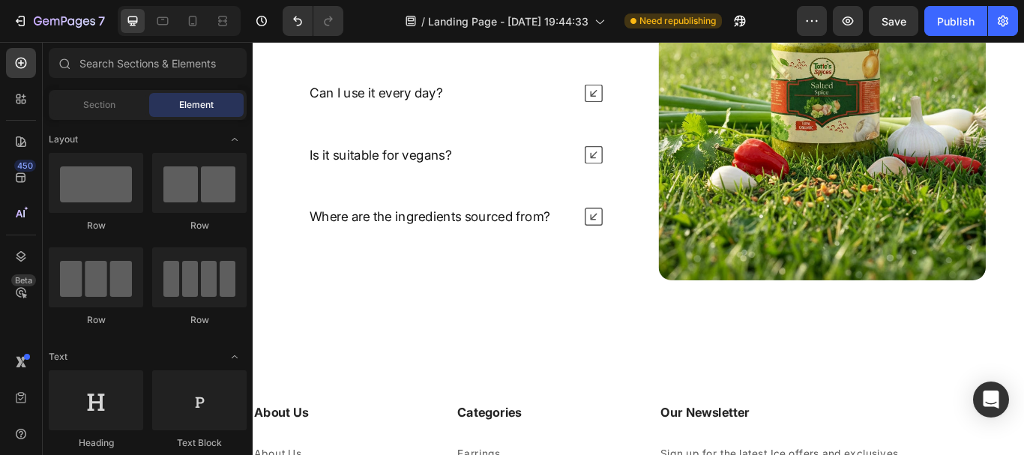
scroll to position [5187, 0]
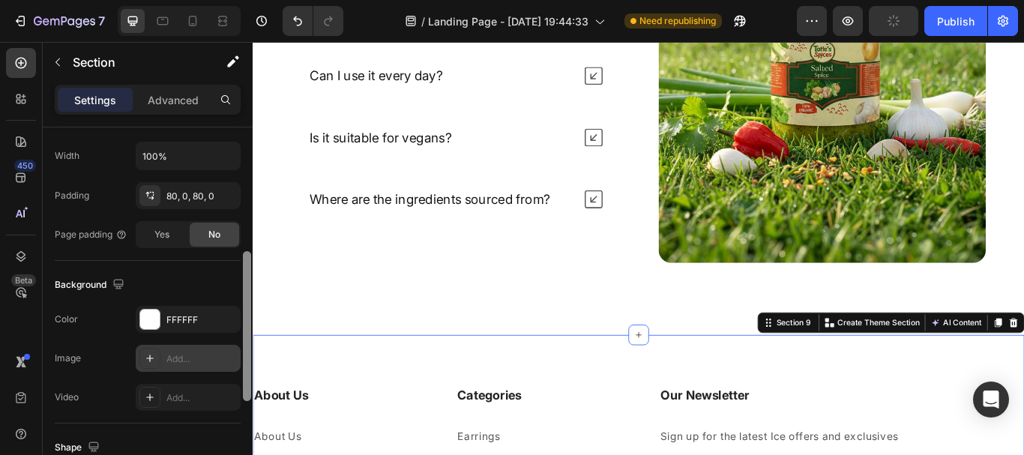
drag, startPoint x: 247, startPoint y: 257, endPoint x: 192, endPoint y: 373, distance: 128.8
click at [217, 399] on div "Layout Column width Change ratio Fit to content 12 Columns management Order 1 c…" at bounding box center [148, 312] width 210 height 370
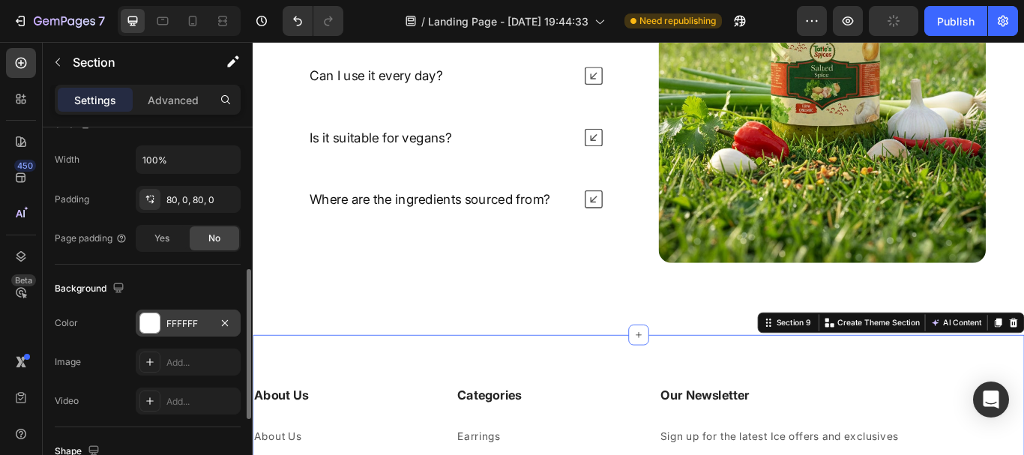
click at [145, 320] on div at bounding box center [149, 322] width 19 height 19
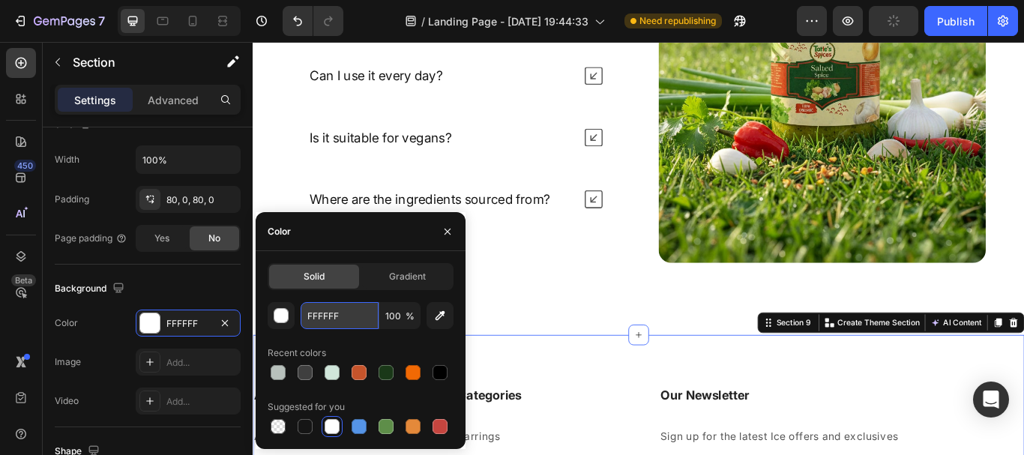
click at [346, 310] on input "FFFFFF" at bounding box center [340, 315] width 78 height 27
paste input "#335744"
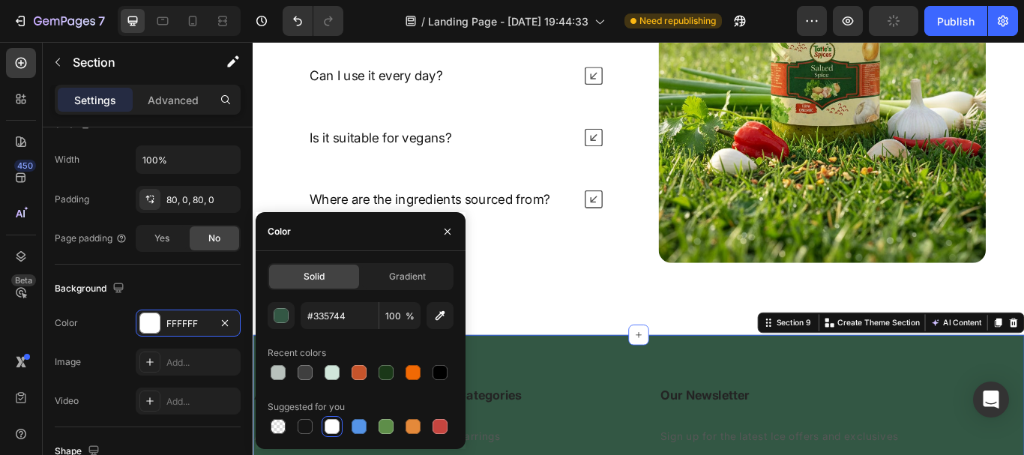
click at [379, 241] on div "Color" at bounding box center [361, 231] width 210 height 39
type input "335744"
click at [445, 232] on icon "button" at bounding box center [448, 232] width 12 height 12
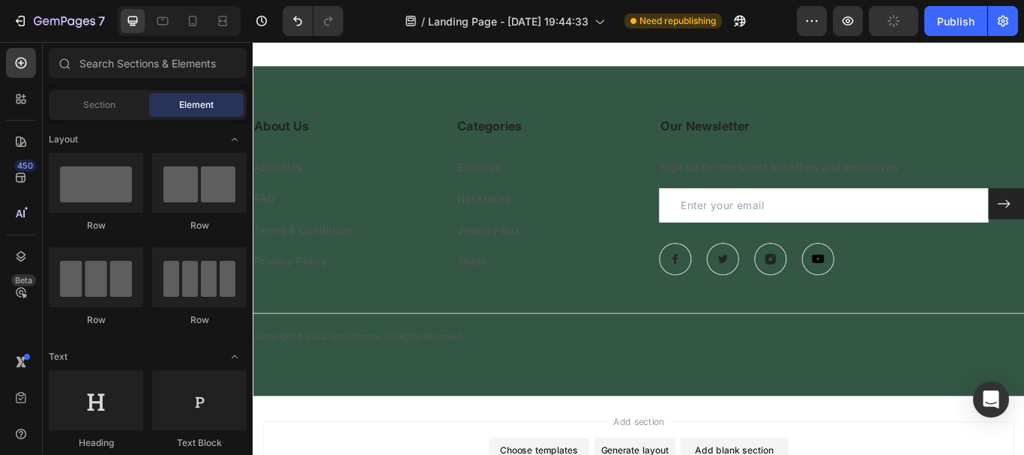
scroll to position [5449, 0]
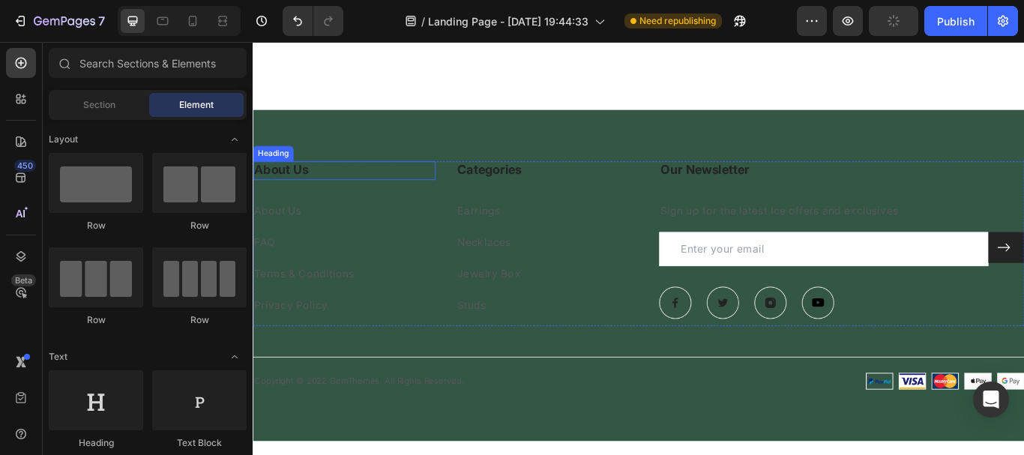
click at [273, 186] on p "About Us" at bounding box center [359, 192] width 210 height 19
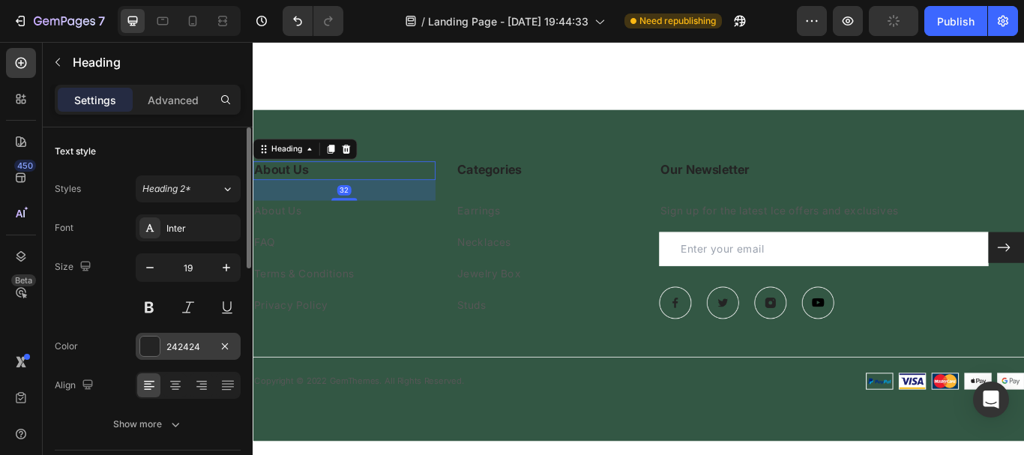
click at [156, 343] on div at bounding box center [149, 346] width 19 height 19
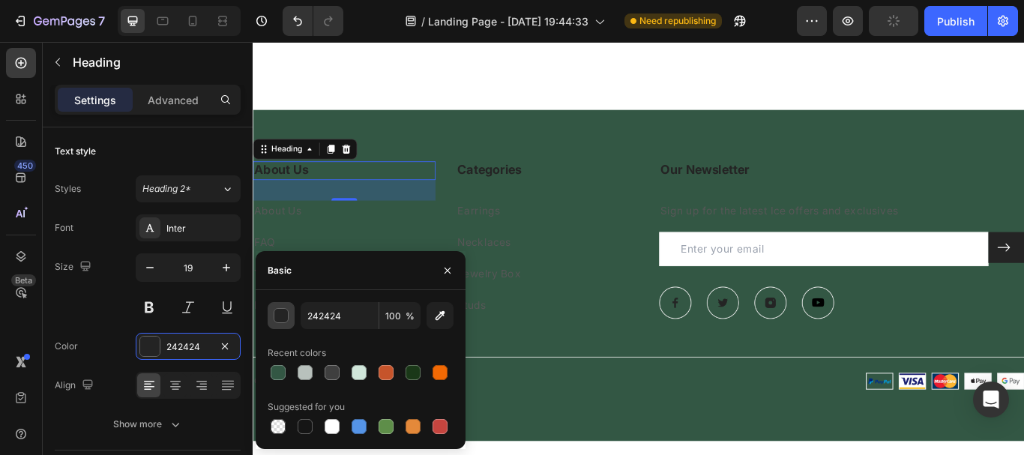
click at [279, 312] on div "button" at bounding box center [281, 316] width 15 height 15
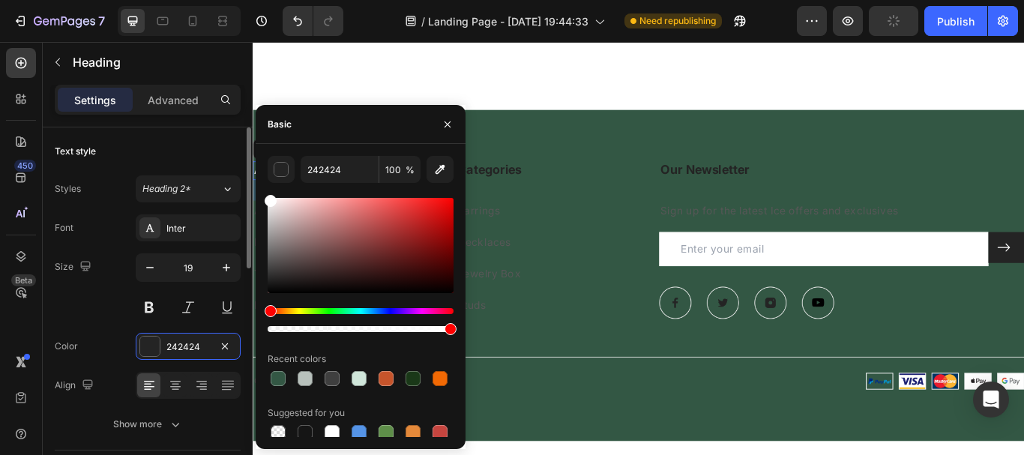
drag, startPoint x: 289, startPoint y: 217, endPoint x: 238, endPoint y: 151, distance: 82.9
click at [238, 151] on div "450 Beta Sections(15) Elements(83) Section Element Hero Section Product Detail …" at bounding box center [126, 248] width 253 height 413
type input "FFFFFF"
click at [211, 146] on div "Text style" at bounding box center [148, 151] width 186 height 24
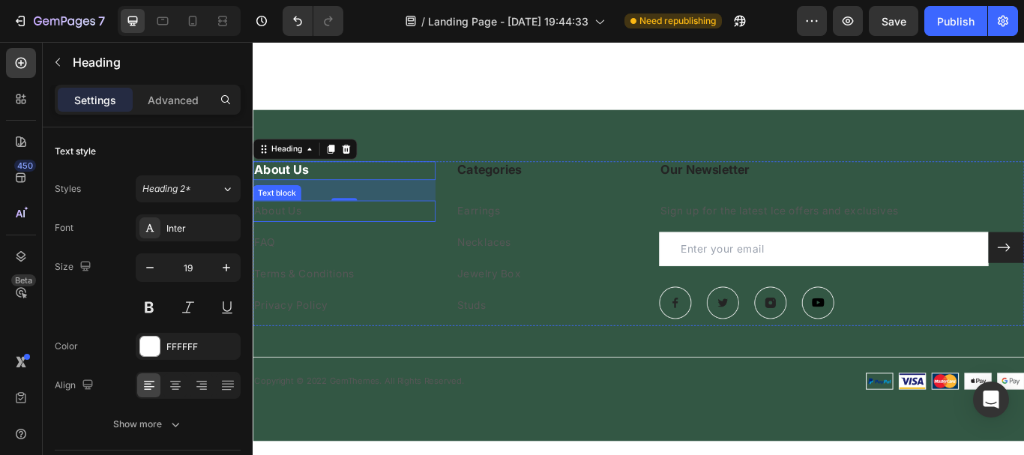
click at [313, 235] on p "About Us" at bounding box center [359, 240] width 210 height 22
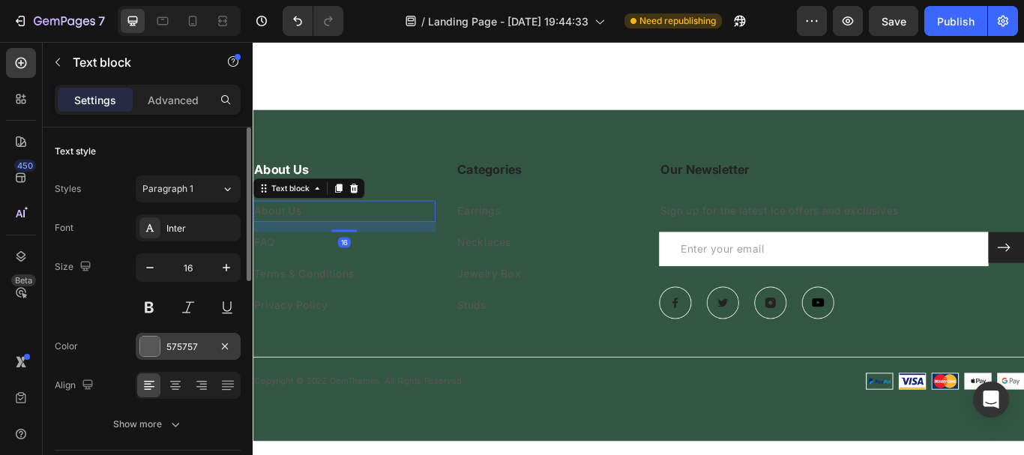
click at [148, 346] on div at bounding box center [149, 346] width 19 height 19
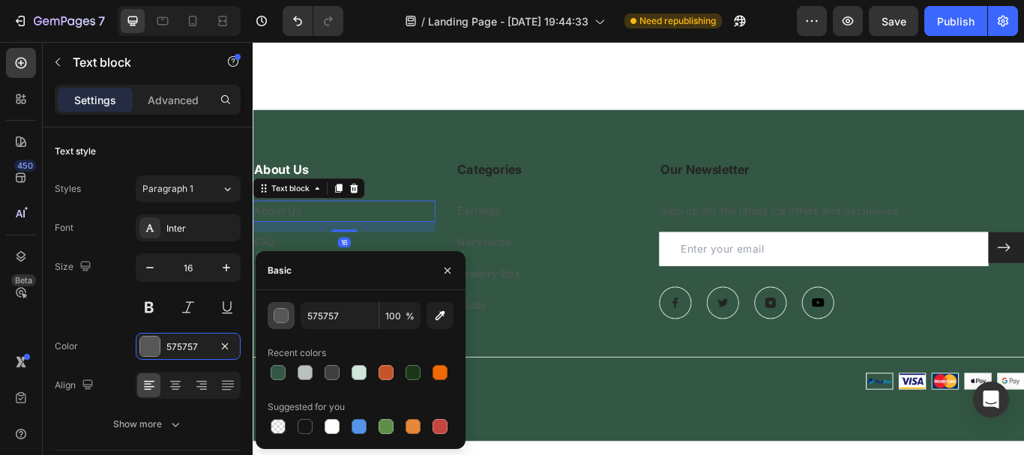
click at [280, 324] on button "button" at bounding box center [281, 315] width 27 height 27
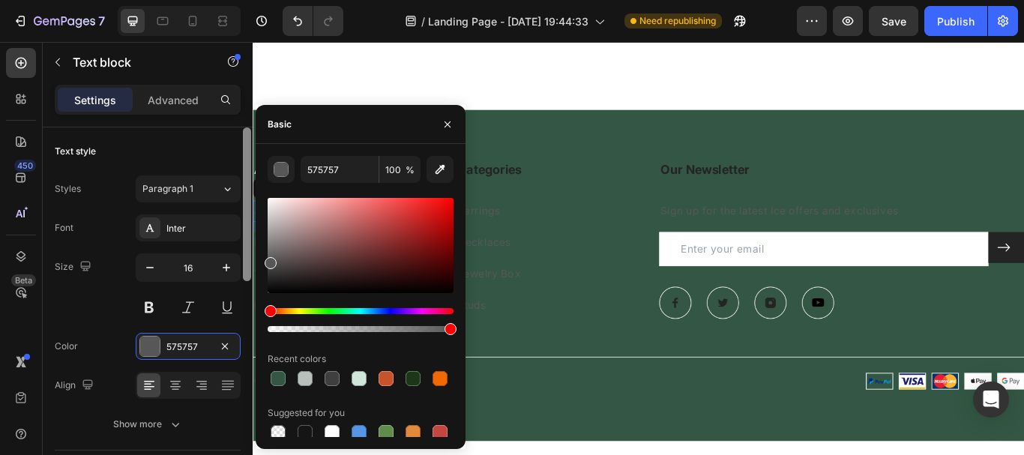
click at [243, 157] on div "450 Beta Sections(15) Elements(83) Section Element Hero Section Product Detail …" at bounding box center [126, 248] width 253 height 413
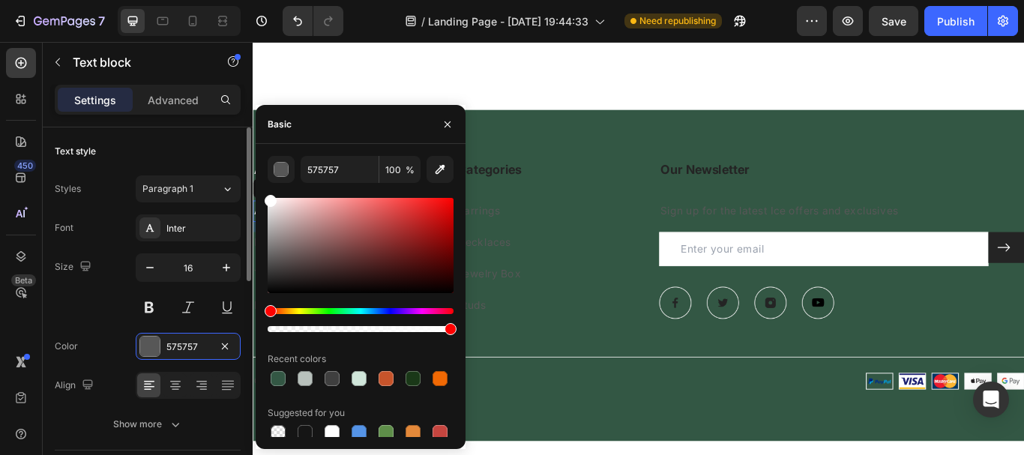
click at [190, 157] on div "Text style" at bounding box center [148, 151] width 186 height 24
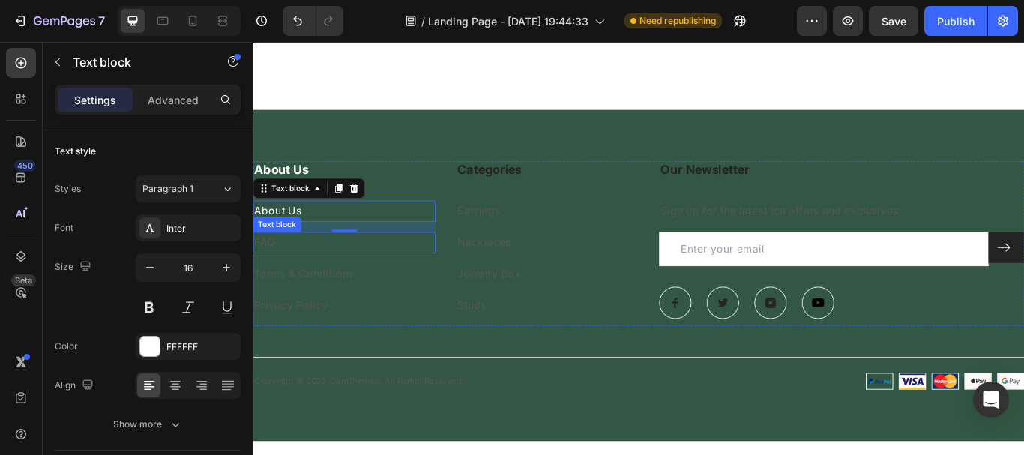
click at [292, 269] on p "FAQ" at bounding box center [359, 276] width 210 height 22
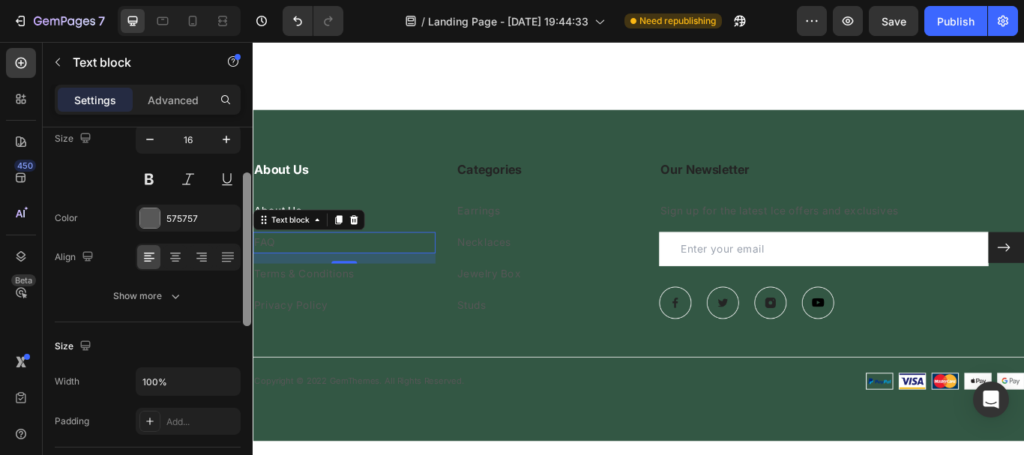
scroll to position [99, 0]
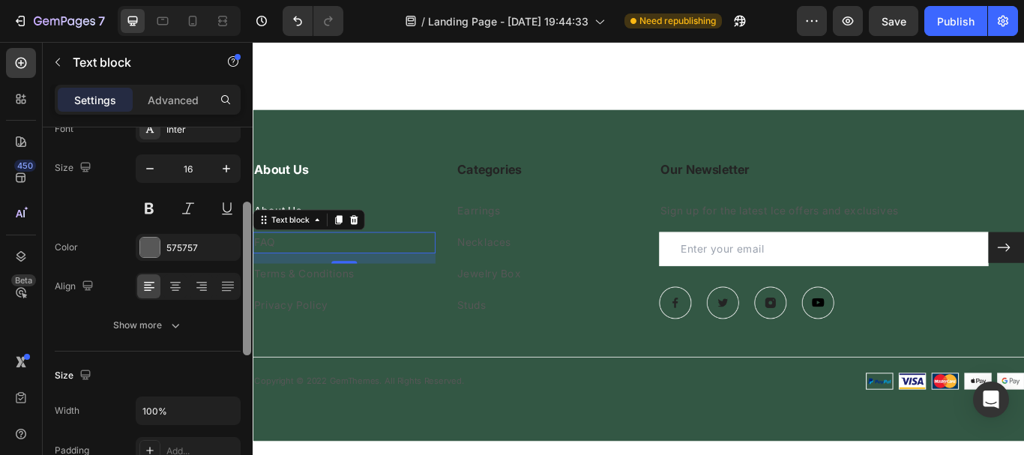
drag, startPoint x: 245, startPoint y: 292, endPoint x: 220, endPoint y: 189, distance: 106.5
click at [223, 187] on div "Text style Styles Paragraph 1 Font Inter Size 16 Color 575757 Align Show more S…" at bounding box center [148, 312] width 210 height 370
click at [153, 239] on div at bounding box center [149, 247] width 19 height 19
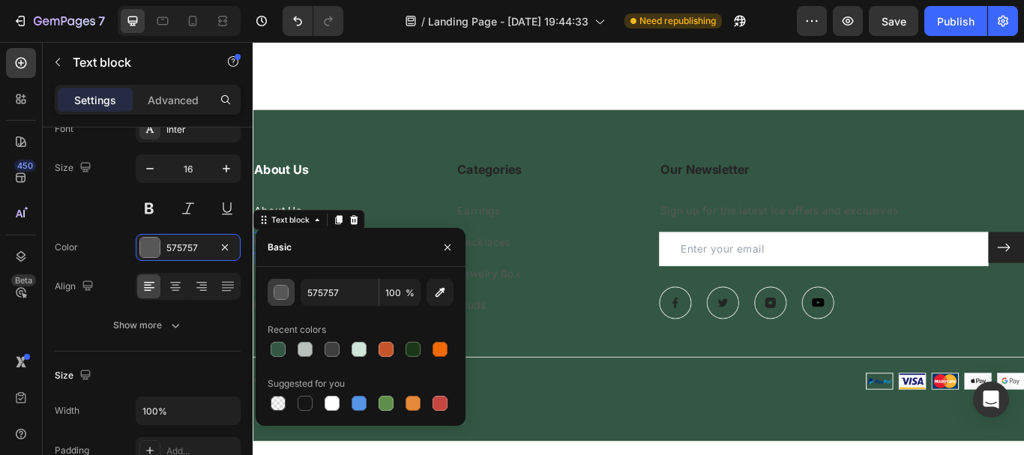
click at [277, 292] on div "button" at bounding box center [281, 293] width 15 height 15
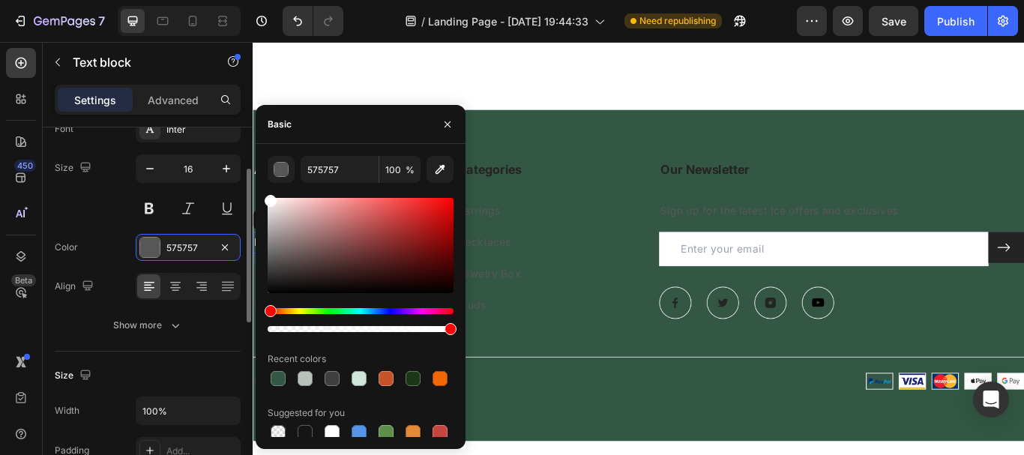
drag, startPoint x: 257, startPoint y: 175, endPoint x: 239, endPoint y: 149, distance: 31.2
click at [239, 149] on div "450 Beta Sections(15) Elements(83) Section Element Hero Section Product Detail …" at bounding box center [126, 248] width 253 height 413
type input "FFFFFF"
click at [115, 200] on div "Size 16" at bounding box center [148, 187] width 186 height 67
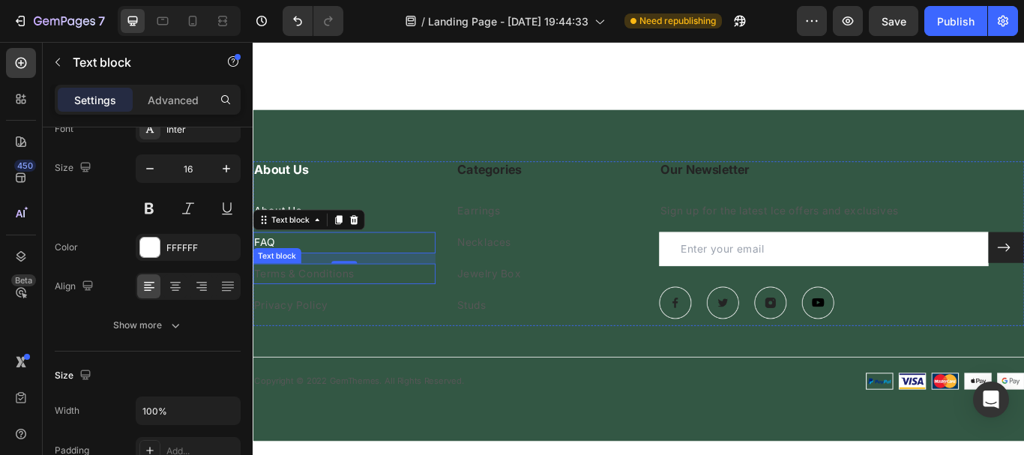
click at [303, 305] on link "Terms & Conditions" at bounding box center [312, 312] width 117 height 15
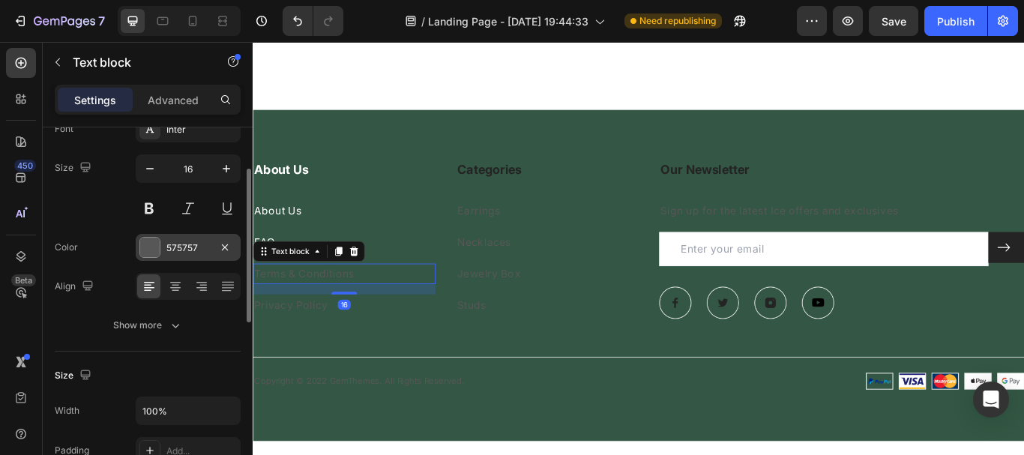
click at [150, 248] on div at bounding box center [149, 247] width 19 height 19
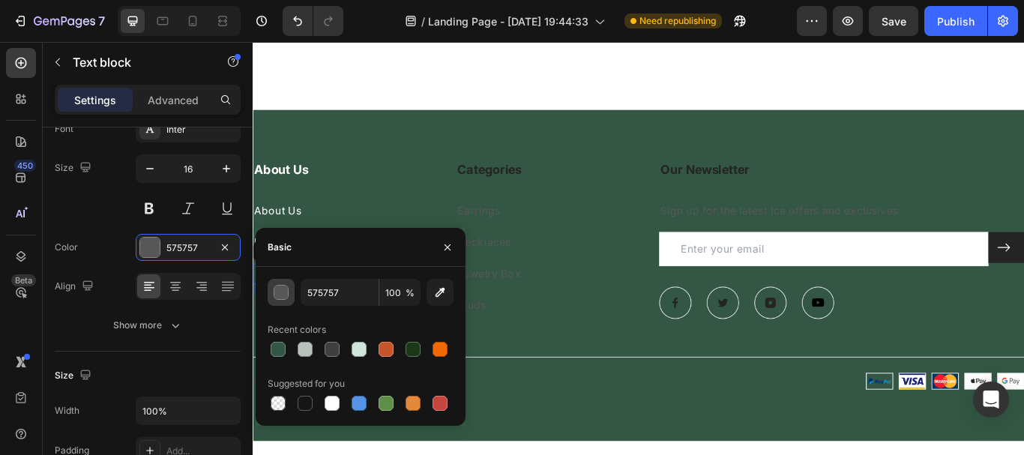
click at [281, 291] on div "button" at bounding box center [281, 293] width 15 height 15
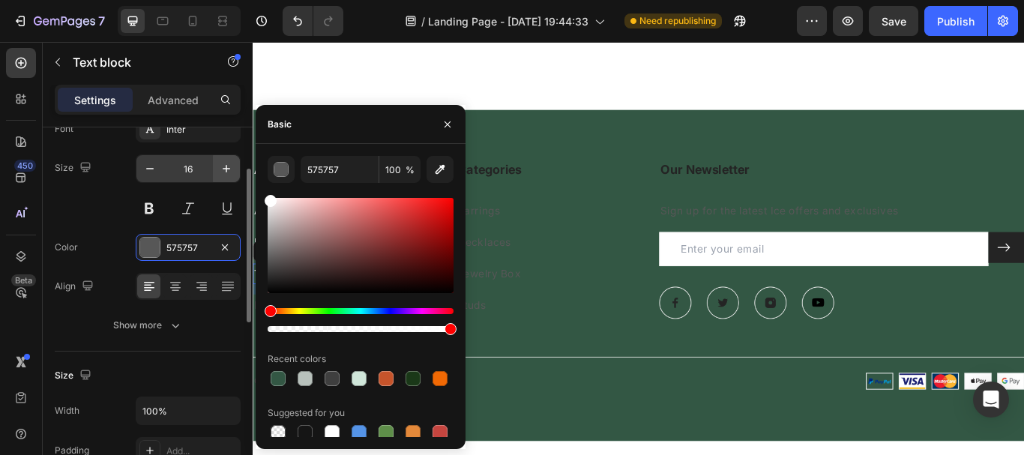
drag, startPoint x: 264, startPoint y: 193, endPoint x: 229, endPoint y: 168, distance: 43.0
click at [229, 168] on div "450 Beta Sections(15) Elements(83) Section Element Hero Section Product Detail …" at bounding box center [126, 248] width 253 height 413
type input "FFFFFF"
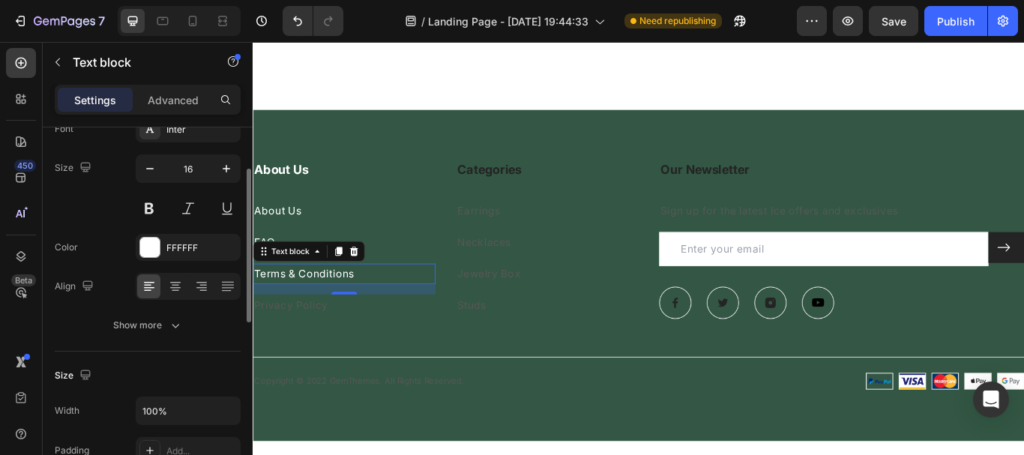
click at [118, 208] on div "Size 16" at bounding box center [148, 187] width 186 height 67
click at [301, 345] on link "Privacy Policy" at bounding box center [296, 348] width 85 height 15
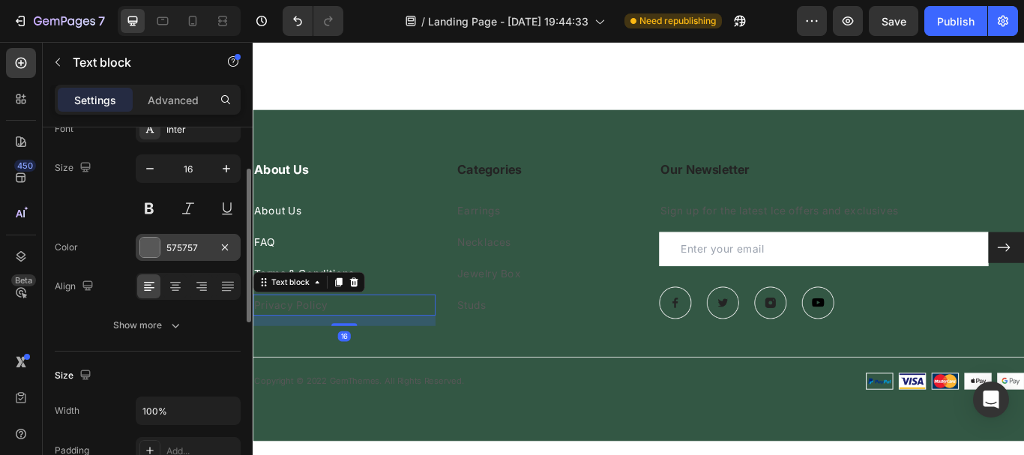
click at [154, 256] on div at bounding box center [149, 247] width 19 height 19
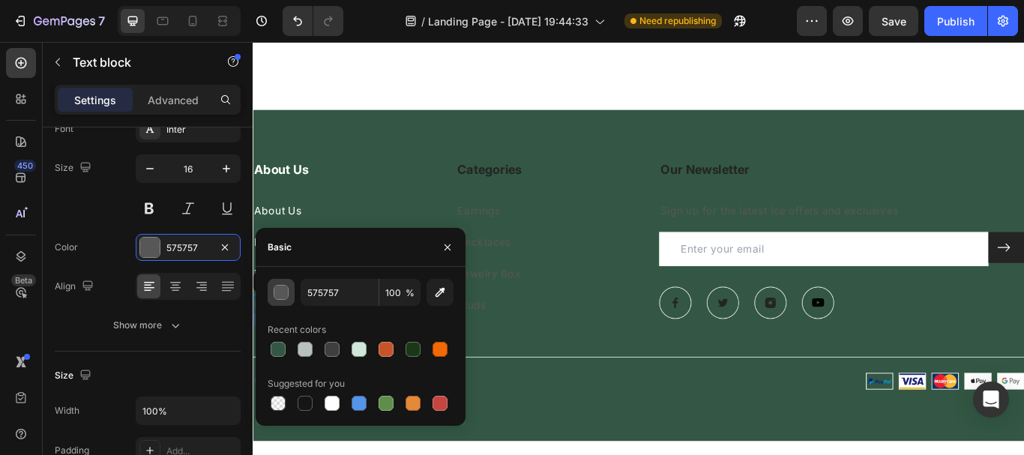
click at [277, 298] on div "button" at bounding box center [281, 292] width 15 height 15
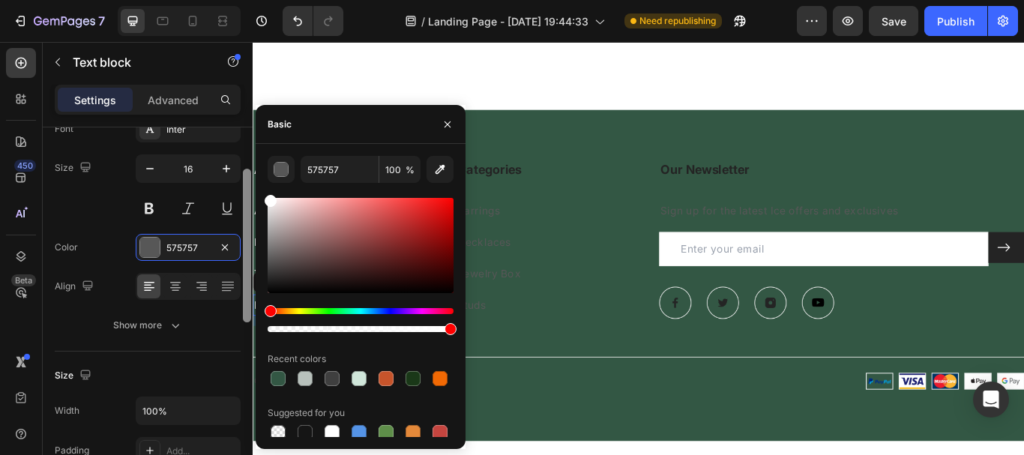
drag, startPoint x: 279, startPoint y: 235, endPoint x: 244, endPoint y: 171, distance: 73.5
click at [244, 171] on div "450 Beta Sections(15) Elements(83) Section Element Hero Section Product Detail …" at bounding box center [126, 248] width 253 height 413
type input "FFFFFF"
click at [117, 198] on div "Size 16" at bounding box center [148, 187] width 186 height 67
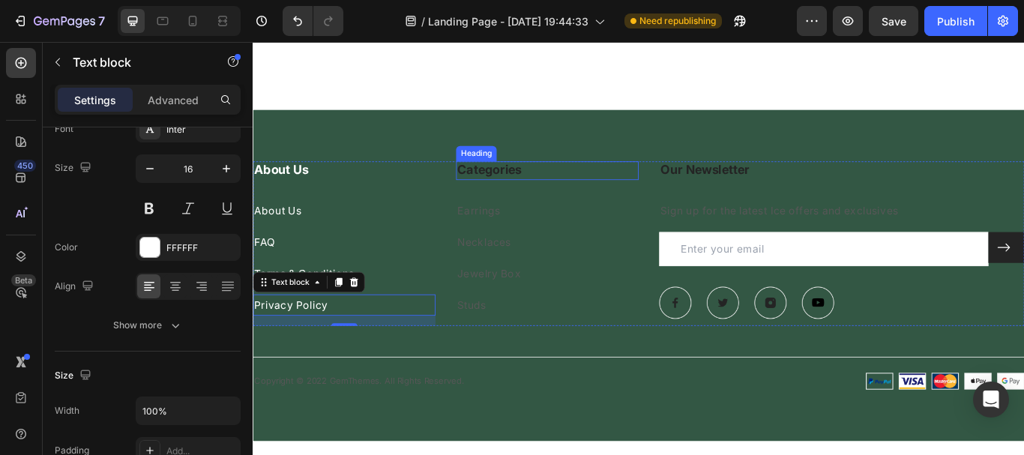
click at [554, 183] on p "Categories" at bounding box center [596, 192] width 210 height 19
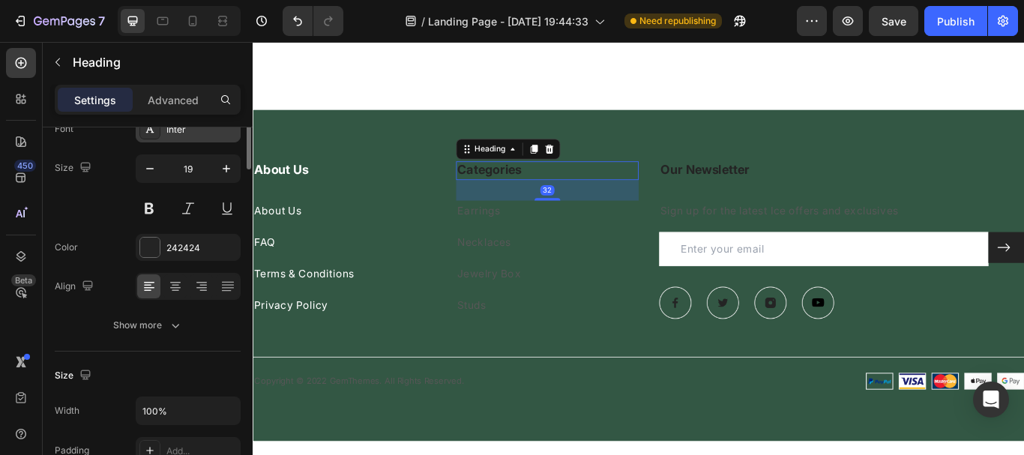
scroll to position [0, 0]
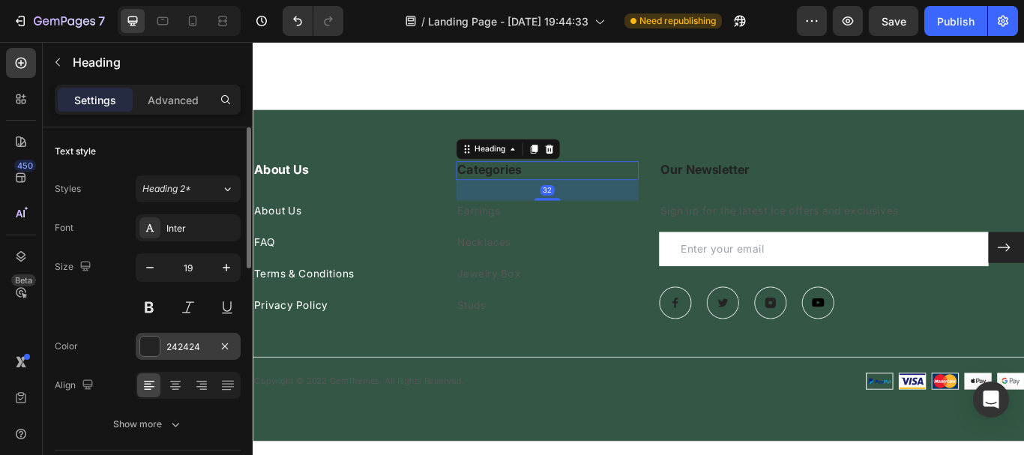
click at [145, 340] on div at bounding box center [149, 346] width 19 height 19
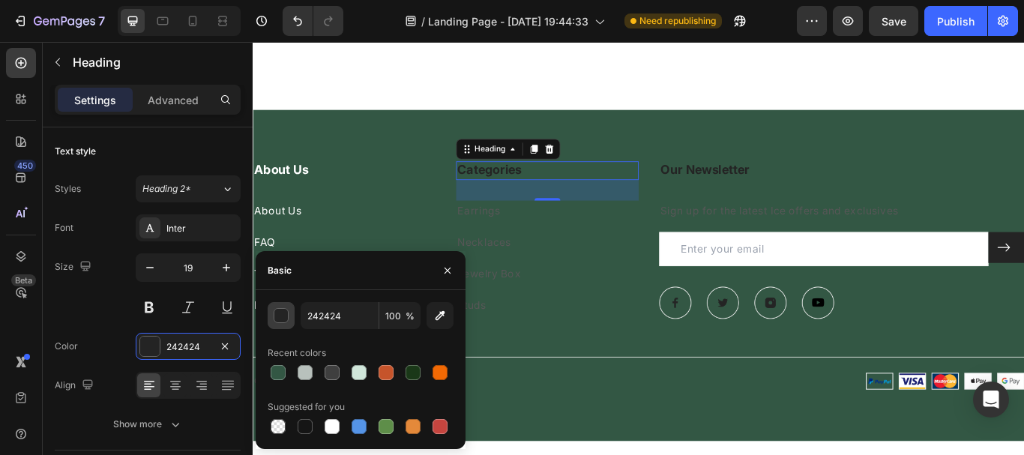
click at [277, 310] on div "button" at bounding box center [281, 316] width 15 height 15
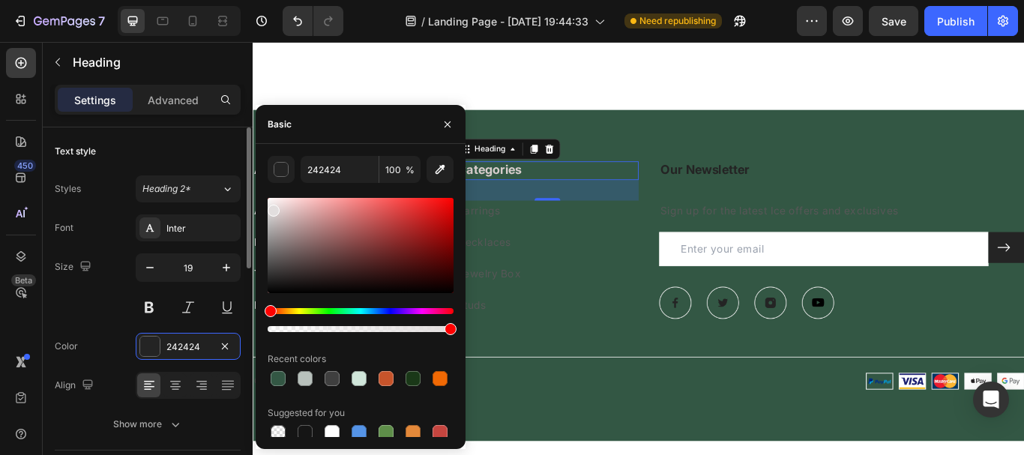
drag, startPoint x: 278, startPoint y: 212, endPoint x: 225, endPoint y: 160, distance: 74.2
click at [225, 160] on div "450 Beta Sections(15) Elements(83) Section Element Hero Section Product Detail …" at bounding box center [126, 248] width 253 height 413
type input "FFFFFF"
click at [184, 148] on div "Text style" at bounding box center [148, 151] width 186 height 24
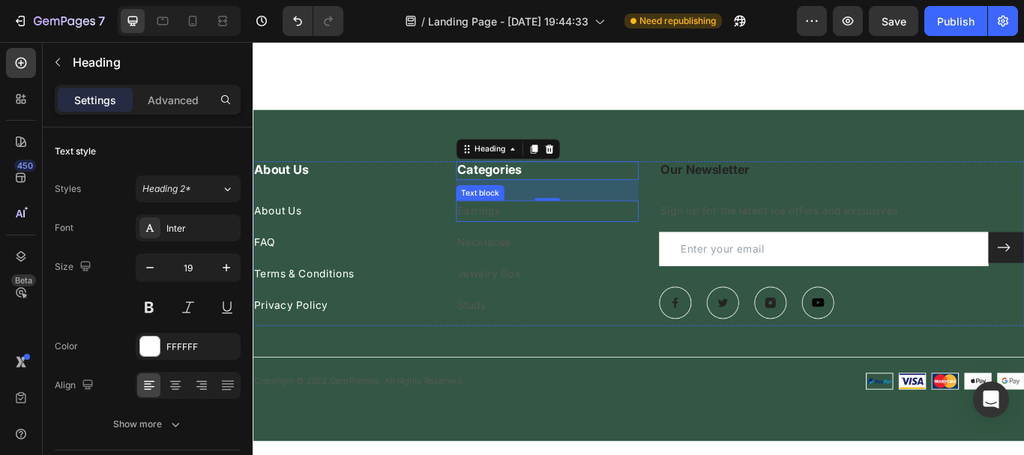
click at [510, 233] on link "Earrings" at bounding box center [516, 239] width 50 height 15
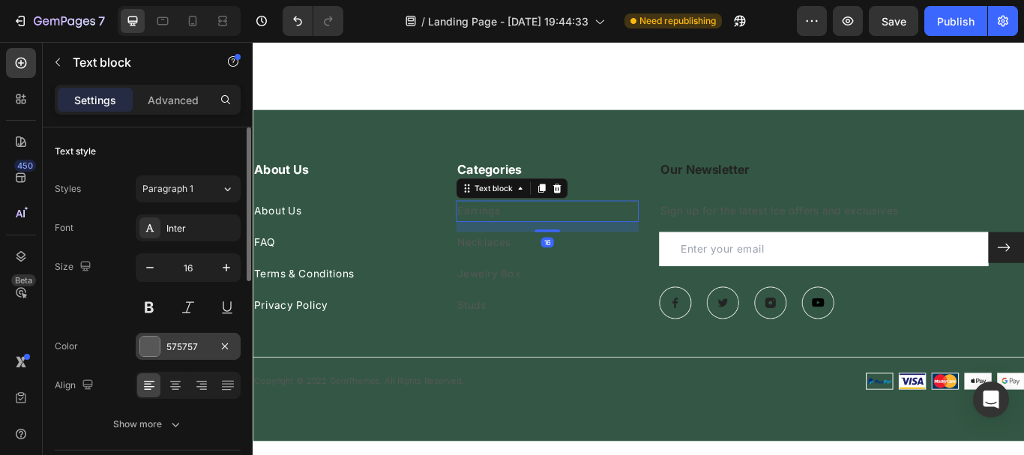
click at [153, 349] on div at bounding box center [149, 346] width 19 height 19
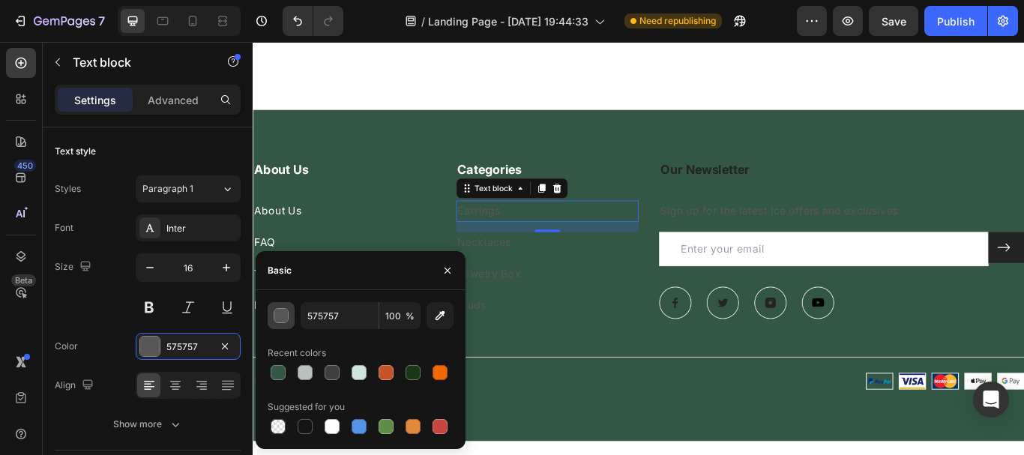
click at [280, 316] on div "button" at bounding box center [281, 316] width 15 height 15
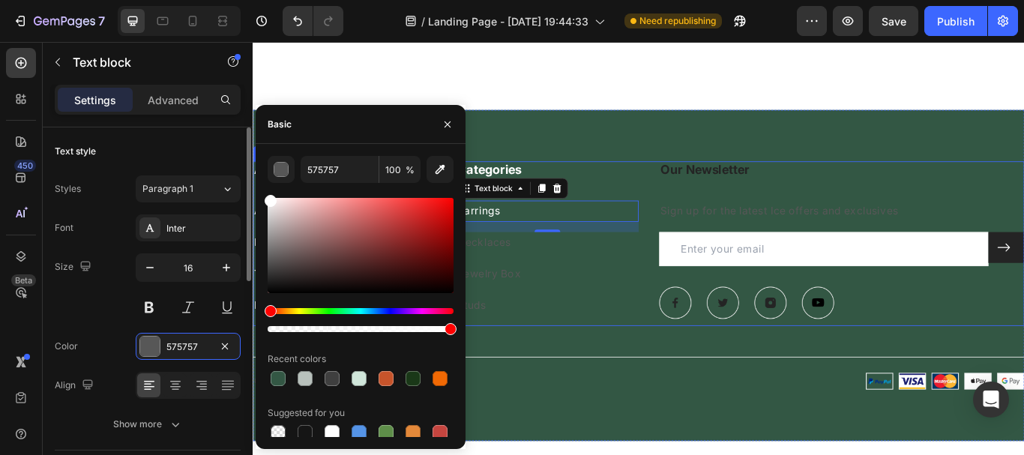
drag, startPoint x: 266, startPoint y: 197, endPoint x: 236, endPoint y: 165, distance: 44.0
click at [236, 165] on div "450 Beta Sections(15) Elements(83) Section Element Hero Section Product Detail …" at bounding box center [126, 248] width 253 height 413
type input "FFFFFF"
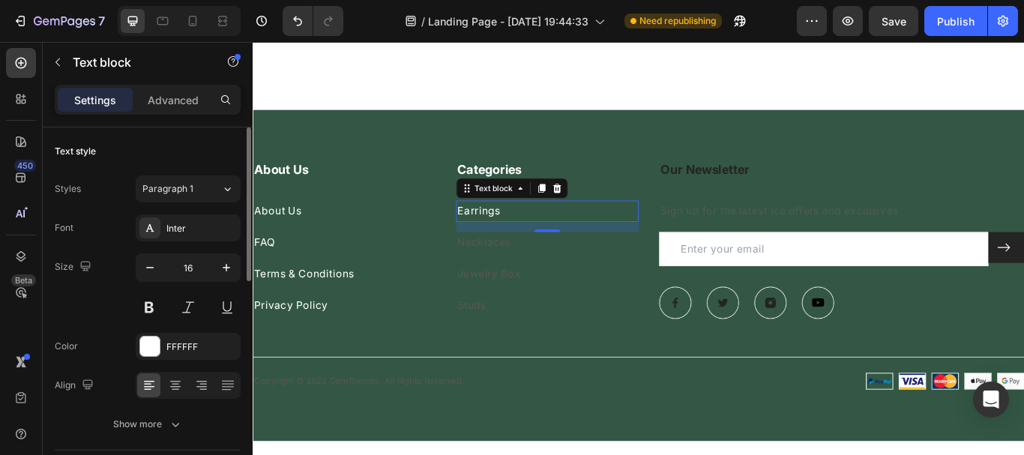
click at [180, 133] on div "Text style Styles Paragraph 1 Font Inter Size 16 Color FFFFFF Align Show more" at bounding box center [148, 288] width 186 height 323
click at [549, 268] on link "Necklaces" at bounding box center [522, 275] width 62 height 15
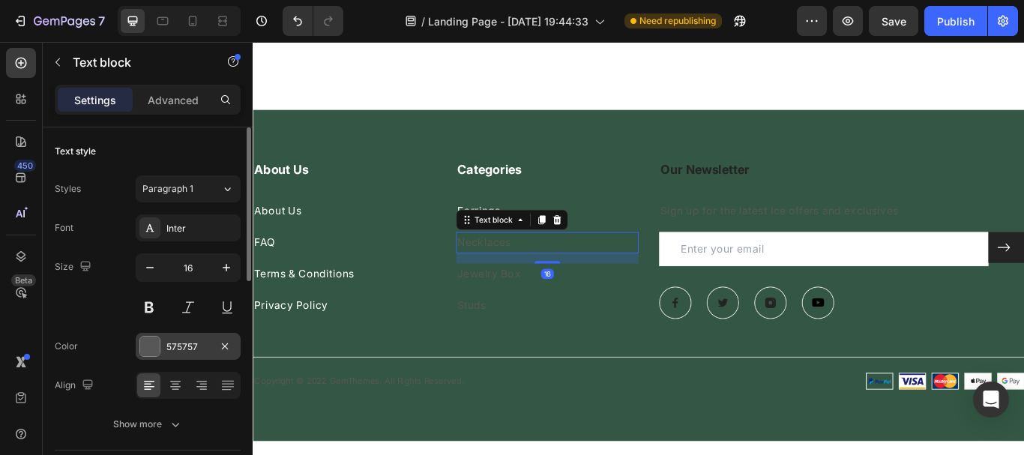
click at [151, 351] on div at bounding box center [149, 346] width 19 height 19
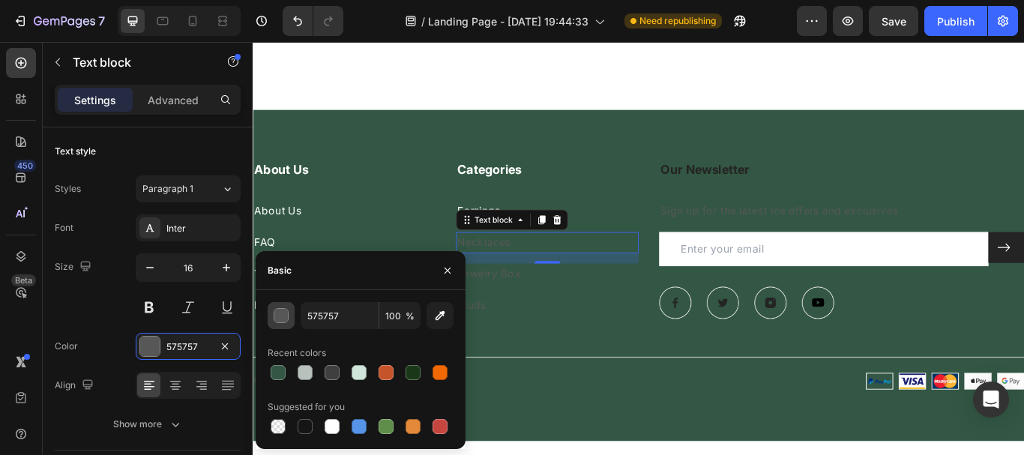
click at [277, 317] on div "button" at bounding box center [281, 316] width 15 height 15
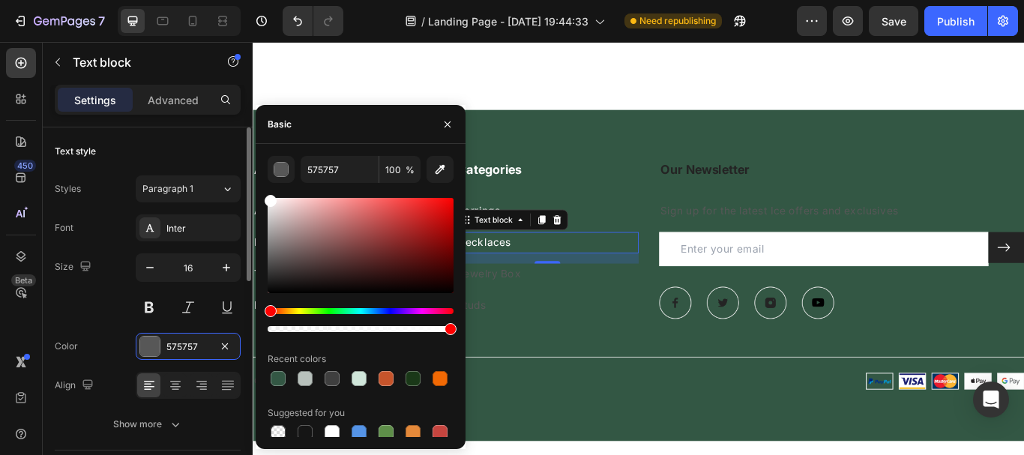
drag, startPoint x: 286, startPoint y: 244, endPoint x: 240, endPoint y: 145, distance: 110.0
click at [240, 145] on div "450 Beta Sections(15) Elements(83) Section Element Hero Section Product Detail …" at bounding box center [126, 248] width 253 height 413
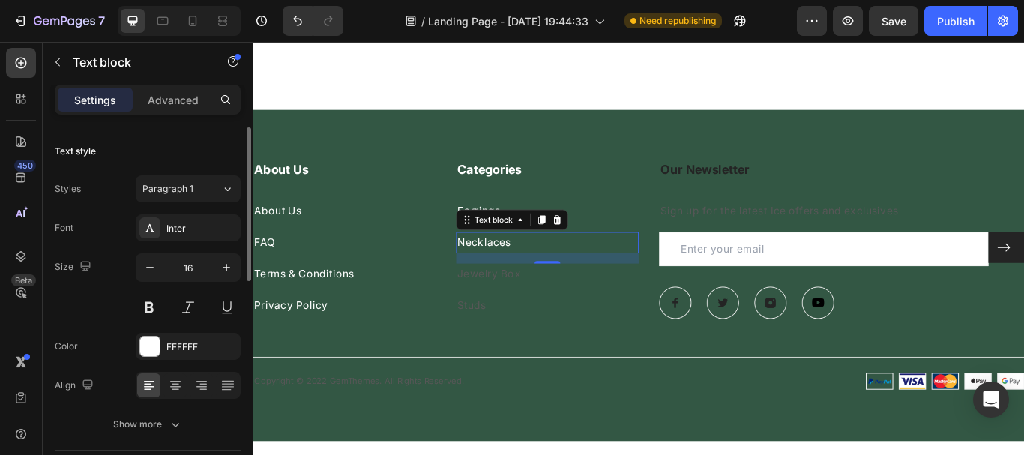
click at [169, 147] on div "Text style" at bounding box center [148, 151] width 186 height 24
click at [547, 316] on div "Jewelry Box" at bounding box center [596, 313] width 213 height 25
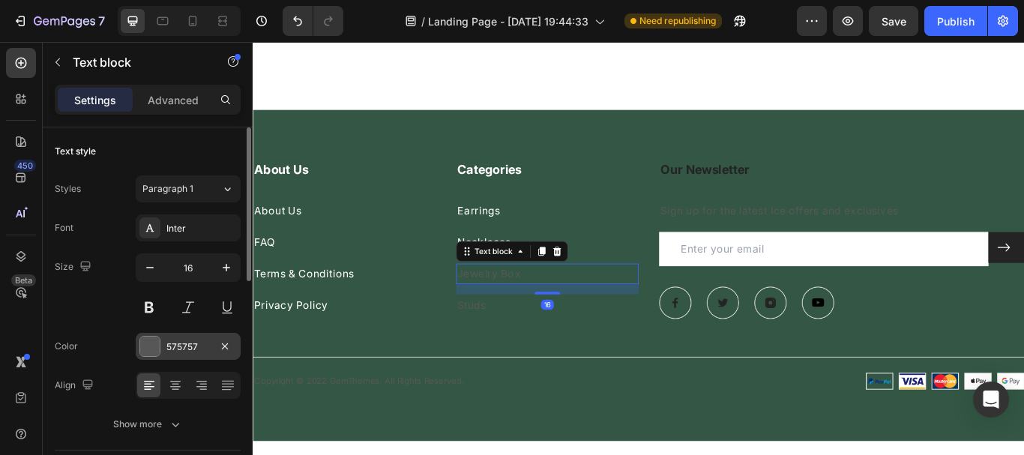
click at [153, 345] on div at bounding box center [149, 346] width 19 height 19
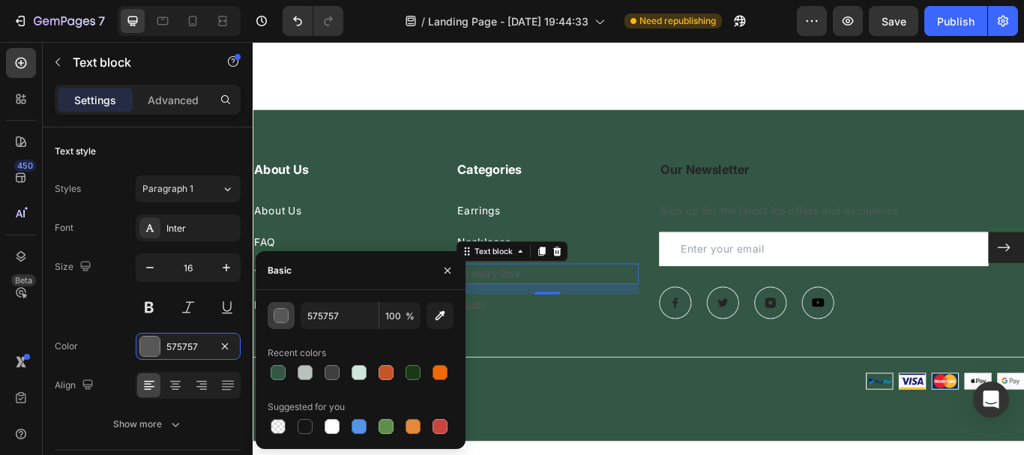
click at [288, 313] on div "button" at bounding box center [281, 316] width 15 height 15
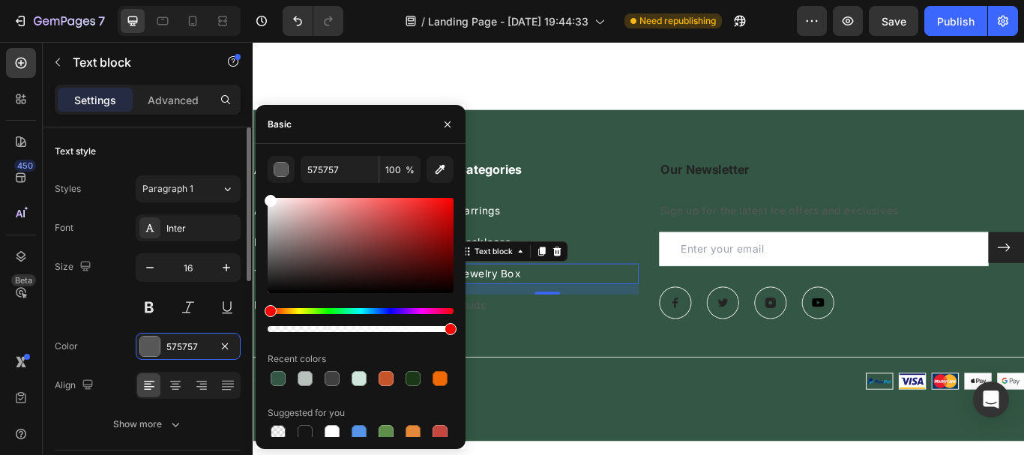
drag, startPoint x: 227, startPoint y: 168, endPoint x: 219, endPoint y: 163, distance: 9.4
click at [219, 163] on div "450 Beta Sections(15) Elements(83) Section Element Hero Section Product Detail …" at bounding box center [126, 248] width 253 height 413
click at [180, 150] on div "Text style" at bounding box center [148, 151] width 186 height 24
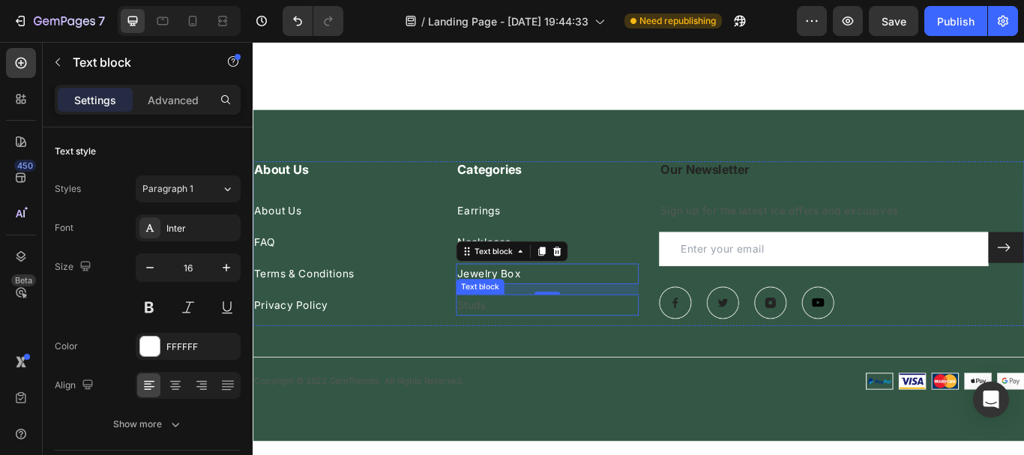
click at [511, 341] on link "Studs" at bounding box center [508, 348] width 34 height 15
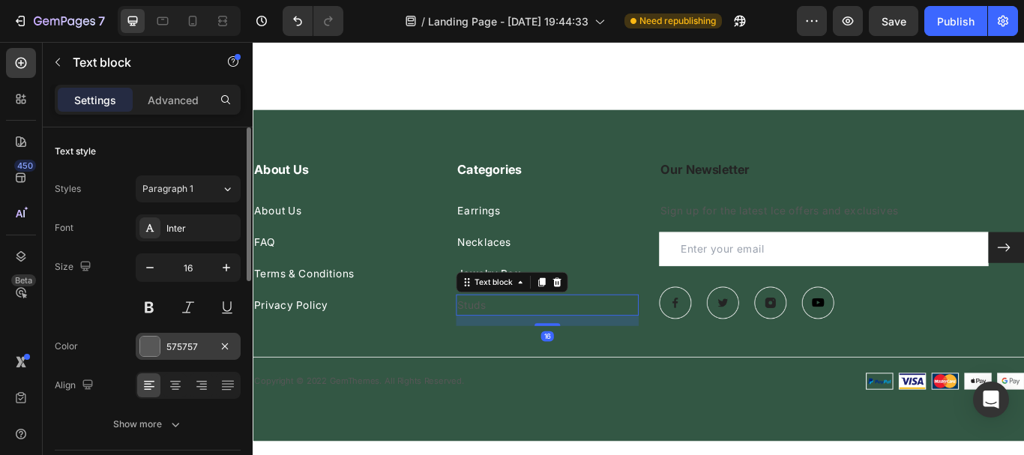
click at [151, 345] on div at bounding box center [149, 346] width 19 height 19
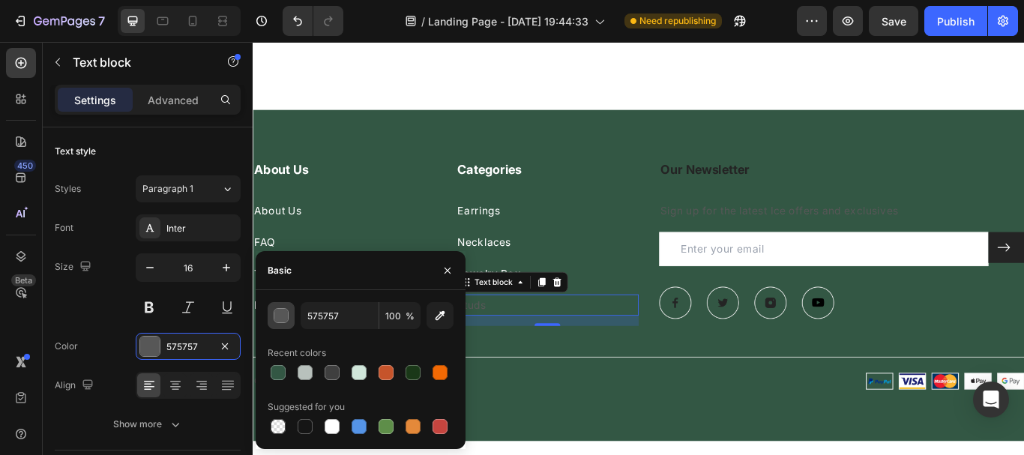
click at [286, 317] on div "button" at bounding box center [281, 316] width 15 height 15
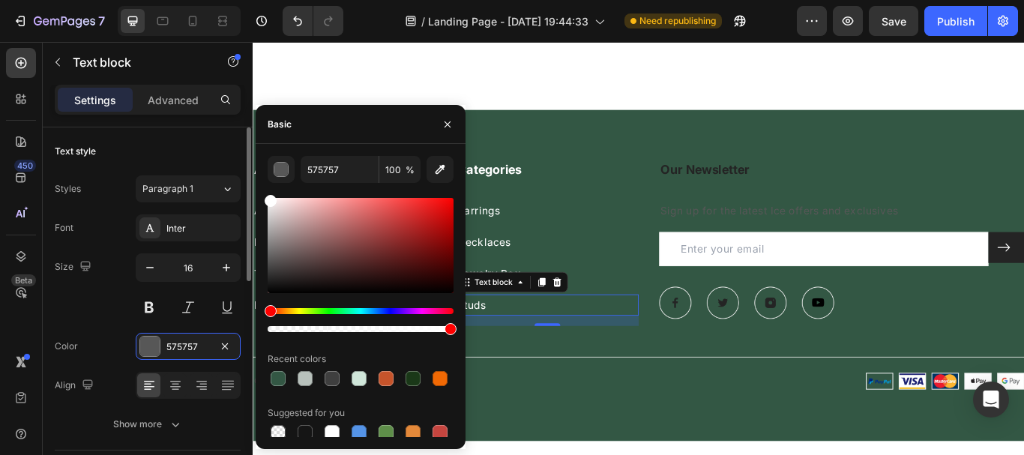
drag, startPoint x: 292, startPoint y: 233, endPoint x: 230, endPoint y: 165, distance: 92.3
click at [230, 165] on div "450 Beta Sections(15) Elements(83) Section Element Hero Section Product Detail …" at bounding box center [126, 248] width 253 height 413
type input "FFFFFF"
click at [148, 133] on div "Text style Styles Paragraph 1 Font Inter Size 16 Color FFFFFF Align Show more" at bounding box center [148, 288] width 186 height 323
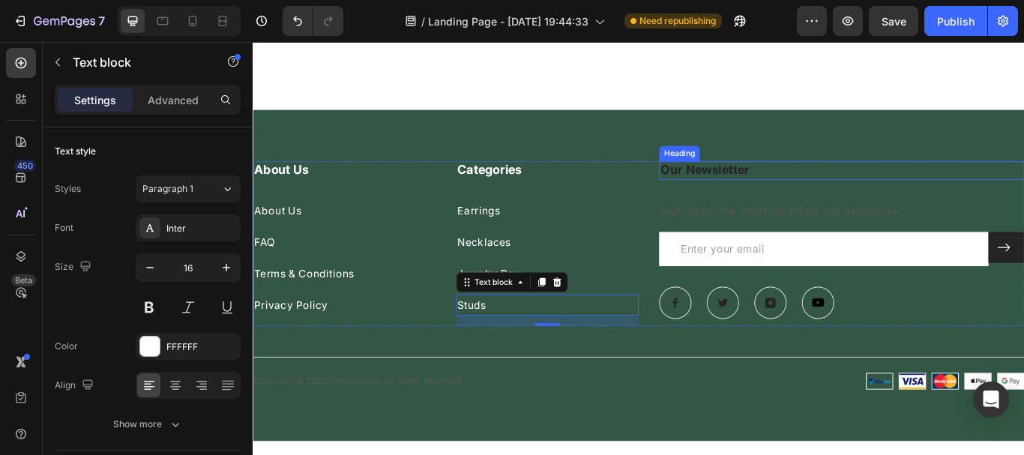
click at [756, 191] on p "Our Newsletter" at bounding box center [939, 192] width 423 height 19
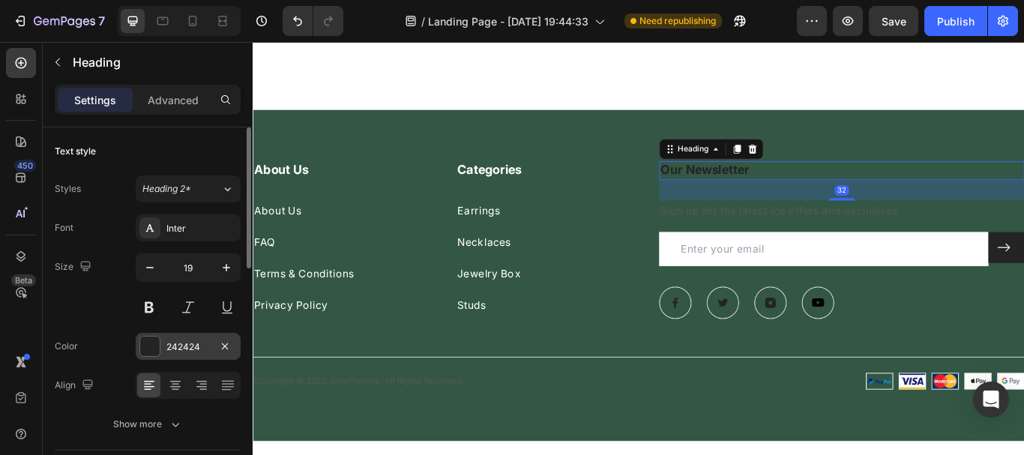
click at [145, 353] on div at bounding box center [149, 346] width 19 height 19
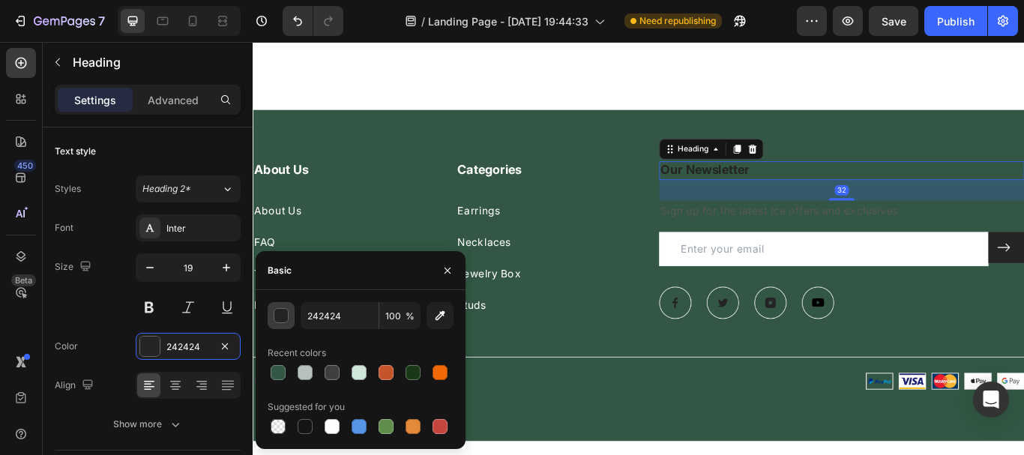
click at [276, 314] on div "button" at bounding box center [281, 316] width 15 height 15
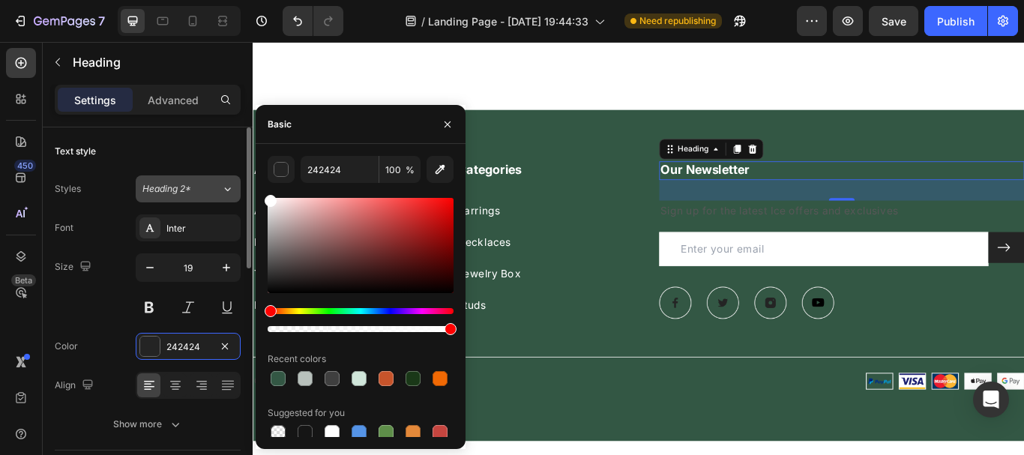
drag, startPoint x: 261, startPoint y: 190, endPoint x: 214, endPoint y: 181, distance: 47.3
click at [214, 181] on div "450 Beta Sections(15) Elements(83) Section Element Hero Section Product Detail …" at bounding box center [126, 248] width 253 height 413
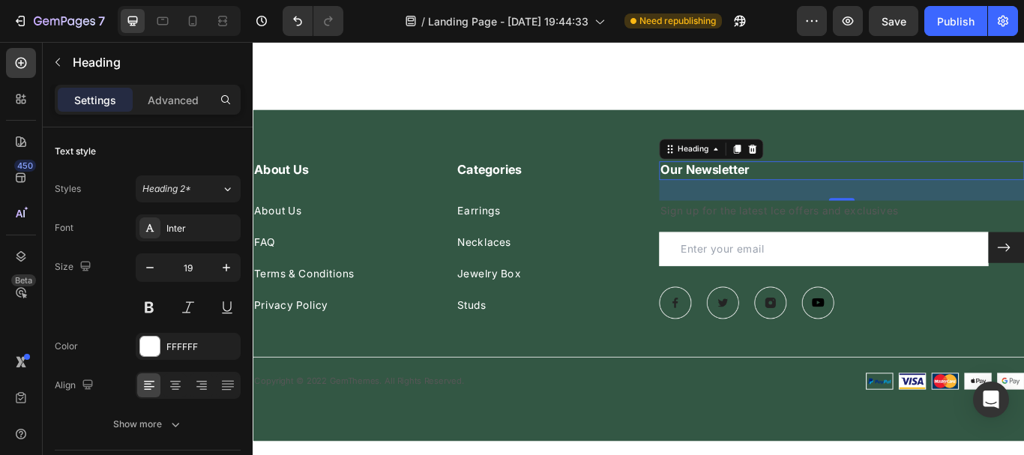
click at [199, 124] on div "Settings Advanced" at bounding box center [148, 106] width 210 height 43
click at [756, 235] on p "Sign up for the latest Ice offers and exclusives" at bounding box center [939, 240] width 423 height 22
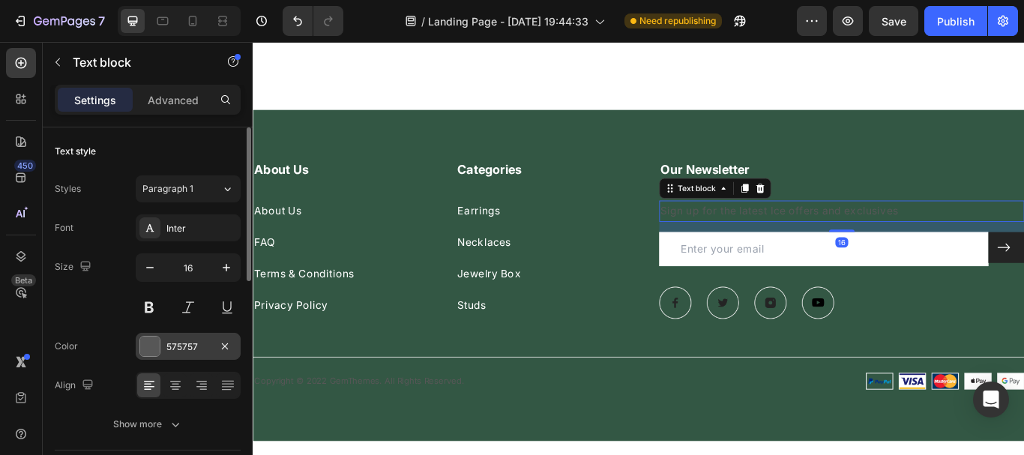
click at [151, 337] on div at bounding box center [149, 346] width 19 height 19
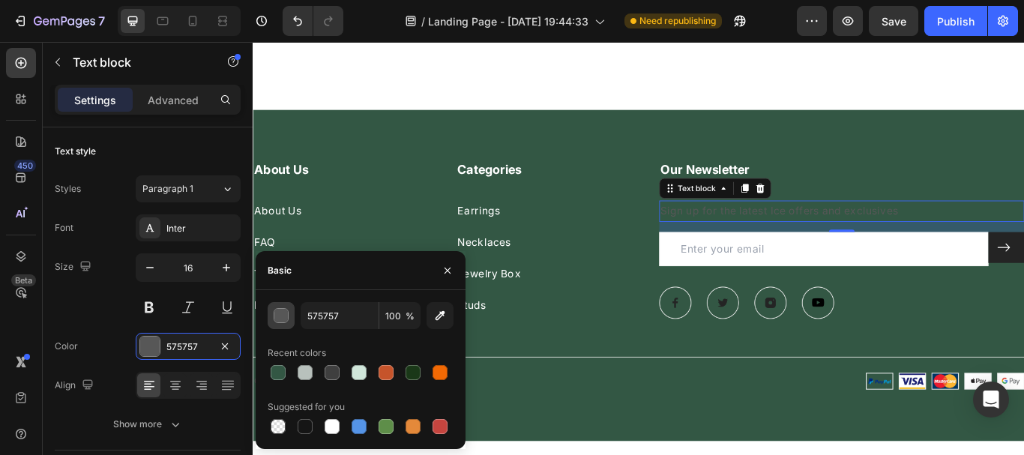
click at [279, 312] on div "button" at bounding box center [281, 316] width 15 height 15
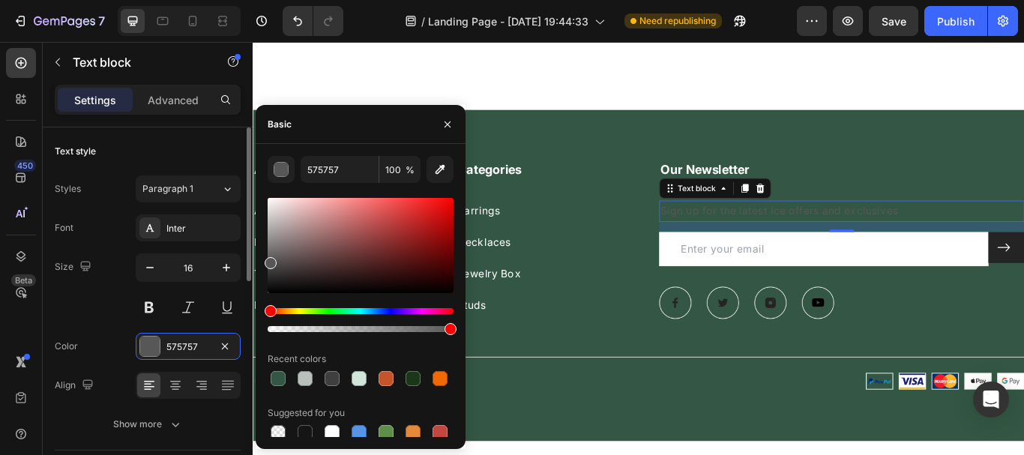
click at [233, 172] on div "450 Beta Sections(15) Elements(83) Section Element Hero Section Product Detail …" at bounding box center [126, 248] width 253 height 413
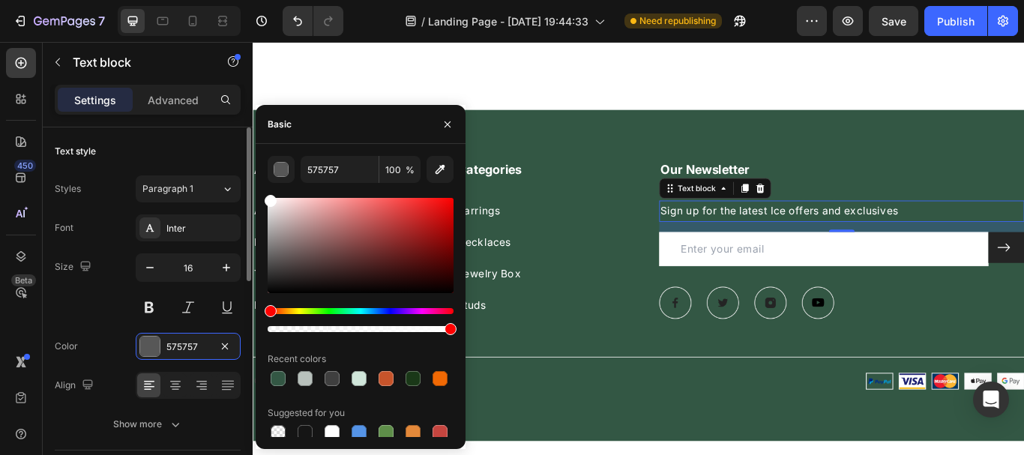
type input "FFFFFF"
click at [187, 135] on div "Text style Styles Paragraph 1 Font Inter Size 16 Color FFFFFF Align Show more" at bounding box center [148, 288] width 186 height 323
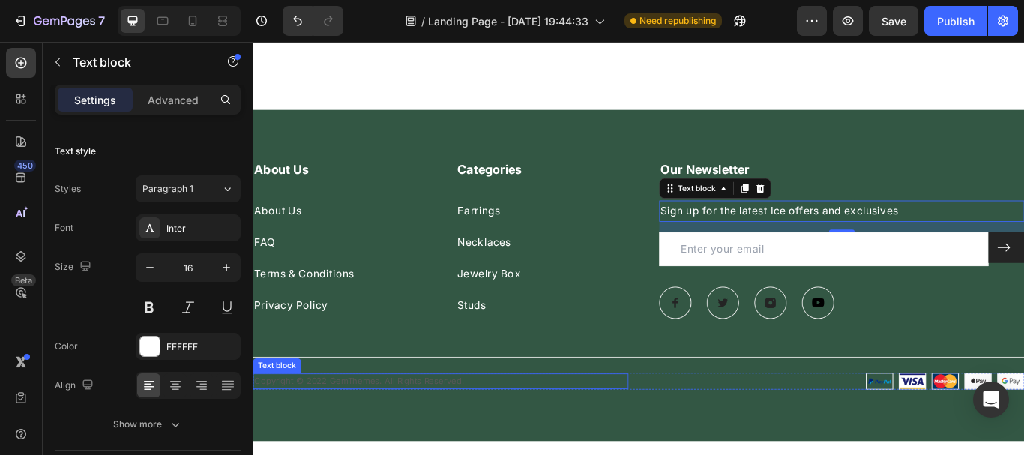
click at [419, 430] on p "Copyright © 2022 GemThemes. All Rights Reserved." at bounding box center [471, 437] width 435 height 15
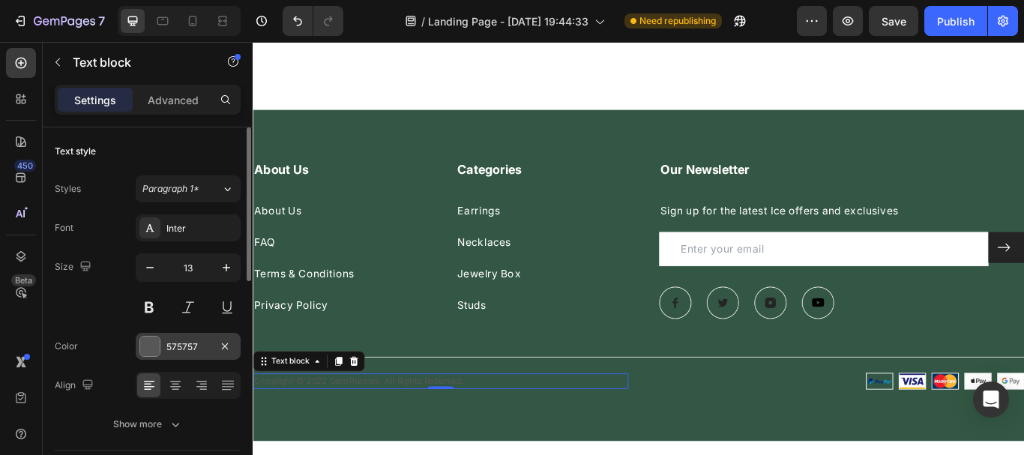
click at [153, 348] on div at bounding box center [149, 346] width 19 height 19
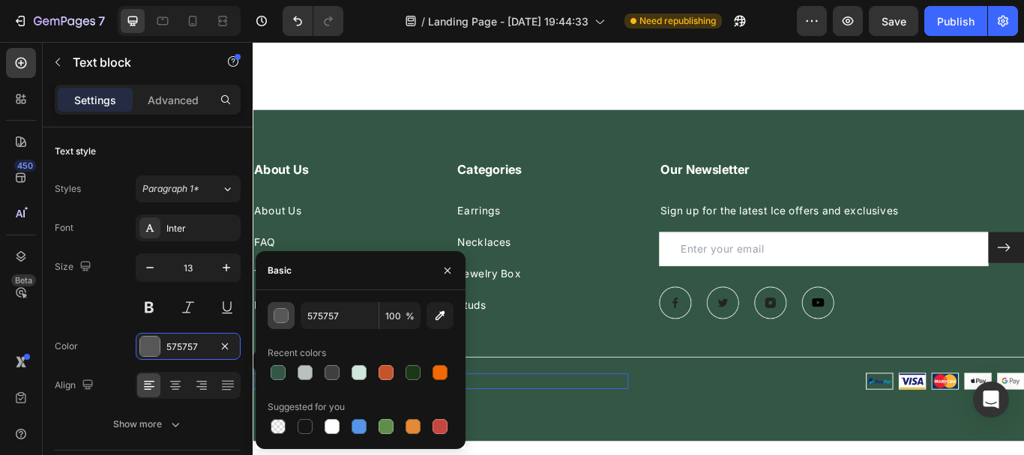
click at [282, 319] on div "button" at bounding box center [281, 316] width 15 height 15
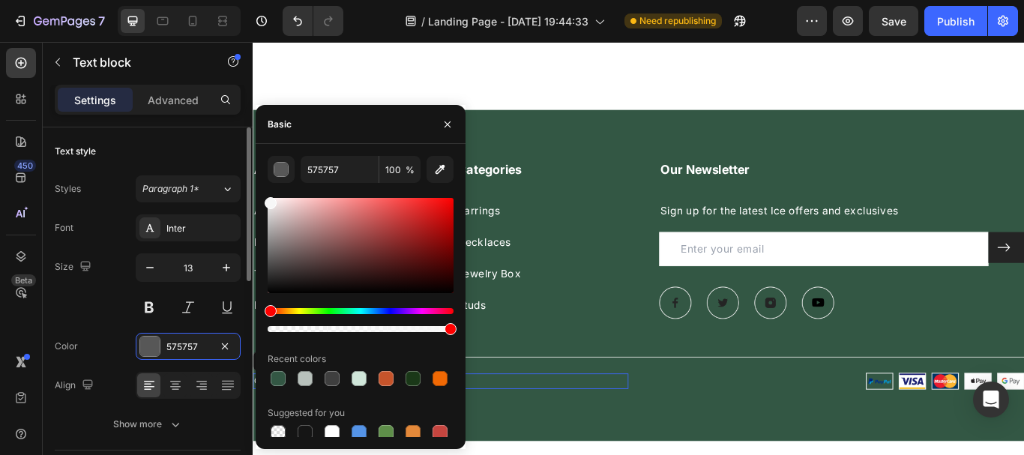
drag, startPoint x: 289, startPoint y: 245, endPoint x: 225, endPoint y: 174, distance: 95.6
click at [225, 174] on div "450 Beta Sections(15) Elements(83) Section Element Hero Section Product Detail …" at bounding box center [126, 248] width 253 height 413
type input "FFFFFF"
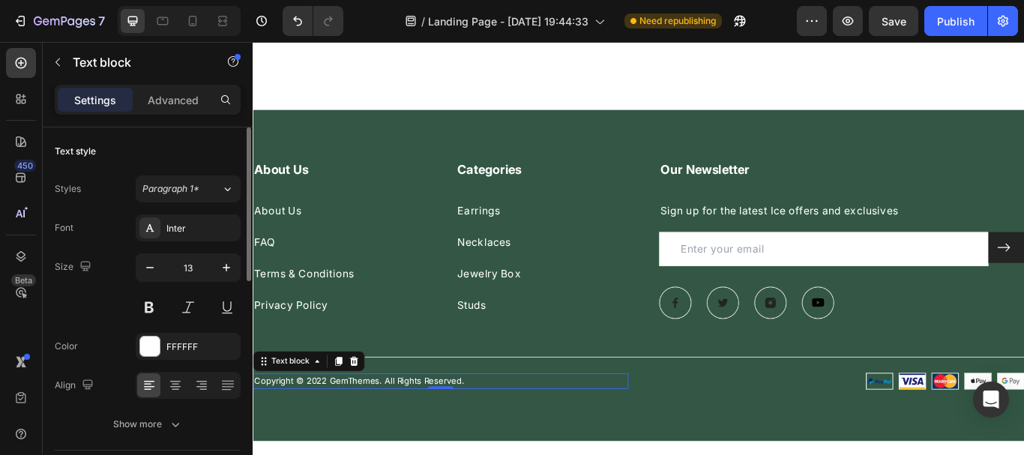
click at [189, 139] on div "Text style" at bounding box center [148, 151] width 186 height 24
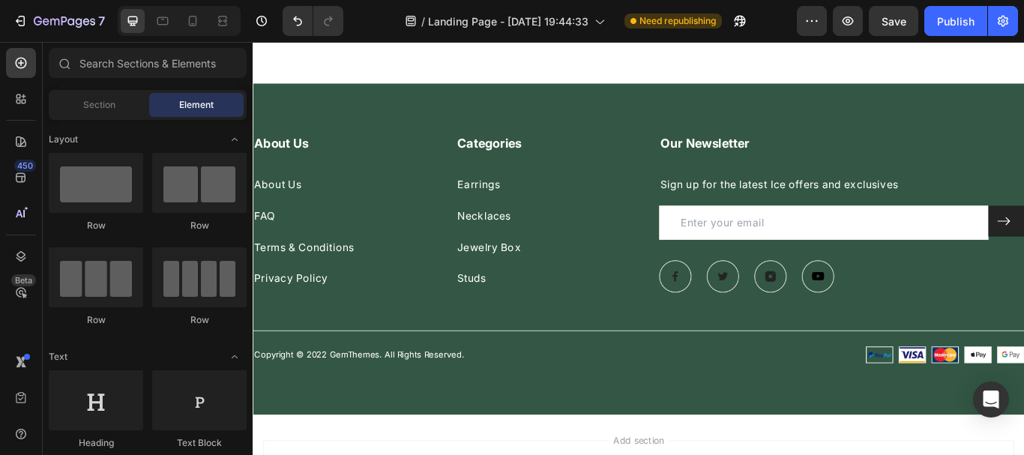
scroll to position [5459, 0]
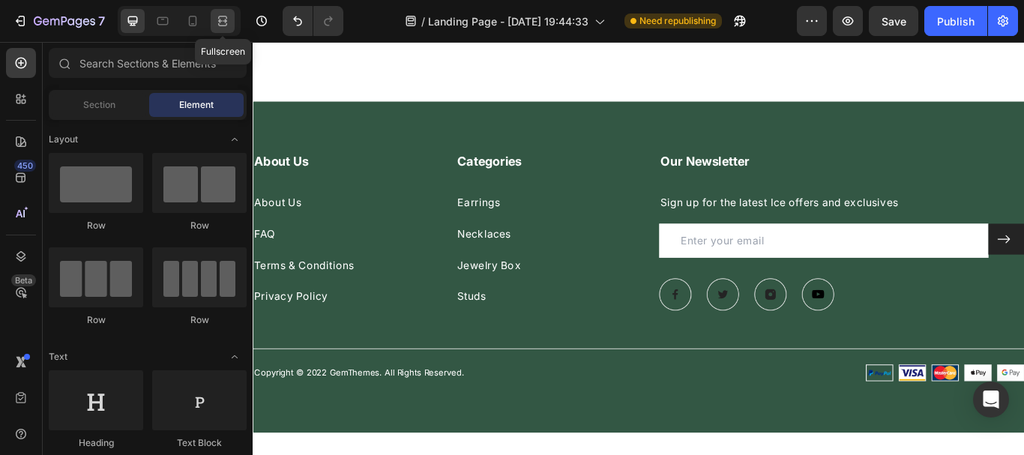
click at [220, 31] on div at bounding box center [223, 21] width 24 height 24
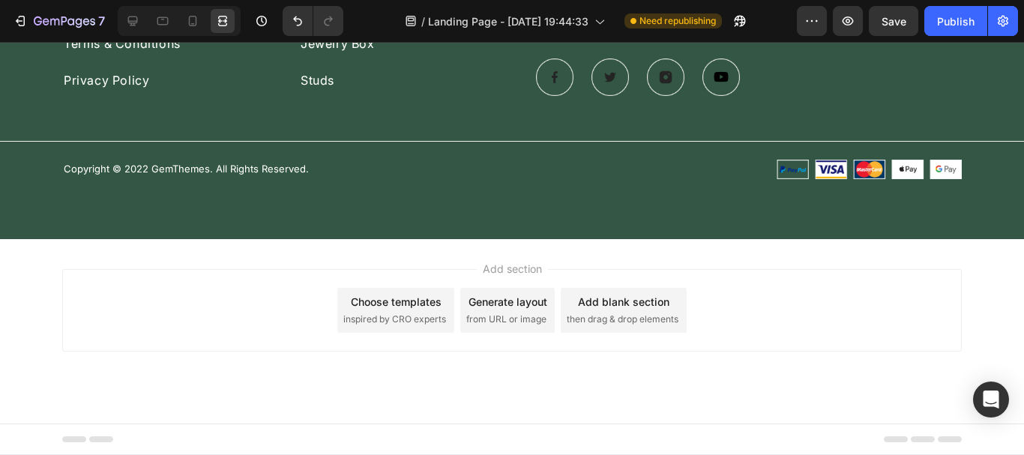
scroll to position [5432, 0]
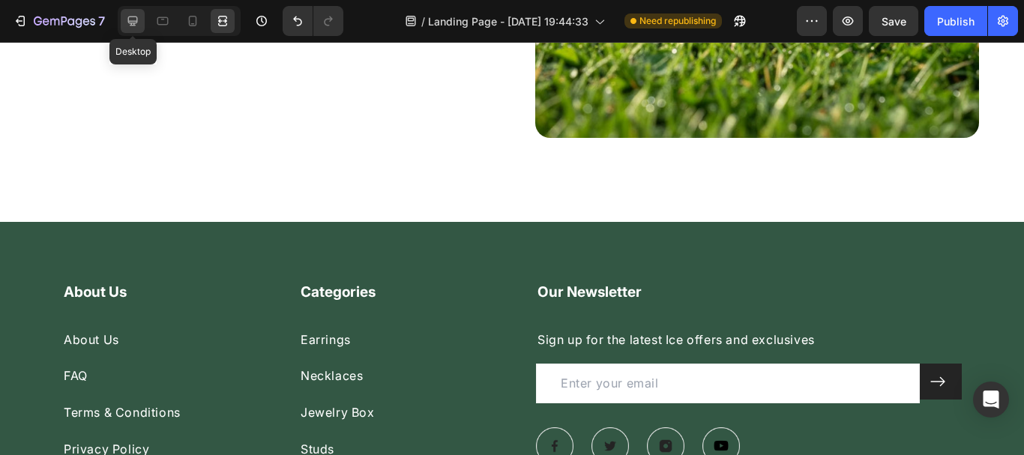
click at [136, 17] on icon at bounding box center [133, 21] width 10 height 10
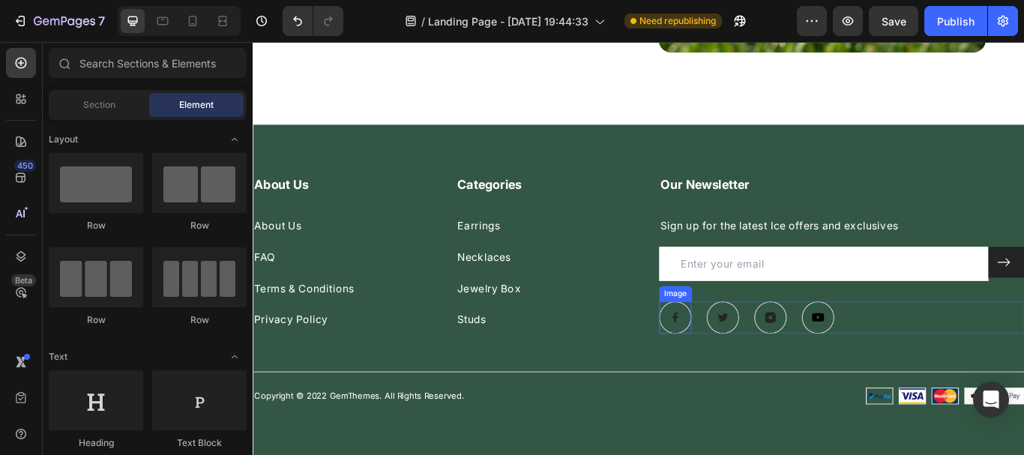
click at [741, 356] on img at bounding box center [744, 363] width 37 height 37
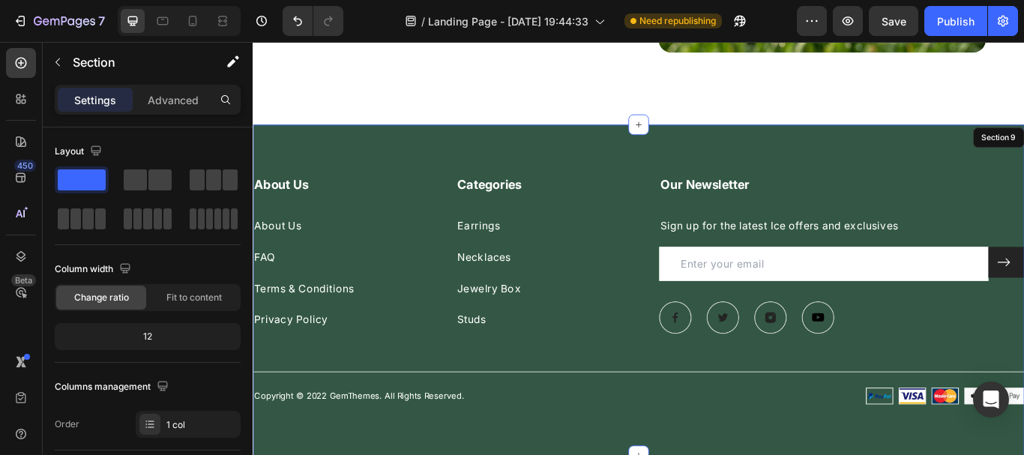
scroll to position [5488, 0]
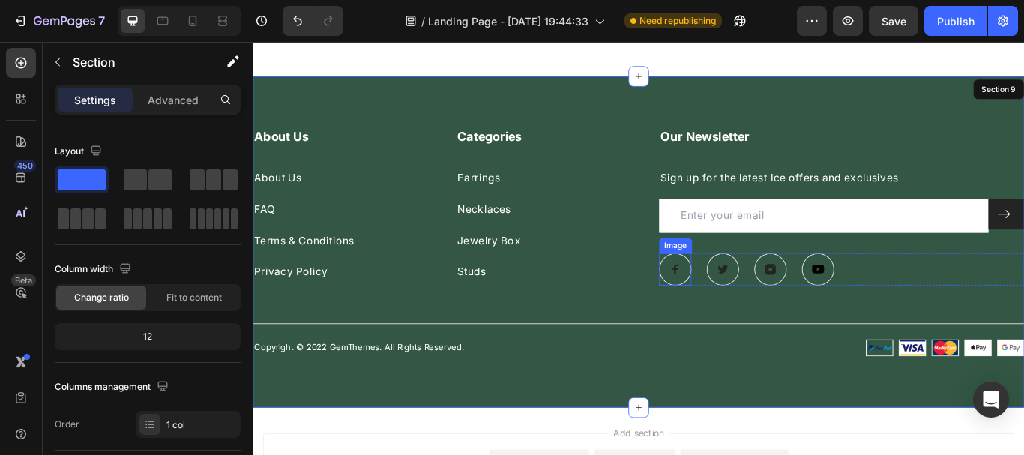
click at [732, 300] on img at bounding box center [744, 307] width 37 height 37
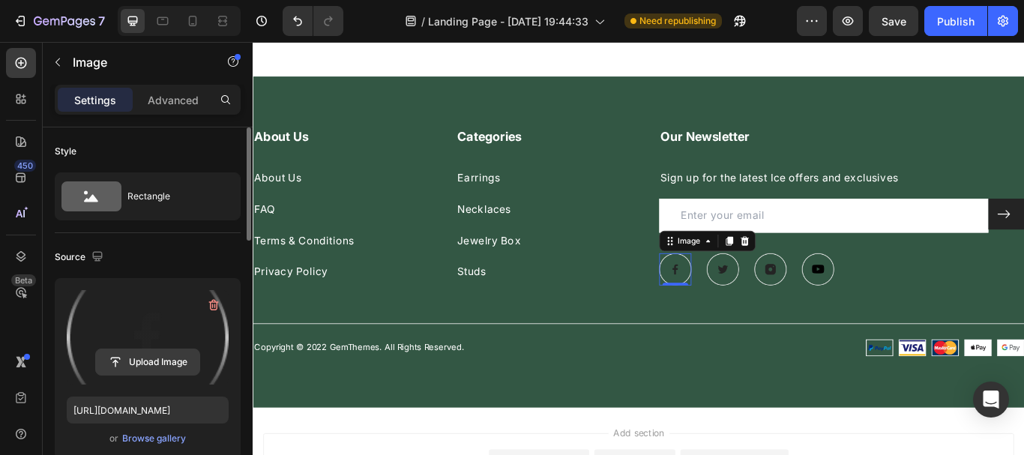
click at [154, 361] on input "file" at bounding box center [147, 361] width 103 height 25
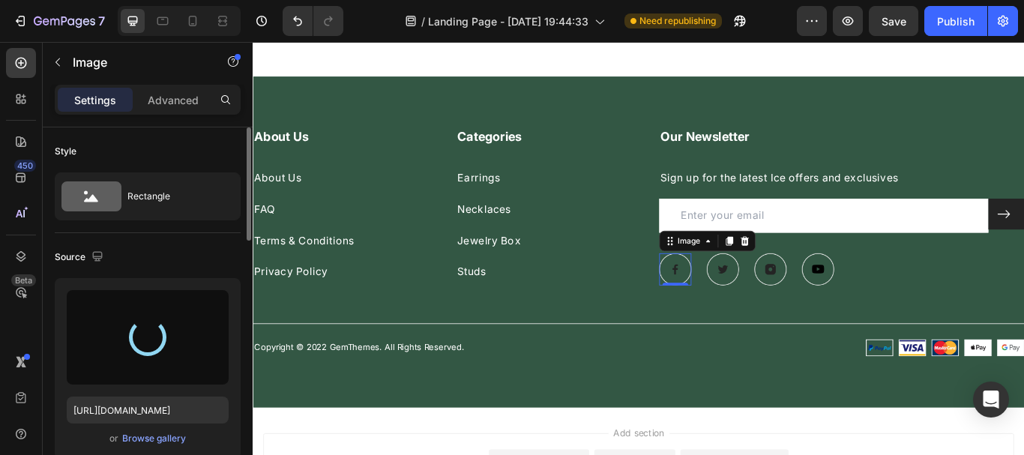
type input "[URL][DOMAIN_NAME]"
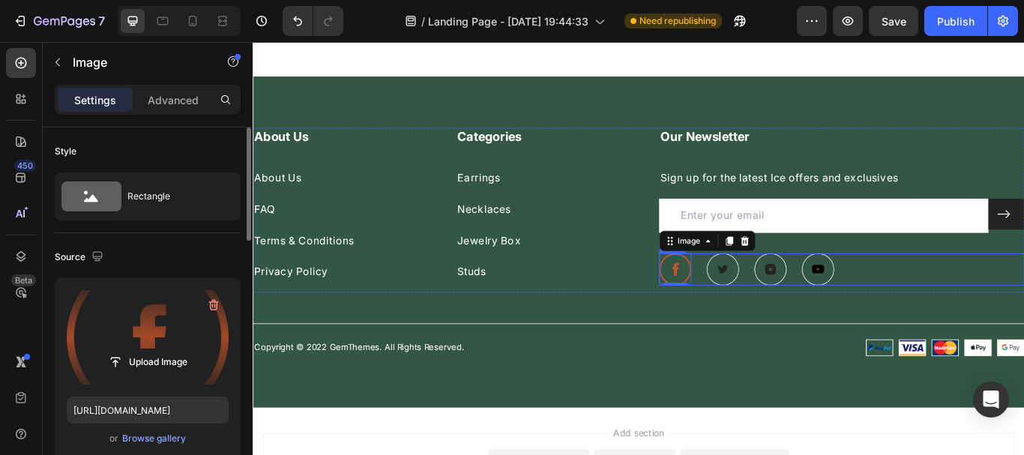
click at [975, 292] on div "Image 0 Image Image Image Row" at bounding box center [939, 307] width 426 height 37
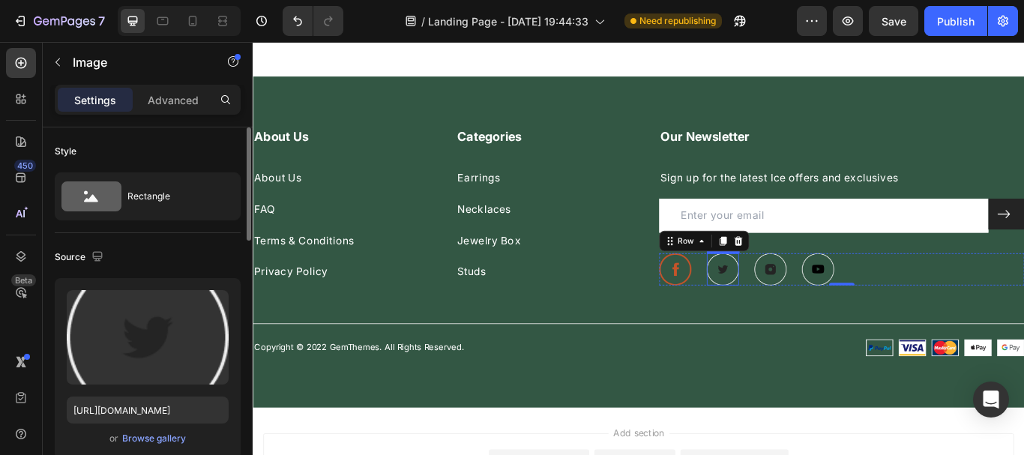
click at [795, 308] on img at bounding box center [800, 307] width 37 height 37
